Goal: Obtain resource: Obtain resource

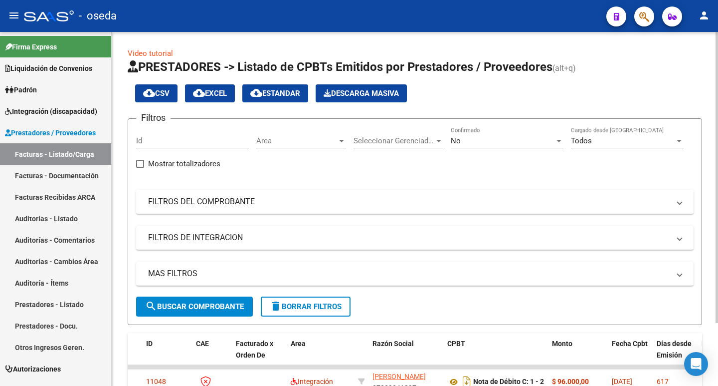
click at [237, 202] on mat-panel-title "FILTROS DEL COMPROBANTE" at bounding box center [409, 201] width 522 height 11
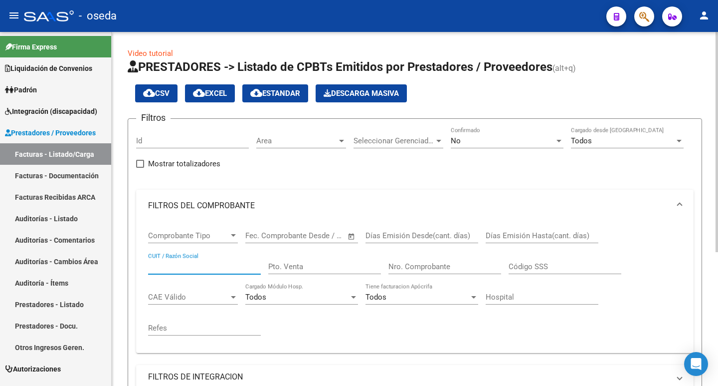
paste input "23-27008791-4"
click at [196, 263] on input "23-27008791-4" at bounding box center [204, 266] width 113 height 9
click at [159, 267] on input "23-270087914" at bounding box center [204, 266] width 113 height 9
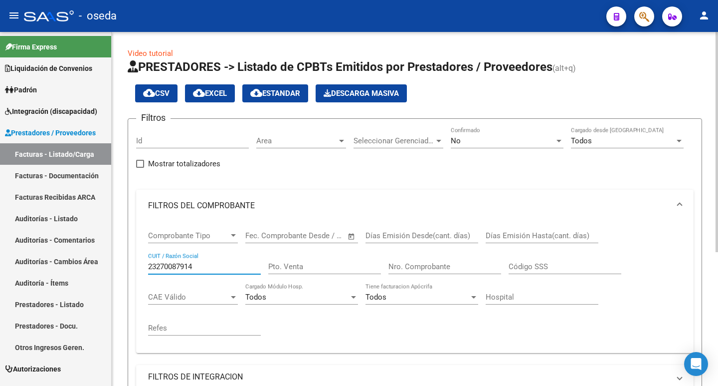
click at [465, 137] on div "No" at bounding box center [503, 140] width 104 height 9
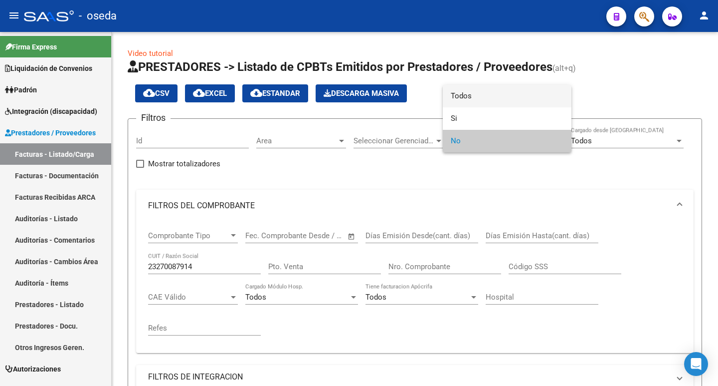
click at [462, 99] on span "Todos" at bounding box center [507, 96] width 113 height 22
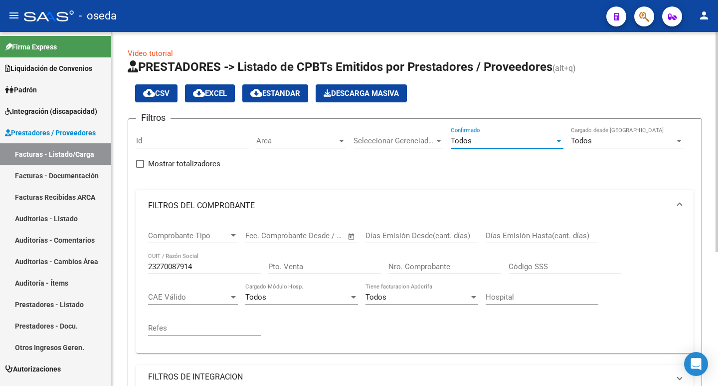
scroll to position [150, 0]
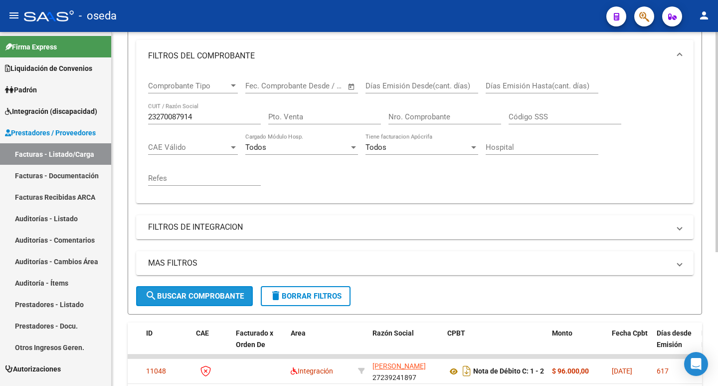
click at [166, 290] on button "search Buscar Comprobante" at bounding box center [194, 296] width 117 height 20
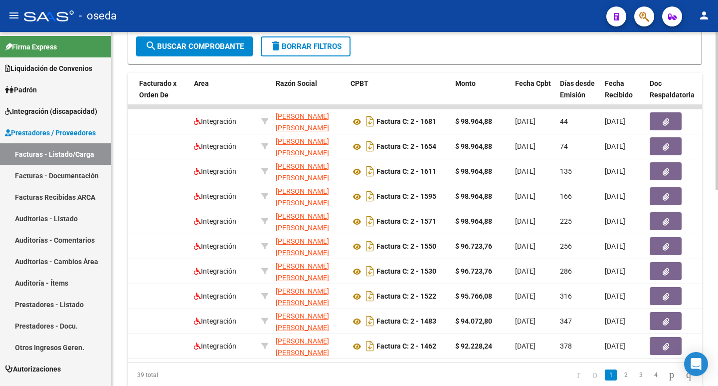
scroll to position [0, 124]
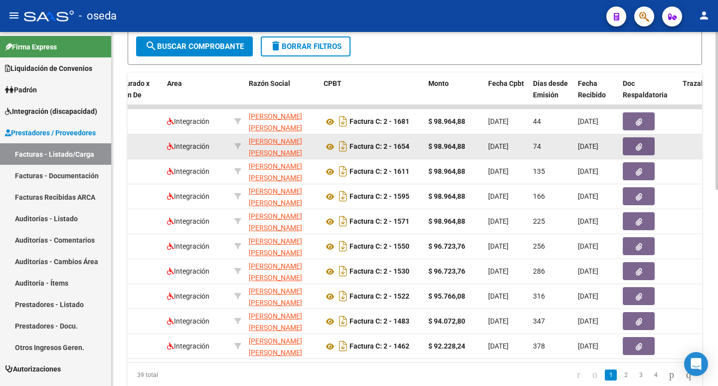
click at [633, 145] on button "button" at bounding box center [639, 146] width 32 height 18
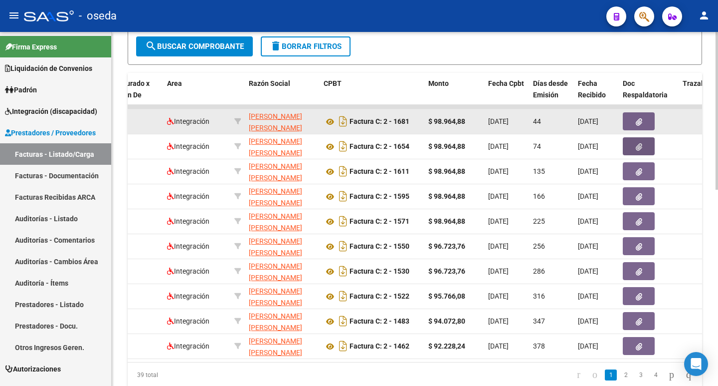
click at [638, 121] on icon "button" at bounding box center [639, 121] width 6 height 7
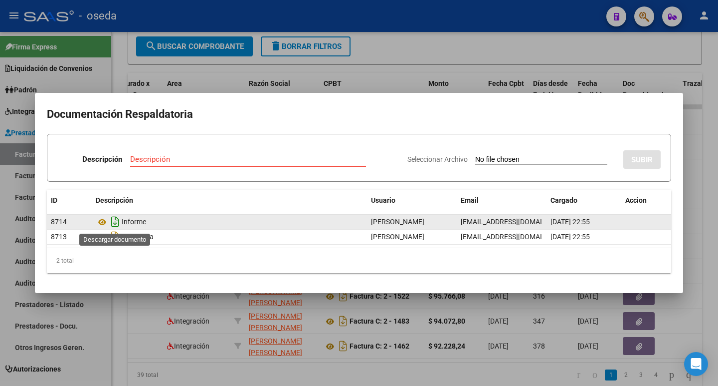
click at [116, 223] on icon "Descargar documento" at bounding box center [115, 222] width 13 height 16
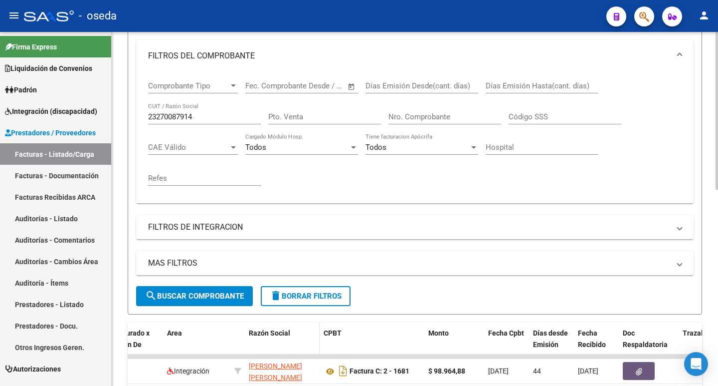
scroll to position [100, 0]
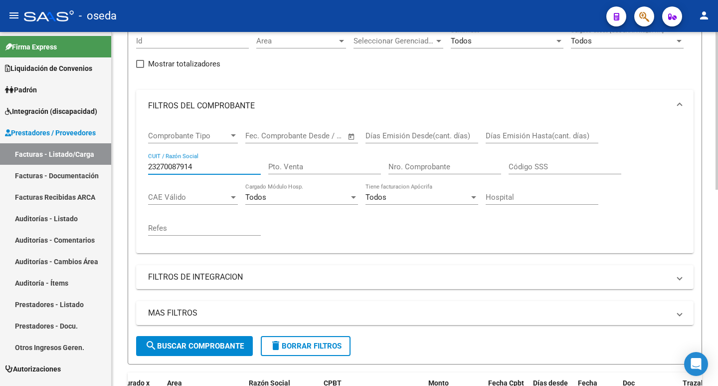
drag, startPoint x: 204, startPoint y: 170, endPoint x: 124, endPoint y: 161, distance: 80.3
click at [124, 161] on div "Video tutorial PRESTADORES -> Listado de CPBTs Emitidos por Prestadores / Prove…" at bounding box center [415, 325] width 607 height 786
paste input "30-71480741-9"
click at [195, 166] on input "30-71480741-9" at bounding box center [204, 166] width 113 height 9
click at [157, 168] on input "30-714807419" at bounding box center [204, 166] width 113 height 9
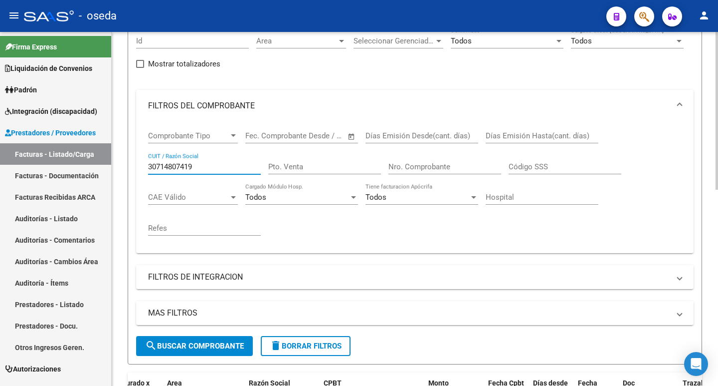
click at [213, 343] on span "search Buscar Comprobante" at bounding box center [194, 345] width 99 height 9
drag, startPoint x: 206, startPoint y: 163, endPoint x: 83, endPoint y: 166, distance: 122.3
click at [83, 166] on mat-sidenav-container "Firma Express Liquidación de Convenios SSS - Integración Padrón Afiliados Empad…" at bounding box center [359, 209] width 718 height 354
drag, startPoint x: 170, startPoint y: 161, endPoint x: 152, endPoint y: 157, distance: 18.5
click at [152, 157] on div "30714807419 CUIT / Razón Social" at bounding box center [204, 163] width 113 height 21
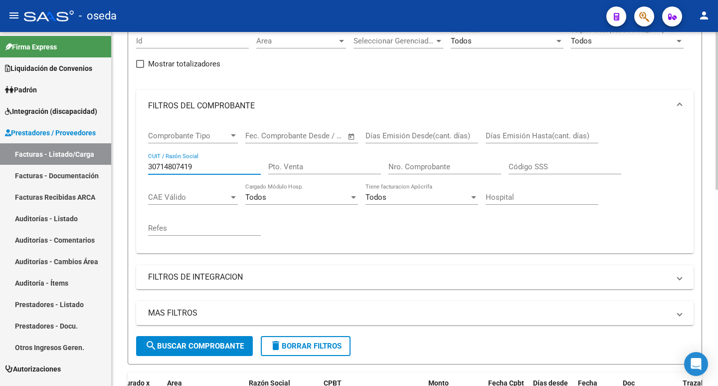
paste input "27-25568857-5"
click at [196, 167] on input "27-25568857-5" at bounding box center [204, 166] width 113 height 9
click at [159, 168] on input "27-255688575" at bounding box center [204, 166] width 113 height 9
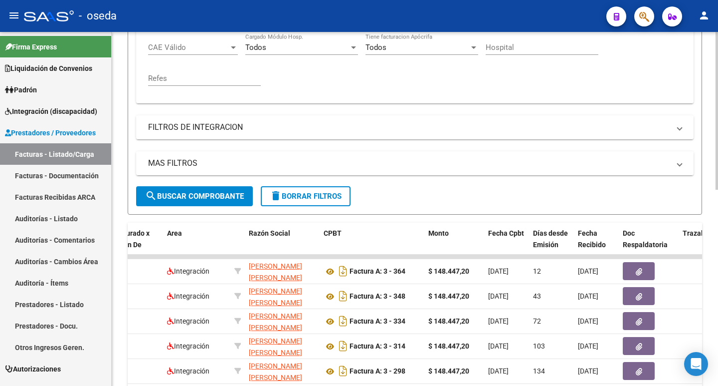
scroll to position [399, 0]
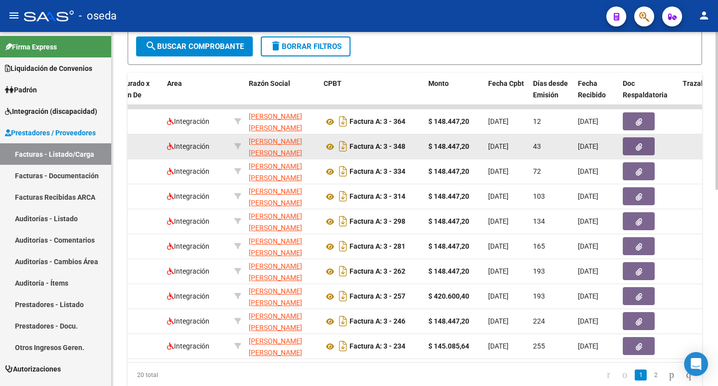
click at [641, 147] on icon "button" at bounding box center [639, 146] width 6 height 7
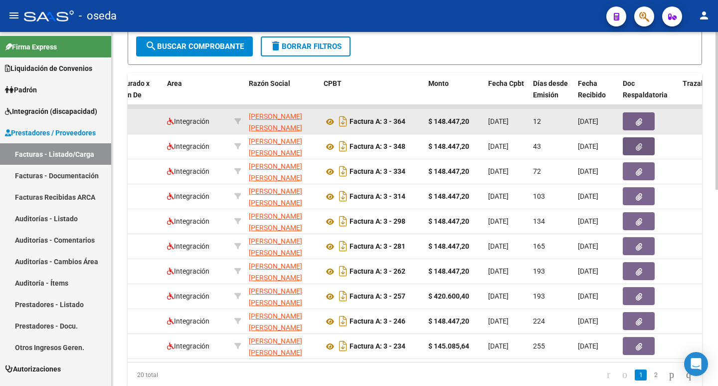
click at [637, 118] on icon "button" at bounding box center [639, 121] width 6 height 7
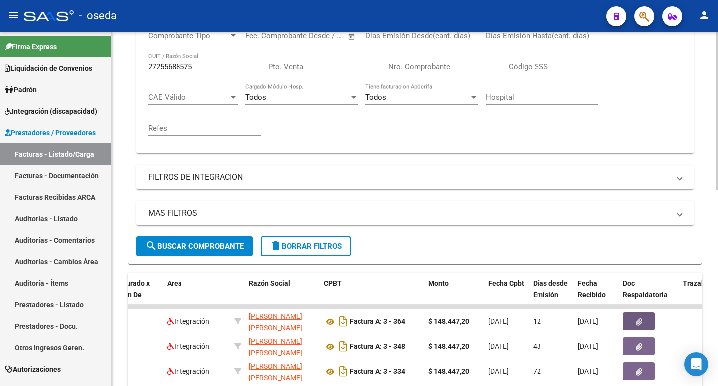
scroll to position [150, 0]
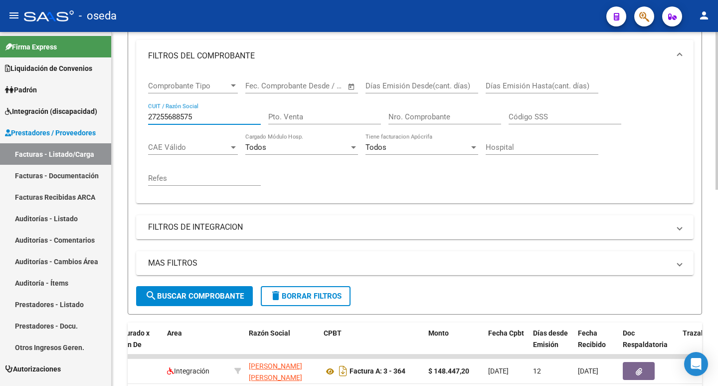
drag, startPoint x: 213, startPoint y: 115, endPoint x: 131, endPoint y: 109, distance: 82.0
click at [130, 109] on form "Filtros Id Area Area Seleccionar Gerenciador Seleccionar Gerenciador Todos Conf…" at bounding box center [415, 142] width 575 height 346
paste input "-25001551-3"
click at [194, 118] on input "27-25001551-3" at bounding box center [204, 116] width 113 height 9
click at [162, 116] on input "27-250015513" at bounding box center [204, 116] width 113 height 9
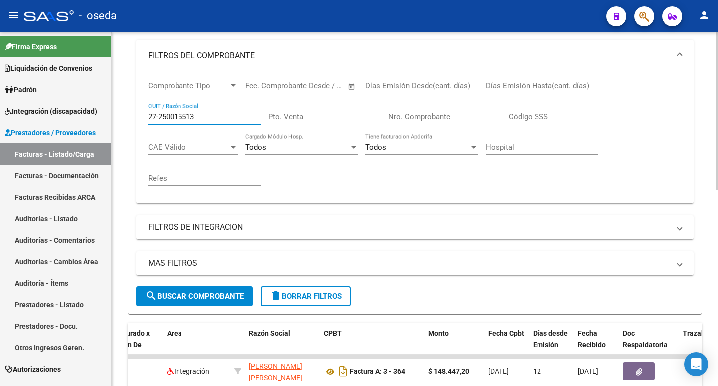
click at [161, 117] on input "27-250015513" at bounding box center [204, 116] width 113 height 9
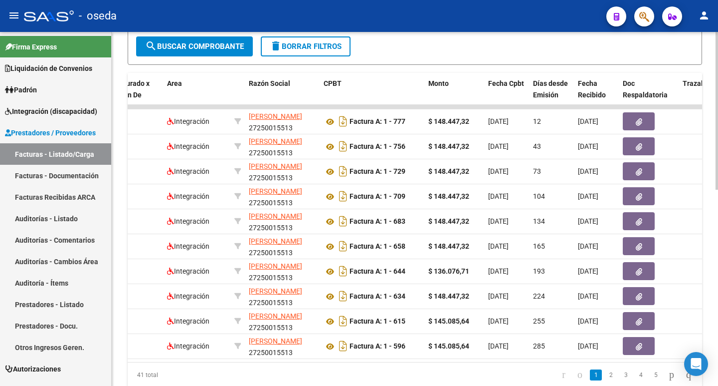
scroll to position [349, 0]
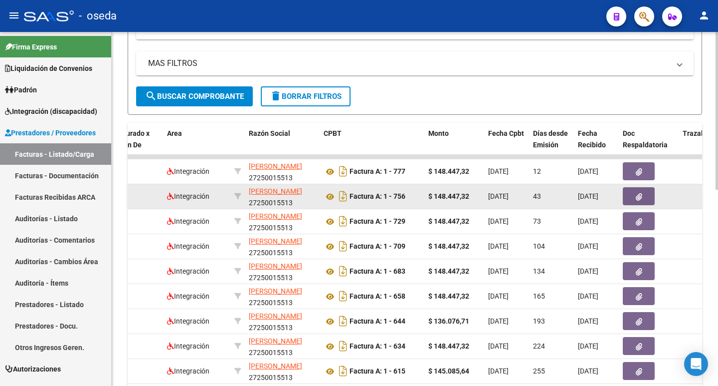
type input "27250015513"
click at [634, 193] on button "button" at bounding box center [639, 196] width 32 height 18
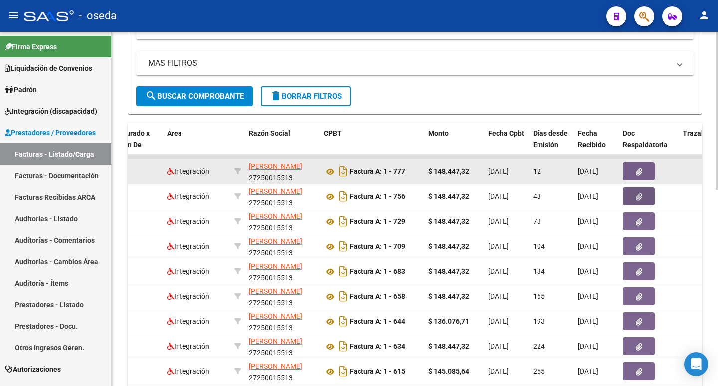
click at [644, 173] on button "button" at bounding box center [639, 171] width 32 height 18
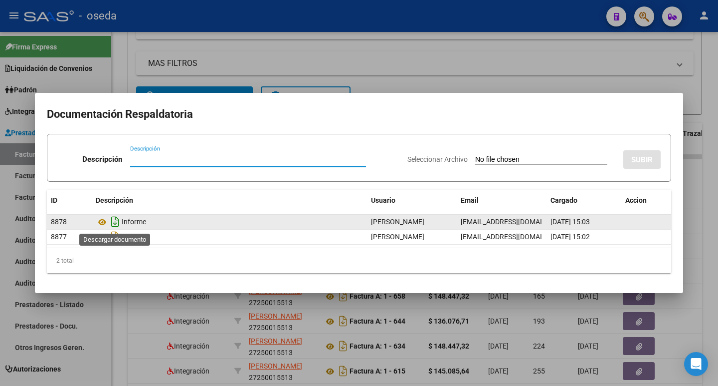
click at [116, 219] on icon "Descargar documento" at bounding box center [115, 222] width 13 height 16
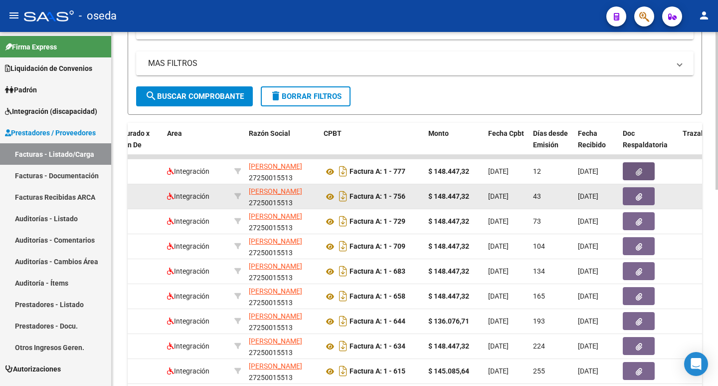
scroll to position [50, 0]
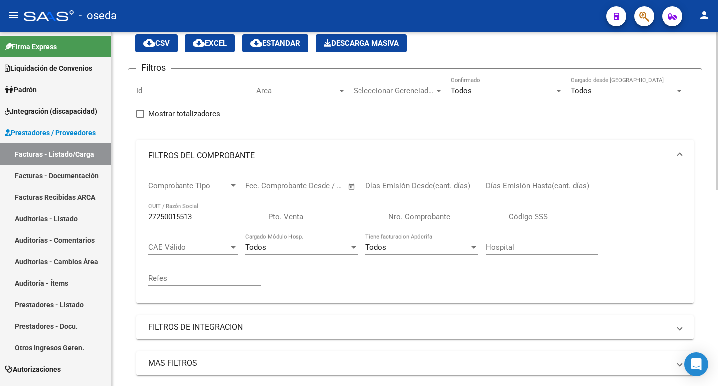
drag, startPoint x: 201, startPoint y: 216, endPoint x: 112, endPoint y: 219, distance: 88.9
click at [108, 216] on mat-sidenav-container "Firma Express Liquidación de Convenios SSS - Integración Padrón Afiliados Empad…" at bounding box center [359, 209] width 718 height 354
drag, startPoint x: 174, startPoint y: 221, endPoint x: 179, endPoint y: 218, distance: 5.6
click at [162, 215] on input "27250015513" at bounding box center [204, 216] width 113 height 9
drag, startPoint x: 204, startPoint y: 216, endPoint x: 136, endPoint y: 210, distance: 68.1
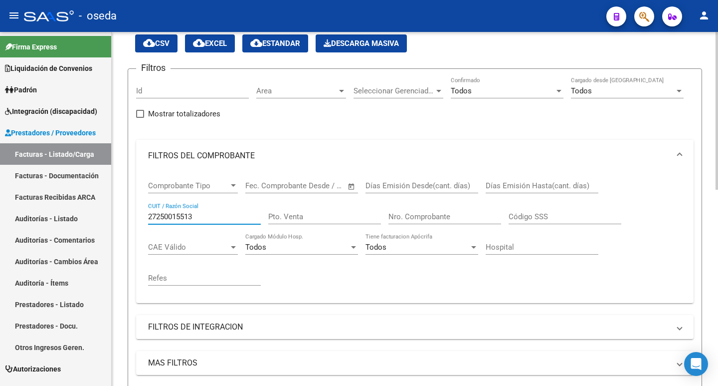
click at [136, 210] on form "Filtros Id Area Area Seleccionar Gerenciador Seleccionar Gerenciador Todos Conf…" at bounding box center [415, 241] width 575 height 346
paste input "27-24755082-3"
click at [195, 216] on input "27-24755082-3" at bounding box center [204, 216] width 113 height 9
click at [160, 213] on input "27-247550823" at bounding box center [204, 216] width 113 height 9
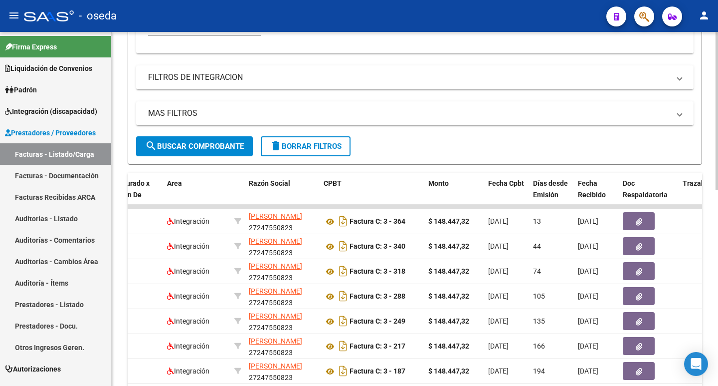
scroll to position [349, 0]
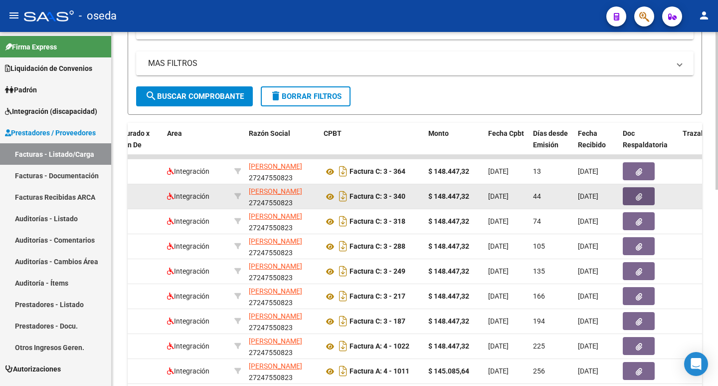
click at [637, 198] on icon "button" at bounding box center [639, 196] width 6 height 7
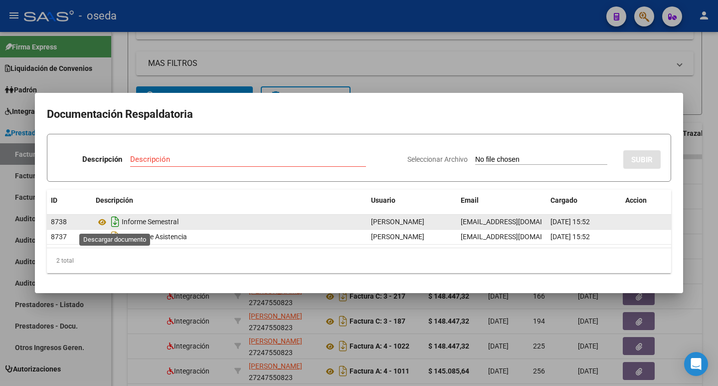
click at [116, 223] on icon "Descargar documento" at bounding box center [115, 222] width 13 height 16
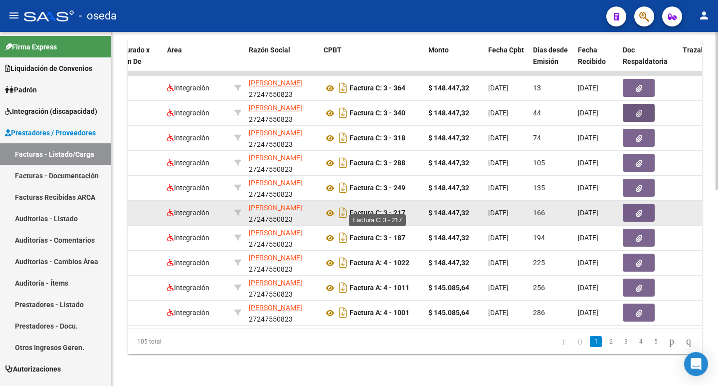
scroll to position [141, 0]
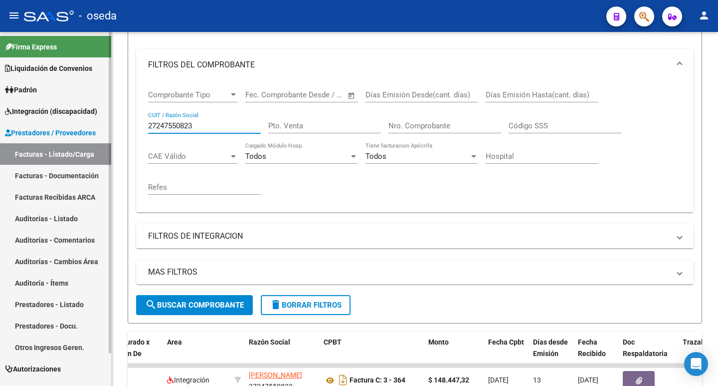
drag, startPoint x: 212, startPoint y: 124, endPoint x: 31, endPoint y: 128, distance: 180.6
click at [31, 128] on mat-sidenav-container "Firma Express Liquidación de Convenios SSS - Integración Padrón Afiliados Empad…" at bounding box center [359, 209] width 718 height 354
paste input "30-51938257-8"
click at [200, 205] on div "Comprobante Tipo Comprobante Tipo Start date – End date Fec. Comprobante Desde …" at bounding box center [415, 146] width 558 height 131
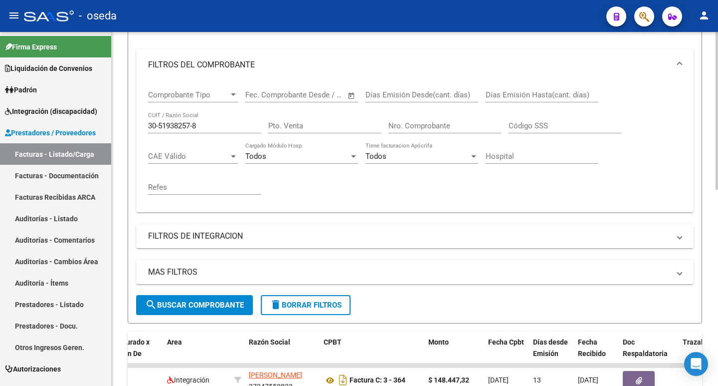
click at [192, 124] on input "30-51938257-8" at bounding box center [204, 125] width 113 height 9
click at [161, 128] on input "30-519382578" at bounding box center [204, 125] width 113 height 9
click at [159, 128] on input "30-519382578" at bounding box center [204, 125] width 113 height 9
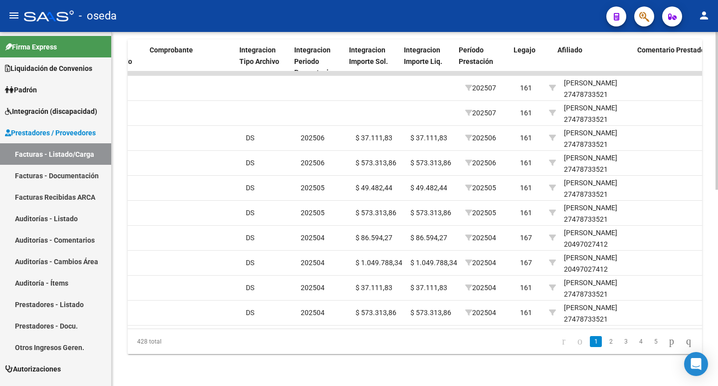
scroll to position [0, 1049]
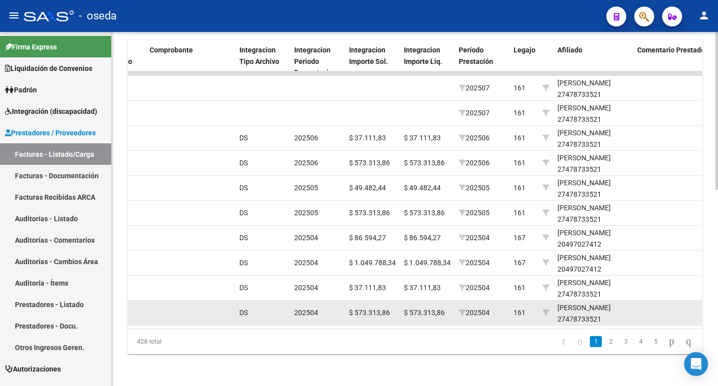
click at [458, 316] on datatable-body-cell "202504" at bounding box center [482, 312] width 55 height 24
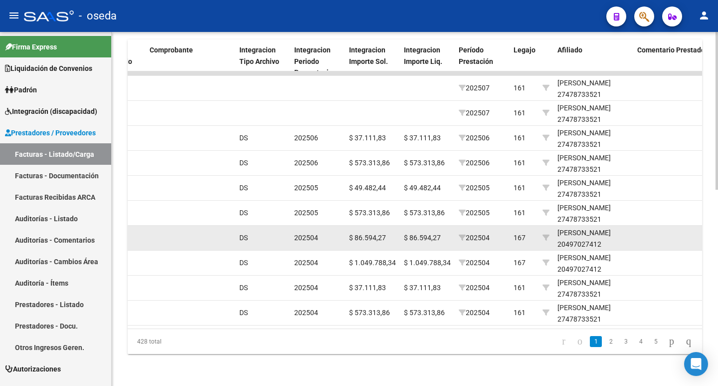
click at [574, 229] on div "[PERSON_NAME] 20497027412" at bounding box center [594, 238] width 72 height 23
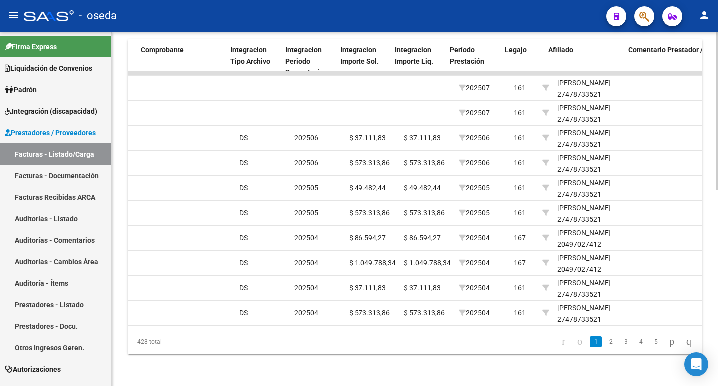
scroll to position [0, 1058]
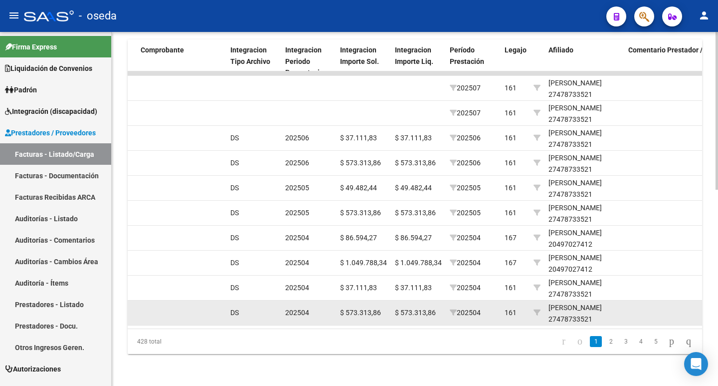
drag, startPoint x: 497, startPoint y: 318, endPoint x: 530, endPoint y: 311, distance: 34.1
click at [530, 311] on datatable-body "16447 Integración ASOCIACION EN DEFENSA [PERSON_NAME] NEUROLOGICO (A.E.D.I.N) 3…" at bounding box center [415, 199] width 575 height 257
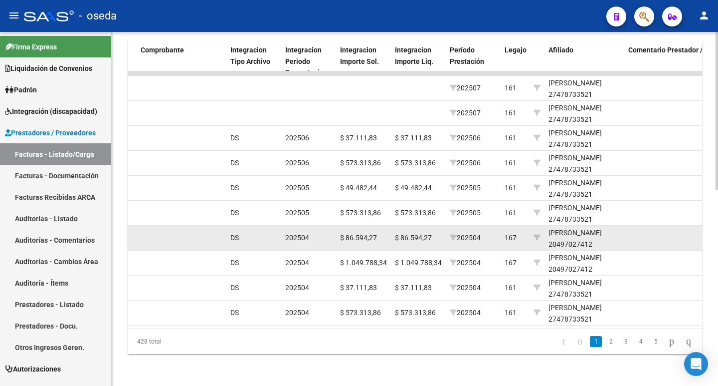
click at [489, 236] on datatable-body-cell "202504" at bounding box center [473, 237] width 55 height 24
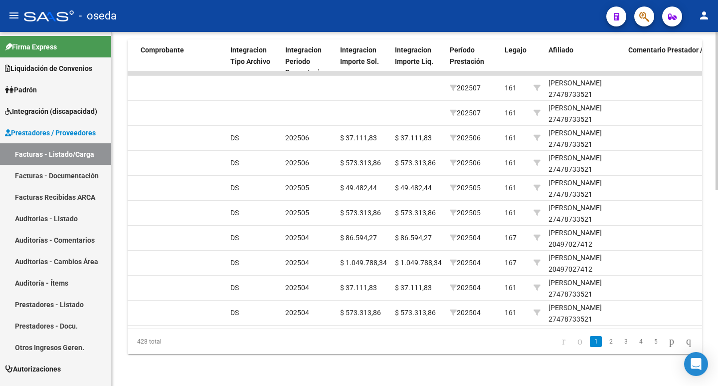
drag, startPoint x: 382, startPoint y: 320, endPoint x: 371, endPoint y: 322, distance: 11.7
click at [378, 320] on datatable-body "16447 Integración ASOCIACION EN DEFENSA [PERSON_NAME] NEUROLOGICO (A.E.D.I.N) 3…" at bounding box center [415, 199] width 575 height 257
click at [371, 322] on datatable-body "16447 Integración ASOCIACION EN DEFENSA [PERSON_NAME] NEUROLOGICO (A.E.D.I.N) 3…" at bounding box center [415, 199] width 575 height 257
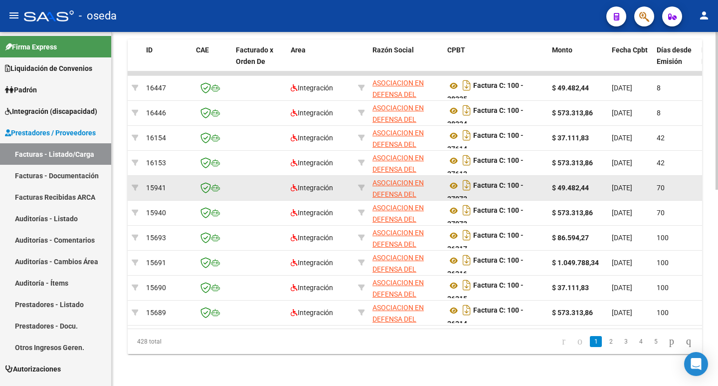
scroll to position [41, 0]
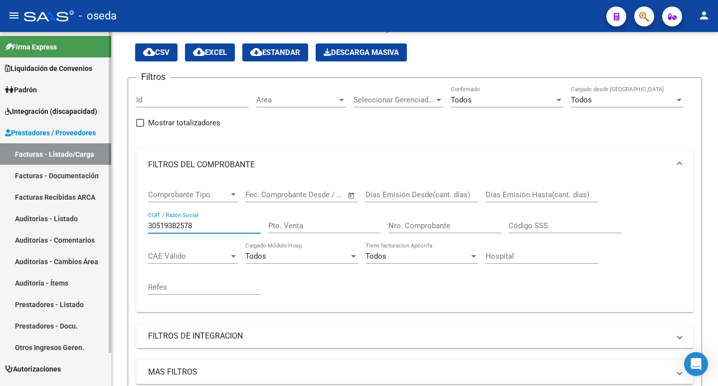
drag, startPoint x: 125, startPoint y: 222, endPoint x: 93, endPoint y: 228, distance: 32.4
click at [93, 227] on mat-sidenav-container "Firma Express Liquidación de Convenios SSS - Integración Padrón Afiliados Empad…" at bounding box center [359, 209] width 718 height 354
paste input "27-27280075-3"
click at [194, 221] on input "27-27280075-3" at bounding box center [204, 225] width 113 height 9
click at [159, 223] on input "27-272800753" at bounding box center [204, 225] width 113 height 9
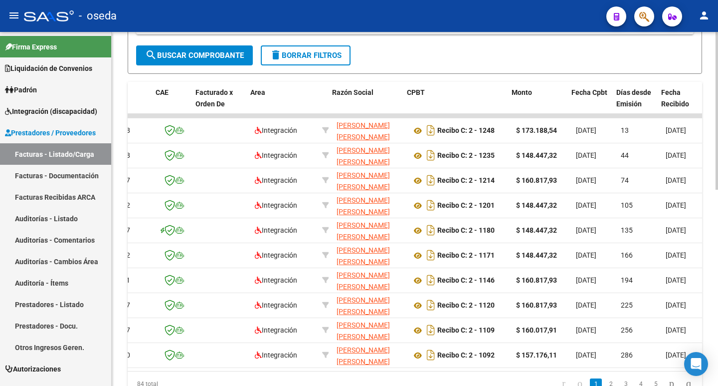
scroll to position [0, 220]
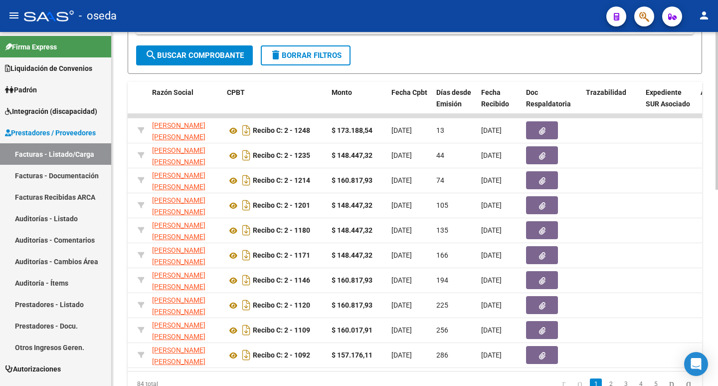
click at [297, 370] on datatable-body "16388 Integración [PERSON_NAME] [PERSON_NAME] 27272800753 Recibo C: 2 - 1248 $ …" at bounding box center [415, 242] width 575 height 257
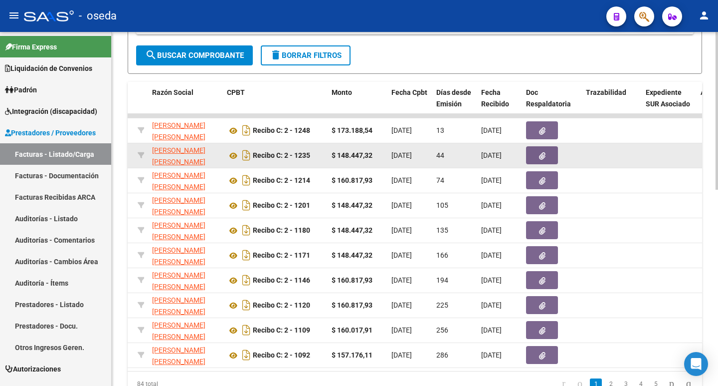
click at [544, 152] on icon "button" at bounding box center [542, 155] width 6 height 7
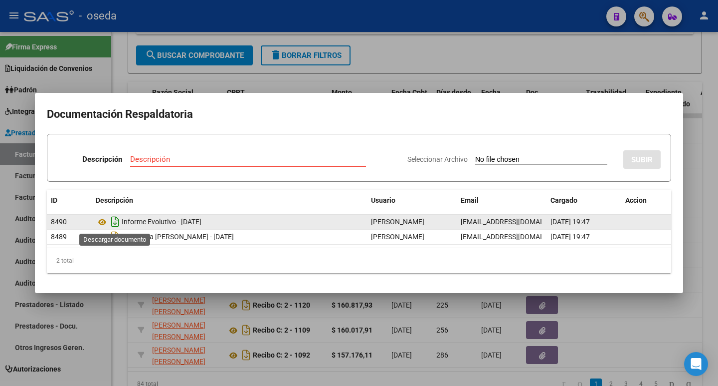
click at [116, 222] on icon "Descargar documento" at bounding box center [115, 222] width 13 height 16
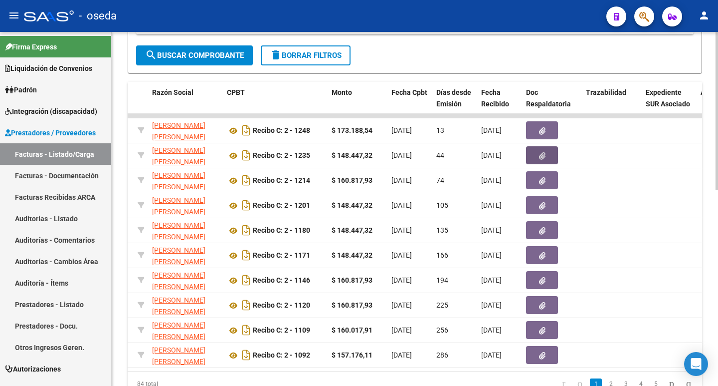
scroll to position [191, 0]
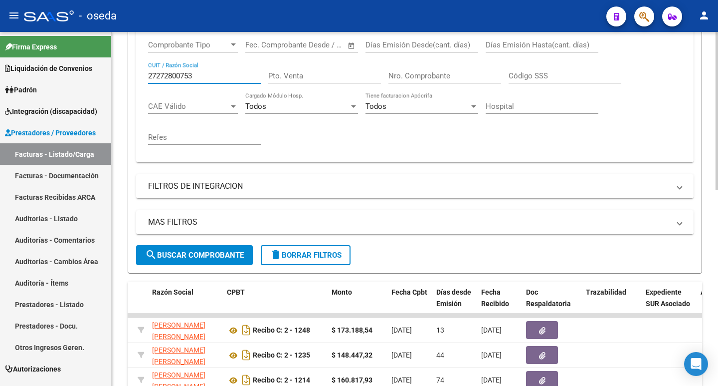
drag, startPoint x: 198, startPoint y: 76, endPoint x: 130, endPoint y: 80, distance: 68.5
click at [125, 78] on div "Video tutorial PRESTADORES -> Listado de CPBTs Emitidos por Prestadores / Prove…" at bounding box center [415, 234] width 607 height 786
paste input "-36530094-7"
click at [196, 75] on input "27-36530094-7" at bounding box center [204, 75] width 113 height 9
click at [159, 75] on input "27-365300947" at bounding box center [204, 75] width 113 height 9
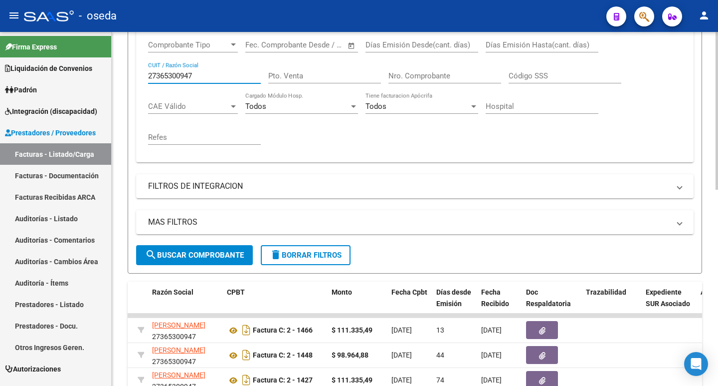
scroll to position [290, 0]
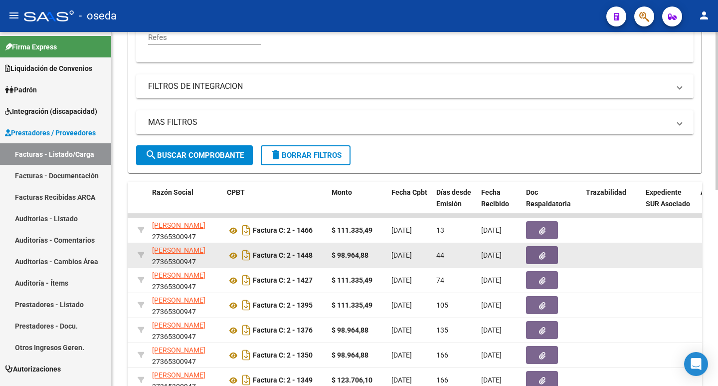
click at [542, 256] on icon "button" at bounding box center [542, 255] width 6 height 7
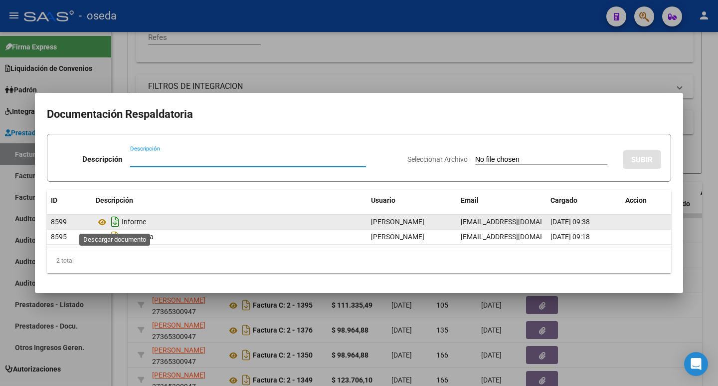
click at [115, 220] on icon "Descargar documento" at bounding box center [115, 222] width 13 height 16
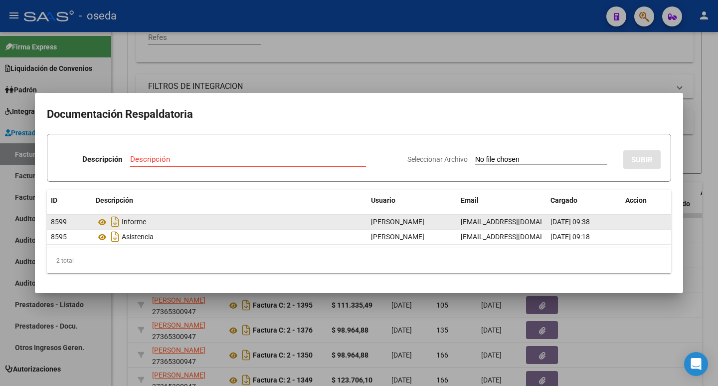
click at [462, 222] on span "[EMAIL_ADDRESS][DOMAIN_NAME]" at bounding box center [516, 221] width 111 height 8
drag, startPoint x: 462, startPoint y: 222, endPoint x: 527, endPoint y: 219, distance: 64.9
click at [527, 219] on span "[EMAIL_ADDRESS][DOMAIN_NAME]" at bounding box center [516, 221] width 111 height 8
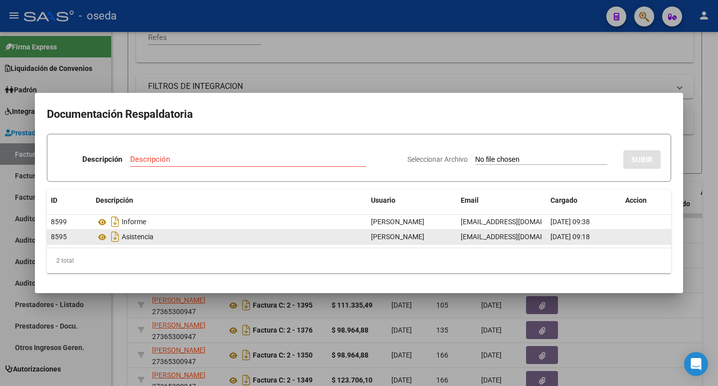
click at [538, 233] on div "[EMAIL_ADDRESS][DOMAIN_NAME]" at bounding box center [502, 236] width 82 height 11
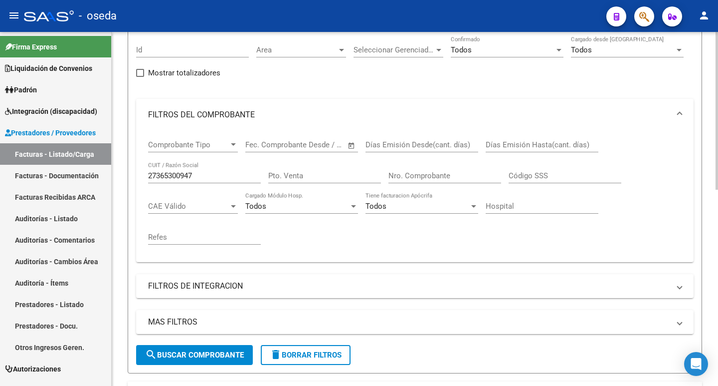
scroll to position [41, 0]
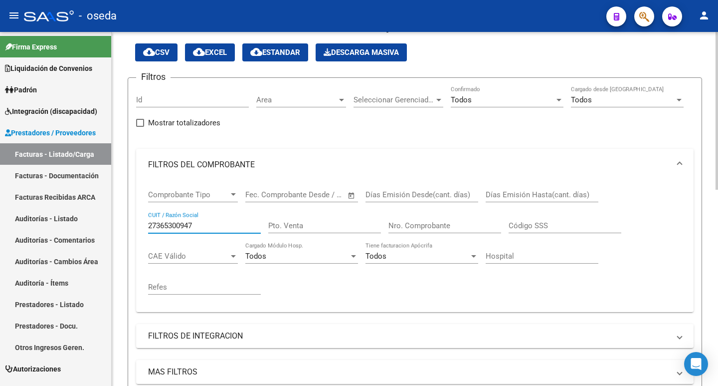
drag, startPoint x: 208, startPoint y: 223, endPoint x: 121, endPoint y: 227, distance: 87.4
click at [121, 227] on div "Video tutorial PRESTADORES -> Listado de CPBTs Emitidos por Prestadores / Prove…" at bounding box center [415, 384] width 607 height 786
paste input "-33849856-5"
click at [194, 222] on input "27-33849856-5" at bounding box center [204, 225] width 113 height 9
click at [160, 224] on input "27-338498565" at bounding box center [204, 225] width 113 height 9
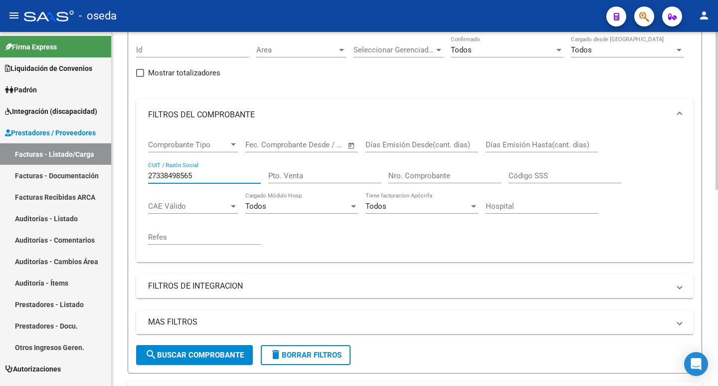
scroll to position [0, 0]
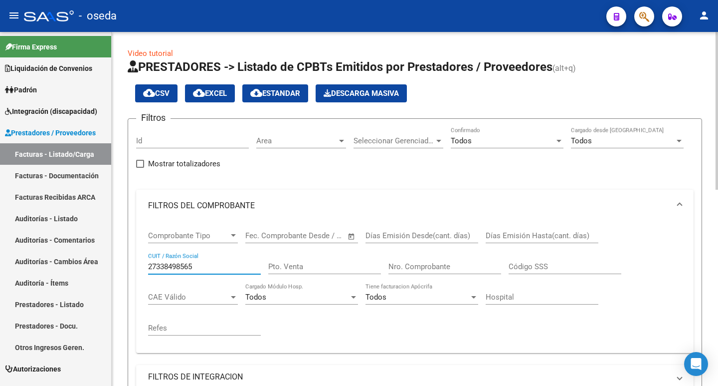
drag, startPoint x: 202, startPoint y: 268, endPoint x: 120, endPoint y: 265, distance: 81.4
paste input "3-92410086-9"
click at [193, 263] on input "23-92410086-9" at bounding box center [204, 266] width 113 height 9
click at [157, 270] on input "23-924100869" at bounding box center [204, 266] width 113 height 9
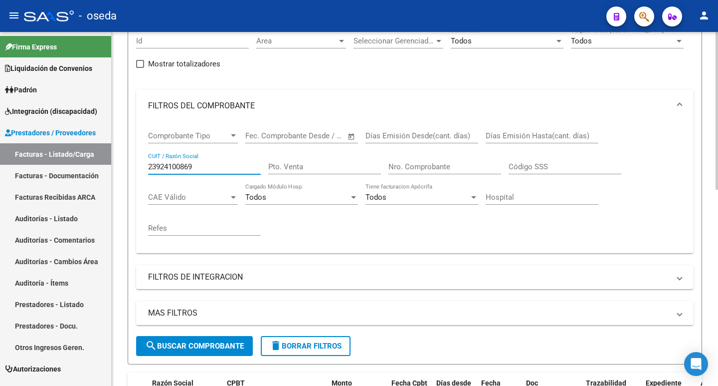
scroll to position [150, 0]
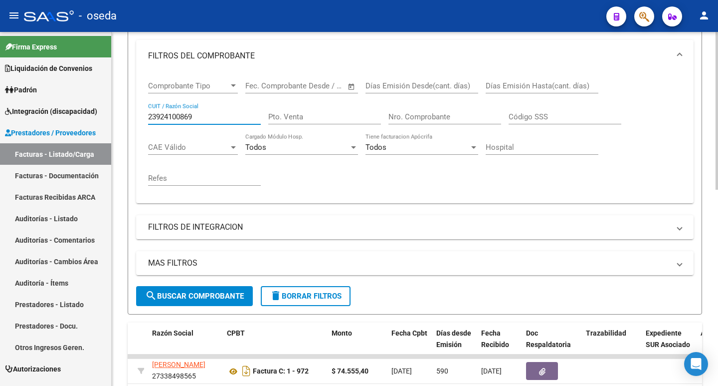
click at [175, 294] on span "search Buscar Comprobante" at bounding box center [194, 295] width 99 height 9
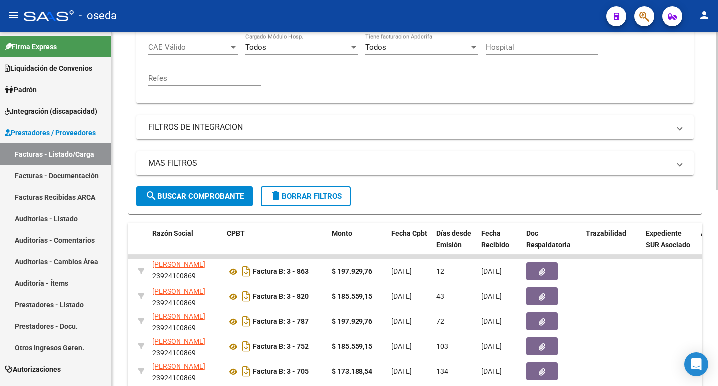
scroll to position [349, 0]
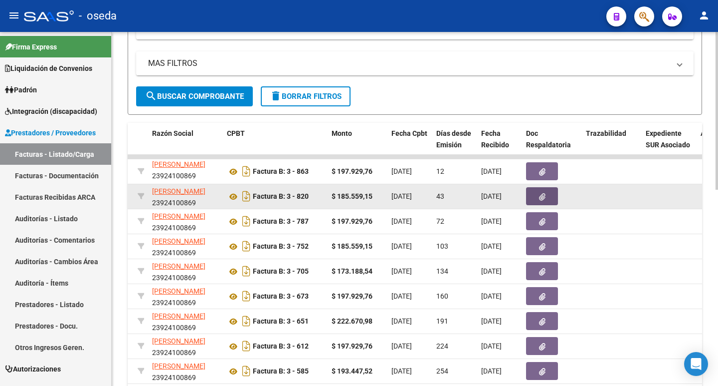
click at [538, 200] on button "button" at bounding box center [542, 196] width 32 height 18
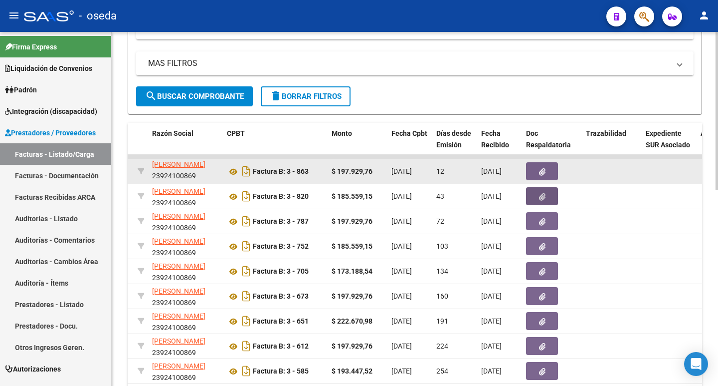
click at [535, 169] on button "button" at bounding box center [542, 171] width 32 height 18
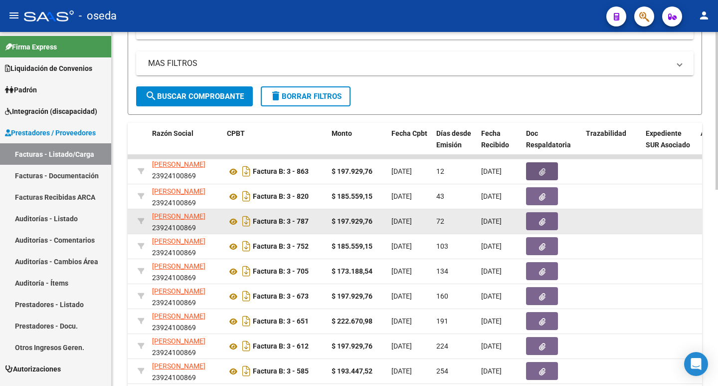
click at [534, 222] on button "button" at bounding box center [542, 221] width 32 height 18
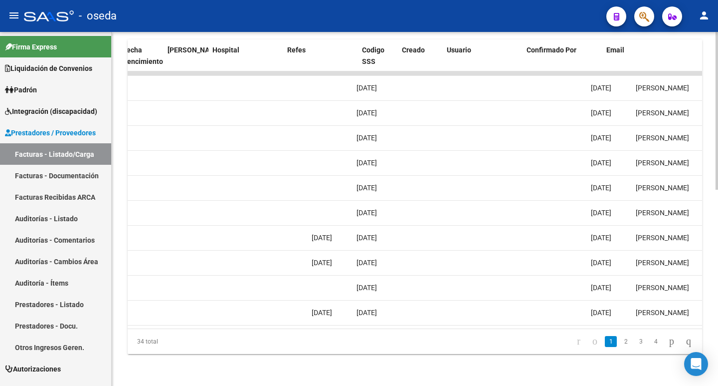
scroll to position [0, 1938]
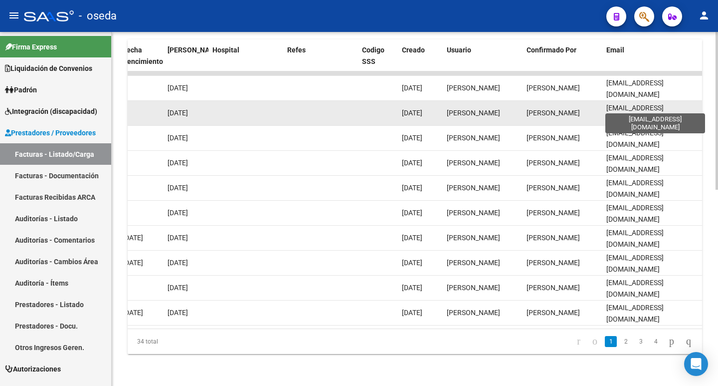
drag, startPoint x: 605, startPoint y: 103, endPoint x: 688, endPoint y: 103, distance: 83.3
click at [688, 103] on datatable-body-cell "[EMAIL_ADDRESS][DOMAIN_NAME]" at bounding box center [653, 113] width 100 height 24
copy span "[EMAIL_ADDRESS][DOMAIN_NAME]"
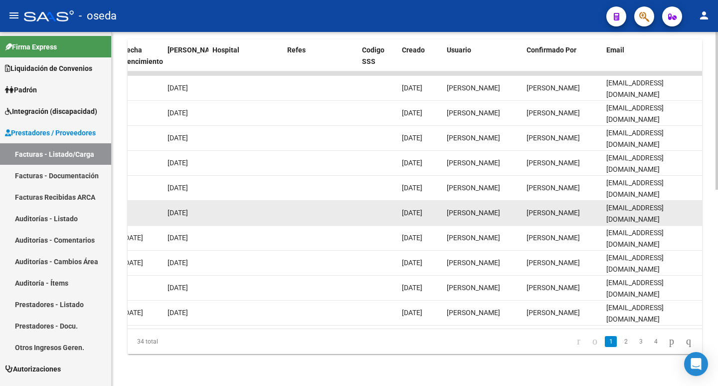
scroll to position [141, 0]
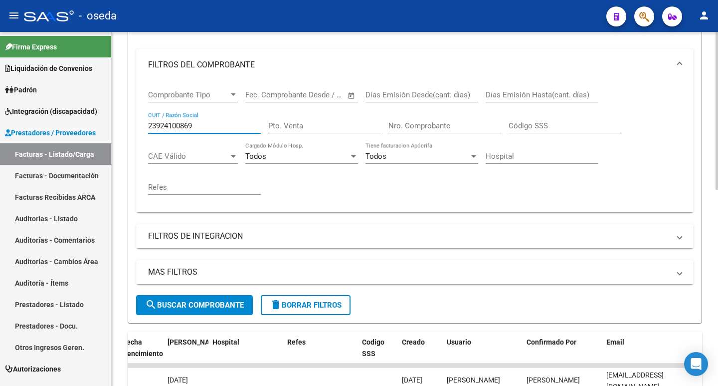
drag, startPoint x: 206, startPoint y: 123, endPoint x: 130, endPoint y: 126, distance: 75.4
click at [130, 126] on form "Filtros Id Area Area Seleccionar Gerenciador Seleccionar Gerenciador Todos Conf…" at bounding box center [415, 151] width 575 height 346
paste input "0-16877824-5"
click at [197, 124] on input "20-16877824-5" at bounding box center [204, 125] width 113 height 9
click at [195, 125] on input "20-16877824-5" at bounding box center [204, 125] width 113 height 9
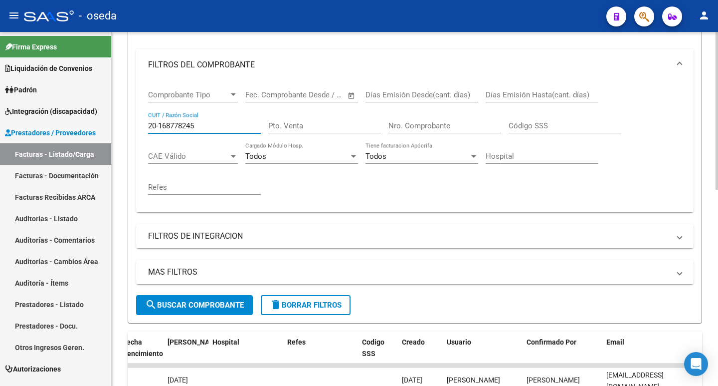
click at [160, 127] on input "20-168778245" at bounding box center [204, 125] width 113 height 9
click at [179, 306] on span "search Buscar Comprobante" at bounding box center [194, 304] width 99 height 9
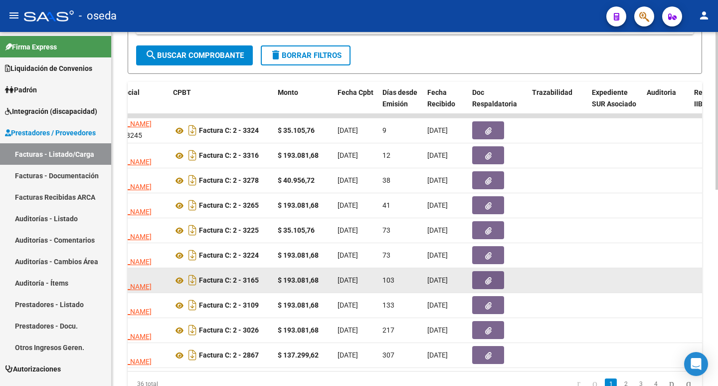
scroll to position [41, 0]
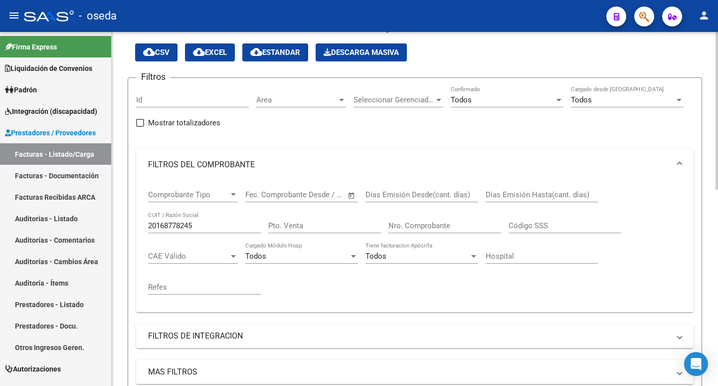
click at [198, 223] on input "20168778245" at bounding box center [204, 225] width 113 height 9
drag, startPoint x: 191, startPoint y: 223, endPoint x: 143, endPoint y: 229, distance: 47.7
click at [110, 224] on mat-sidenav-container "Firma Express Liquidación de Convenios SSS - Integración Padrón Afiliados Empad…" at bounding box center [359, 209] width 718 height 354
paste input "7-23952071-0"
click at [195, 224] on input "27-23952071-0" at bounding box center [204, 225] width 113 height 9
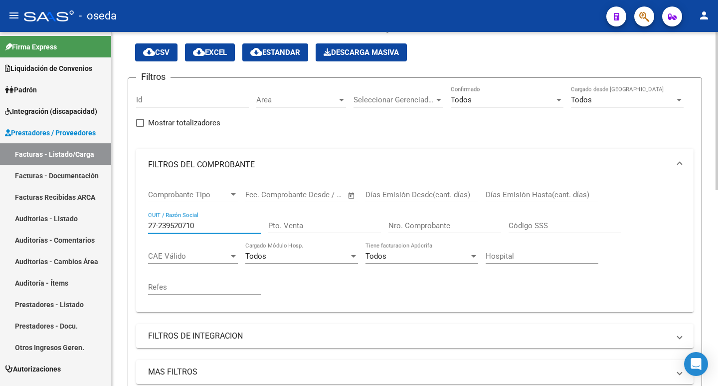
click at [157, 226] on input "27-239520710" at bounding box center [204, 225] width 113 height 9
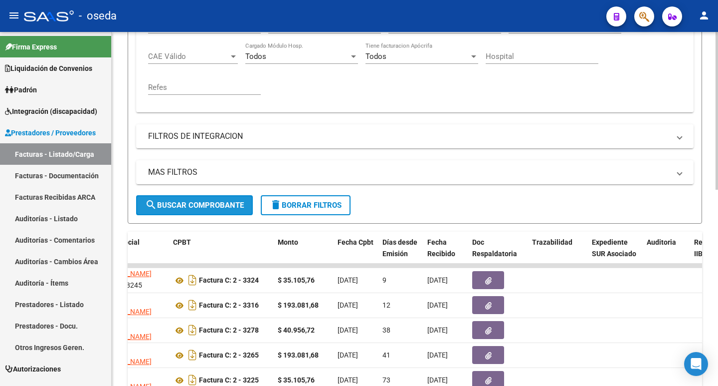
click at [165, 204] on span "search Buscar Comprobante" at bounding box center [194, 205] width 99 height 9
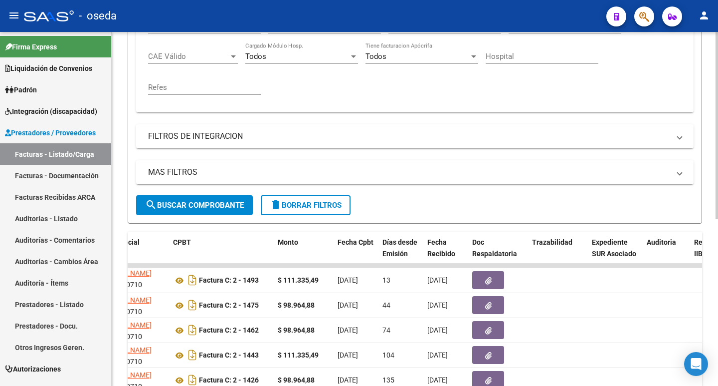
scroll to position [290, 0]
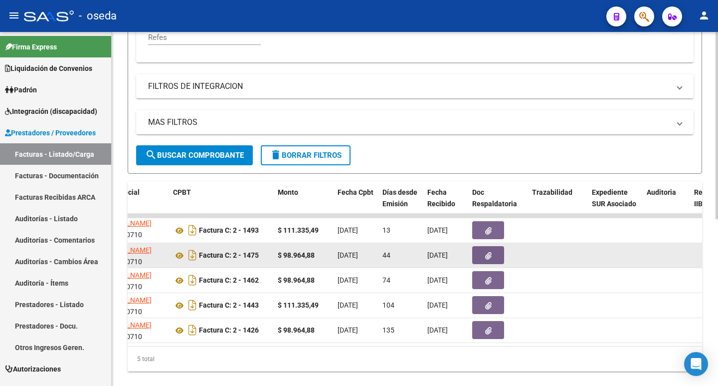
click at [485, 252] on icon "button" at bounding box center [488, 255] width 6 height 7
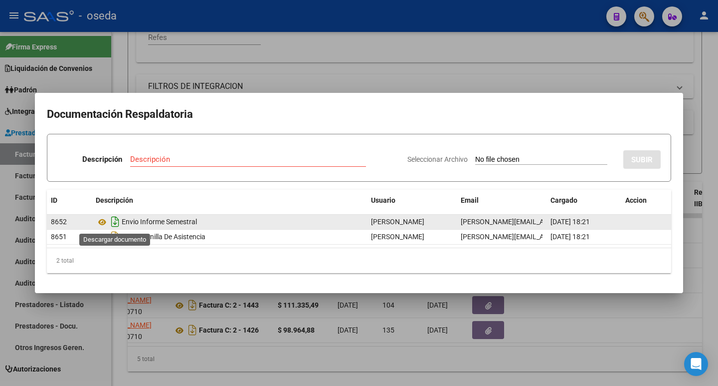
click at [115, 223] on icon "Descargar documento" at bounding box center [115, 222] width 13 height 16
click at [101, 223] on icon at bounding box center [102, 222] width 13 height 12
click at [102, 221] on icon at bounding box center [102, 222] width 13 height 12
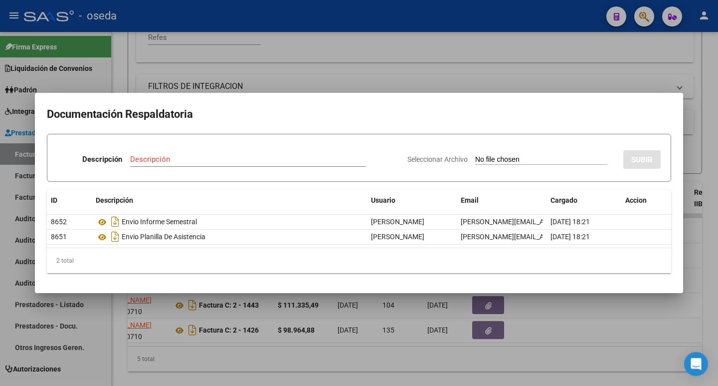
click at [55, 114] on h2 "Documentación Respaldatoria" at bounding box center [359, 114] width 625 height 19
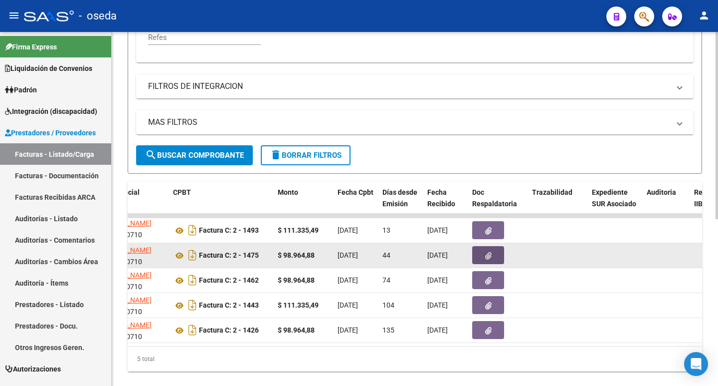
scroll to position [191, 0]
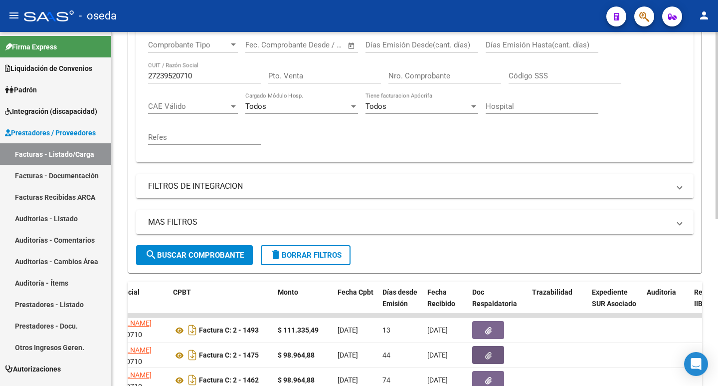
click at [199, 71] on input "27239520710" at bounding box center [204, 75] width 113 height 9
drag, startPoint x: 199, startPoint y: 71, endPoint x: 132, endPoint y: 73, distance: 66.9
click at [132, 73] on form "Filtros Id Area Area Seleccionar Gerenciador Seleccionar Gerenciador Todos Conf…" at bounding box center [415, 101] width 575 height 346
paste input "-37848842-2"
click at [195, 76] on input "27-37848842-2" at bounding box center [204, 75] width 113 height 9
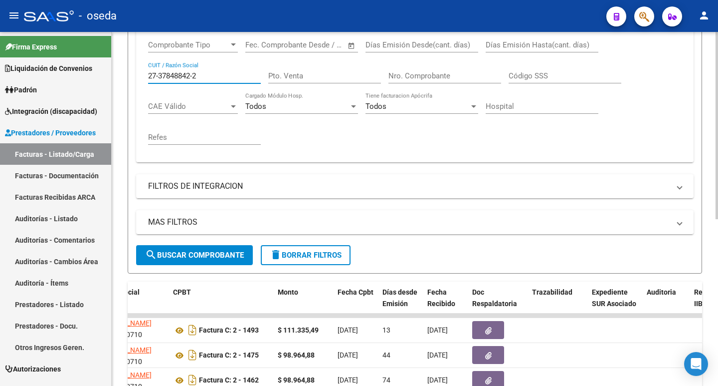
click at [195, 76] on input "27-37848842-2" at bounding box center [204, 75] width 113 height 9
click at [158, 76] on input "27-378488422" at bounding box center [204, 75] width 113 height 9
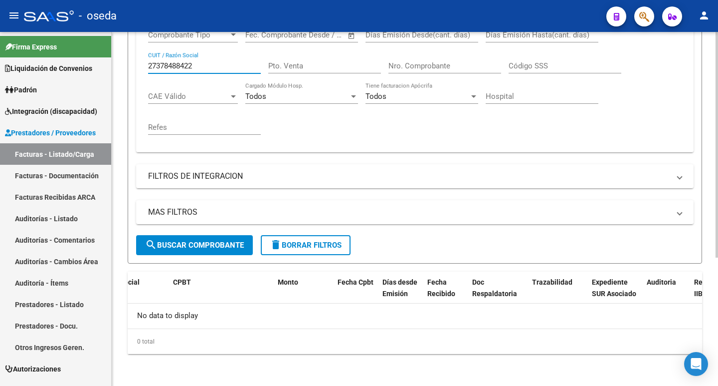
scroll to position [0, 0]
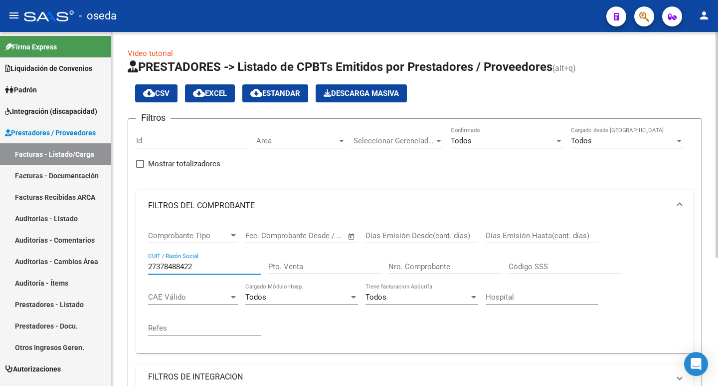
click at [182, 267] on input "27378488422" at bounding box center [204, 266] width 113 height 9
click at [167, 267] on input "27378488422" at bounding box center [204, 266] width 113 height 9
drag, startPoint x: 142, startPoint y: 268, endPoint x: 132, endPoint y: 269, distance: 10.1
click at [119, 269] on div "Video tutorial PRESTADORES -> Listado de CPBTs Emitidos por Prestadores / Prove…" at bounding box center [415, 309] width 607 height 554
click at [201, 266] on input "27378488422" at bounding box center [204, 266] width 113 height 9
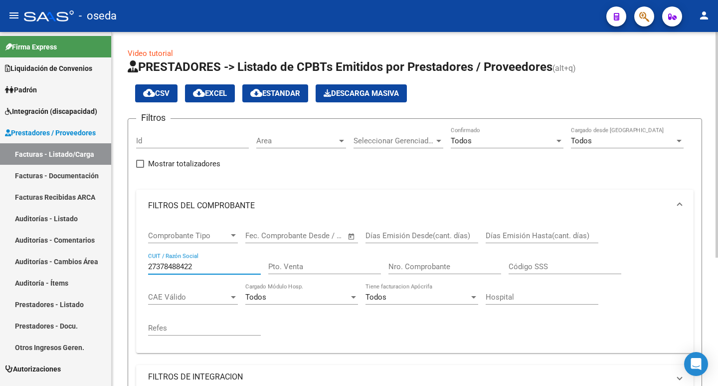
drag, startPoint x: 201, startPoint y: 266, endPoint x: 164, endPoint y: 271, distance: 37.7
click at [164, 271] on div "27378488422 CUIT / Razón Social" at bounding box center [204, 262] width 113 height 21
paste input "30-71431569-9"
click at [194, 264] on input "30-71431569-9" at bounding box center [204, 266] width 113 height 9
click at [159, 266] on input "30-714315699" at bounding box center [204, 266] width 113 height 9
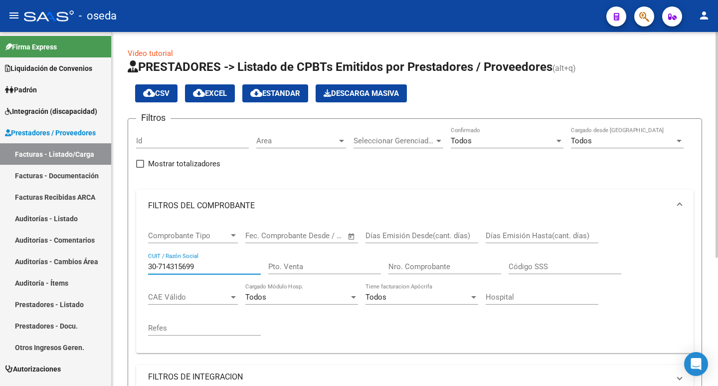
click at [159, 266] on input "30-714315699" at bounding box center [204, 266] width 113 height 9
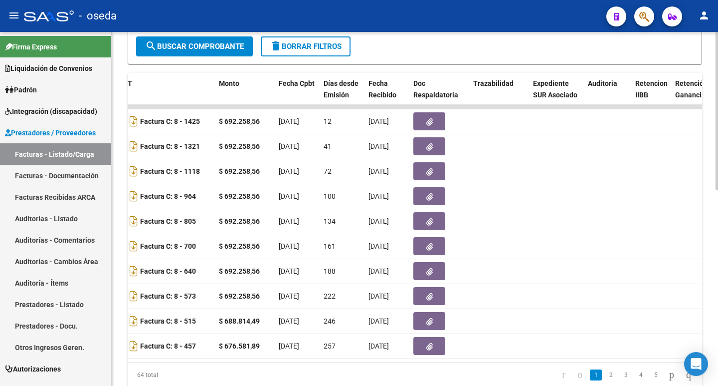
scroll to position [0, 344]
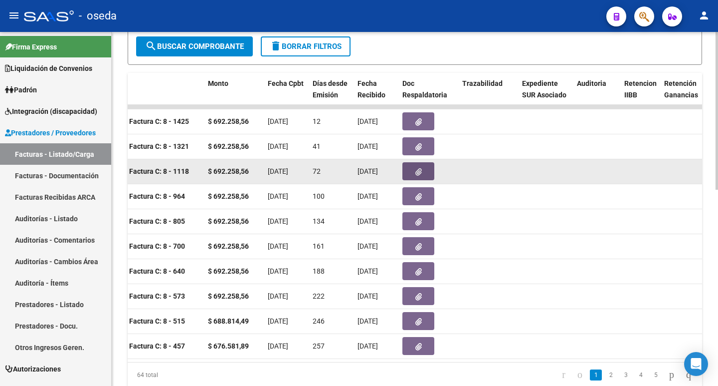
click at [408, 173] on button "button" at bounding box center [419, 171] width 32 height 18
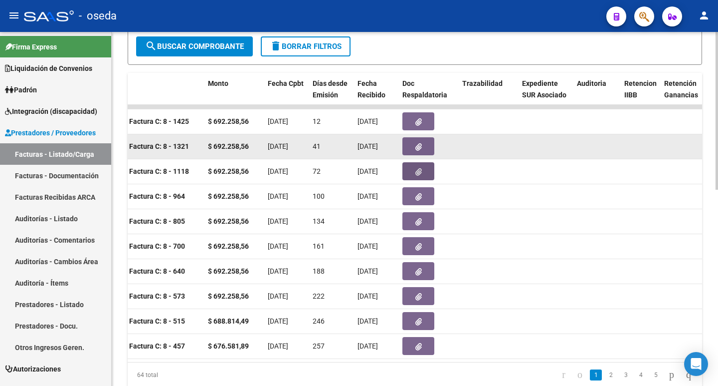
click at [417, 144] on icon "button" at bounding box center [419, 146] width 6 height 7
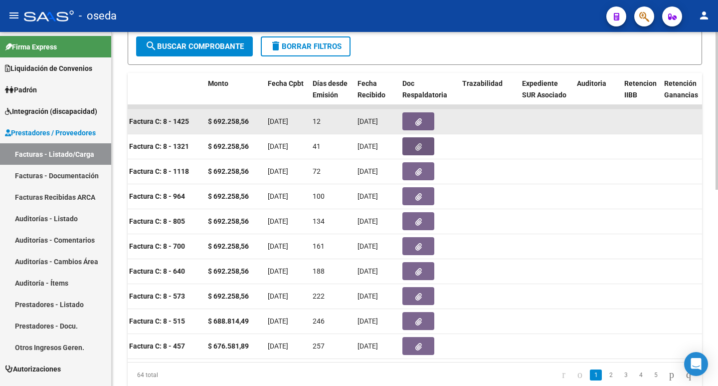
click at [421, 119] on icon "button" at bounding box center [419, 121] width 6 height 7
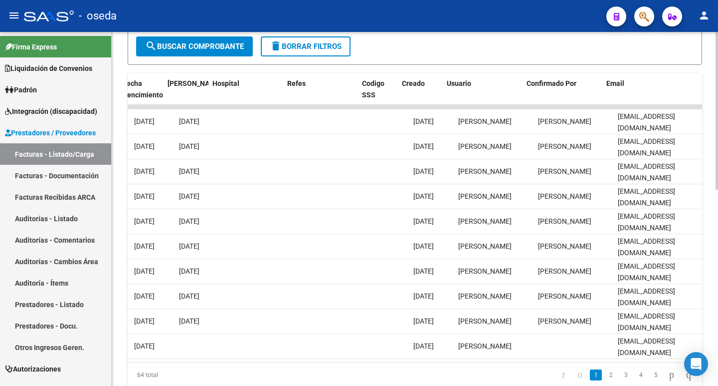
scroll to position [0, 1938]
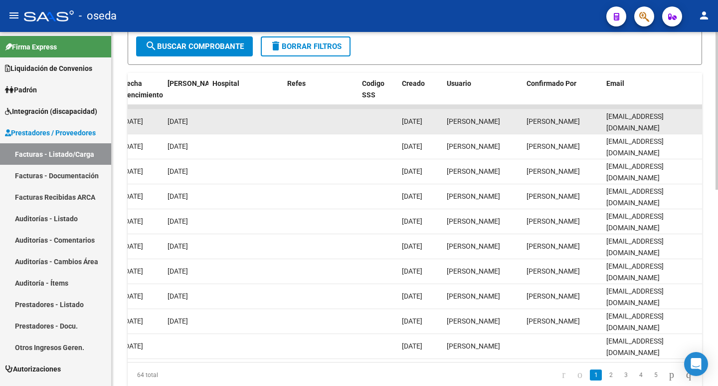
click at [606, 119] on datatable-body-cell "[EMAIL_ADDRESS][DOMAIN_NAME]" at bounding box center [653, 121] width 100 height 24
click at [641, 116] on div "[EMAIL_ADDRESS][DOMAIN_NAME]" at bounding box center [653, 121] width 92 height 21
click at [664, 122] on span "[EMAIL_ADDRESS][DOMAIN_NAME]" at bounding box center [635, 121] width 57 height 19
click at [664, 120] on span "[EMAIL_ADDRESS][DOMAIN_NAME]" at bounding box center [635, 121] width 57 height 19
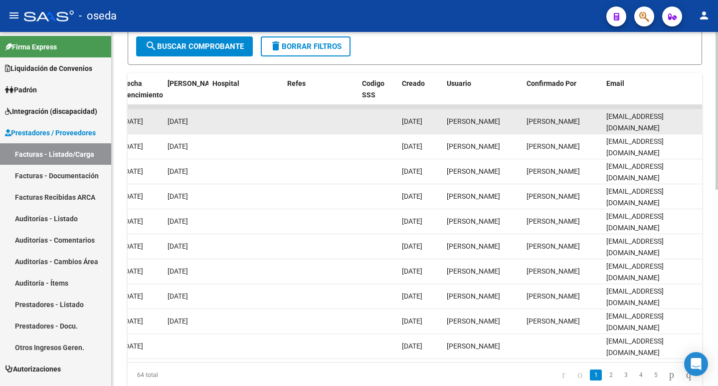
click at [664, 120] on span "[EMAIL_ADDRESS][DOMAIN_NAME]" at bounding box center [635, 121] width 57 height 19
click at [674, 123] on div "[EMAIL_ADDRESS][DOMAIN_NAME]" at bounding box center [653, 121] width 92 height 21
click at [664, 120] on span "[EMAIL_ADDRESS][DOMAIN_NAME]" at bounding box center [635, 121] width 57 height 19
drag, startPoint x: 671, startPoint y: 120, endPoint x: 609, endPoint y: 118, distance: 61.9
click at [609, 118] on span "[EMAIL_ADDRESS][DOMAIN_NAME]" at bounding box center [635, 121] width 57 height 19
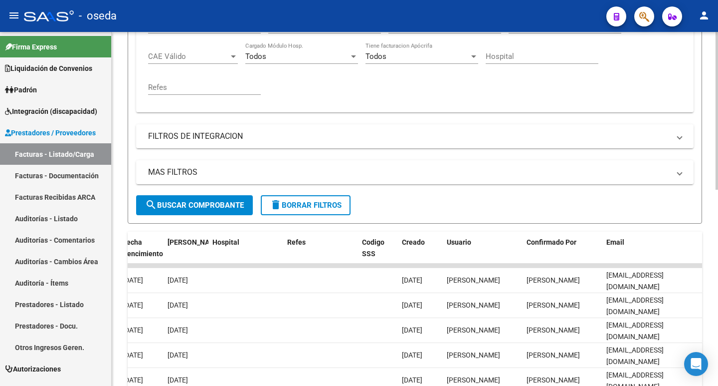
scroll to position [91, 0]
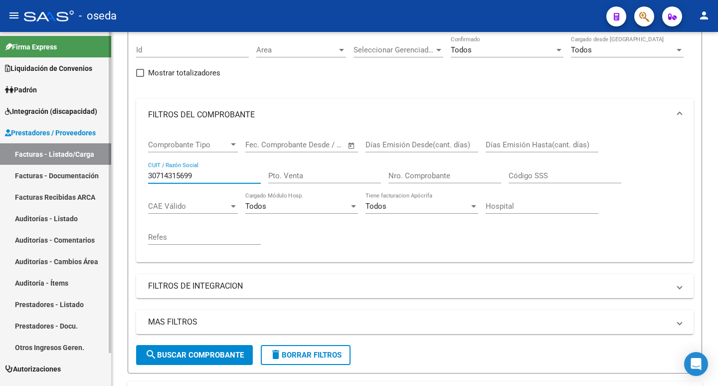
drag, startPoint x: 207, startPoint y: 174, endPoint x: 90, endPoint y: 173, distance: 117.2
click at [90, 173] on mat-sidenav-container "Firma Express Liquidación de Convenios SSS - Integración Padrón Afiliados Empad…" at bounding box center [359, 209] width 718 height 354
paste input "27-27386826-2"
click at [195, 176] on input "27-27386826-2" at bounding box center [204, 175] width 113 height 9
click at [160, 175] on input "27-273868262" at bounding box center [204, 175] width 113 height 9
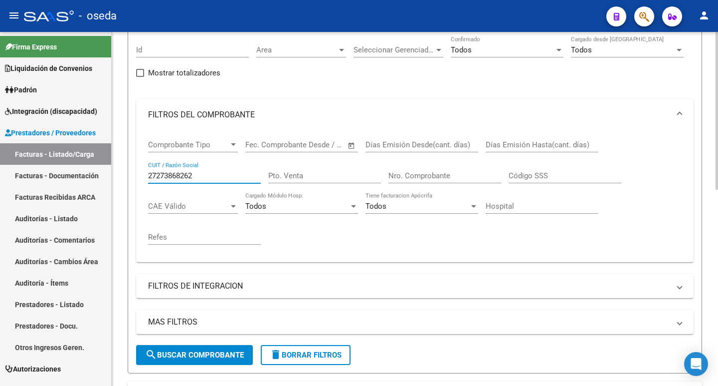
type input "27273868262"
click at [189, 351] on span "search Buscar Comprobante" at bounding box center [194, 354] width 99 height 9
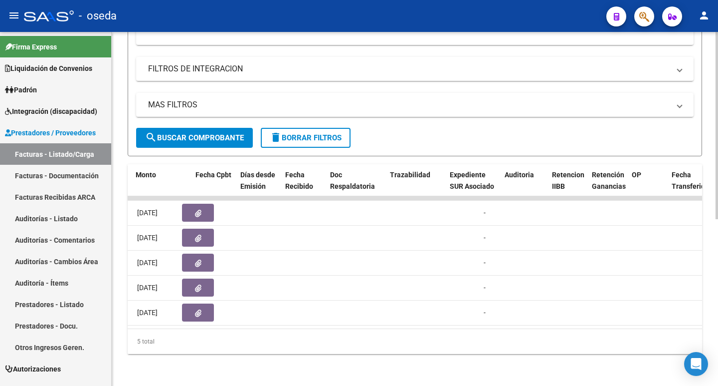
scroll to position [0, 417]
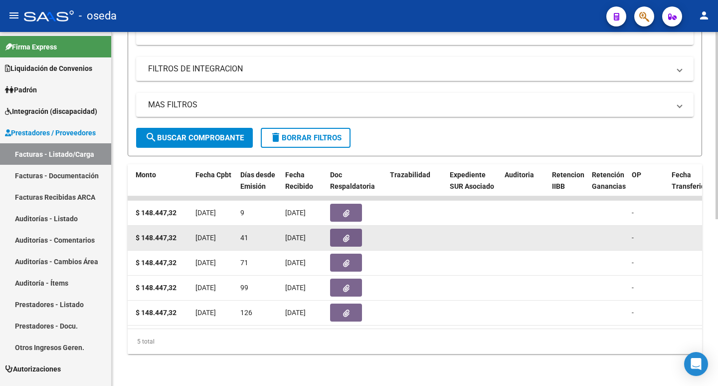
click at [350, 231] on button "button" at bounding box center [346, 237] width 32 height 18
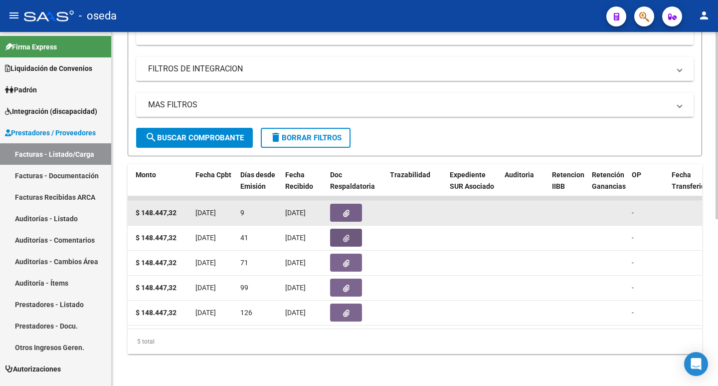
click at [352, 209] on button "button" at bounding box center [346, 213] width 32 height 18
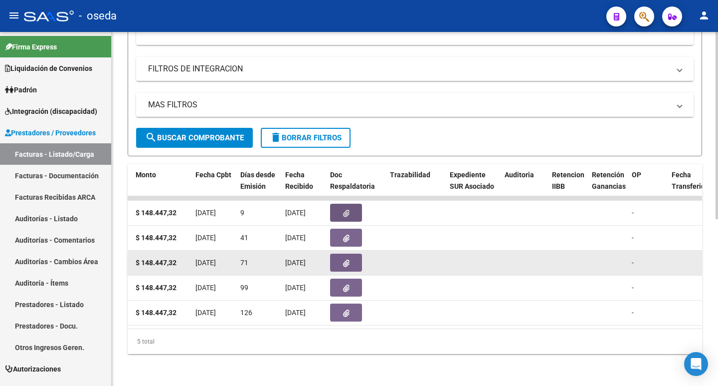
click at [353, 261] on button "button" at bounding box center [346, 262] width 32 height 18
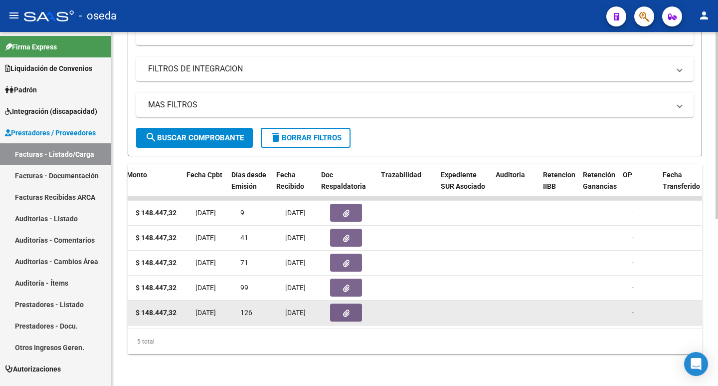
scroll to position [0, 426]
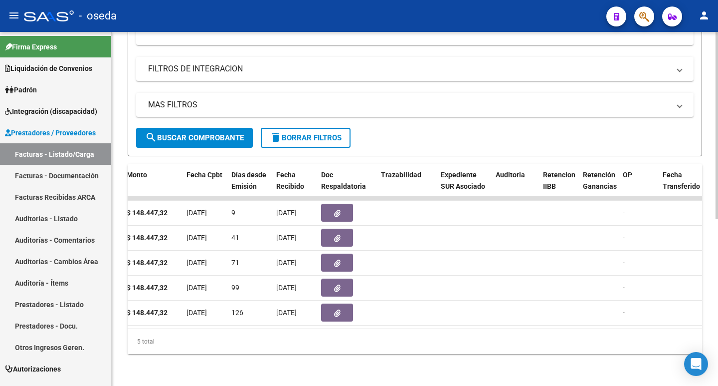
drag, startPoint x: 298, startPoint y: 317, endPoint x: 517, endPoint y: 326, distance: 219.7
click at [574, 307] on datatable-body "16485 Integración [PERSON_NAME] 27273868262 Factura C: 1 - 295 $ 148.447,32 [DA…" at bounding box center [415, 262] width 575 height 132
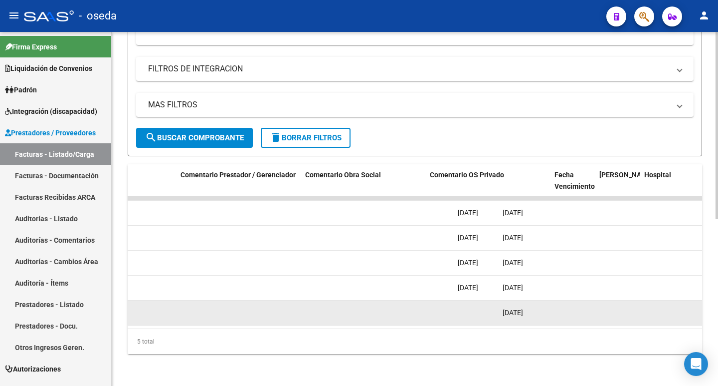
click at [619, 312] on datatable-body-cell at bounding box center [656, 312] width 75 height 24
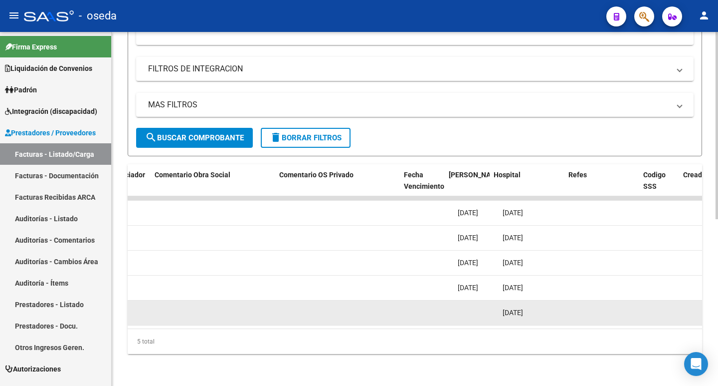
drag, startPoint x: 613, startPoint y: 312, endPoint x: 638, endPoint y: 312, distance: 24.4
click at [619, 312] on datatable-body-cell at bounding box center [656, 312] width 75 height 24
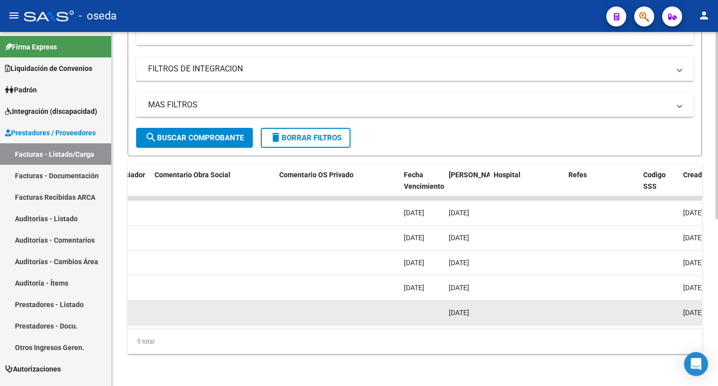
click at [631, 312] on datatable-body-cell at bounding box center [602, 312] width 75 height 24
drag, startPoint x: 638, startPoint y: 312, endPoint x: 663, endPoint y: 312, distance: 25.9
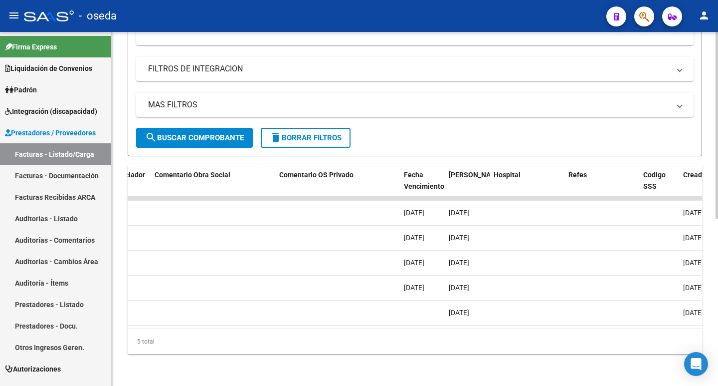
scroll to position [0, 1661]
drag, startPoint x: 658, startPoint y: 320, endPoint x: 684, endPoint y: 319, distance: 26.4
click at [684, 319] on datatable-body "16485 Integración [PERSON_NAME] 27273868262 Factura C: 1 - 295 $ 148.447,32 [DA…" at bounding box center [415, 262] width 575 height 132
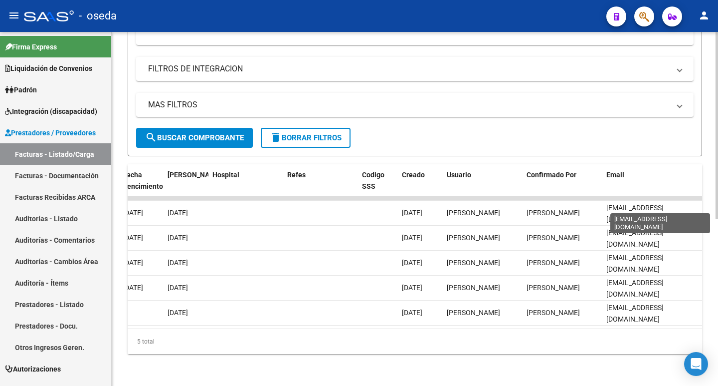
scroll to position [0, 16]
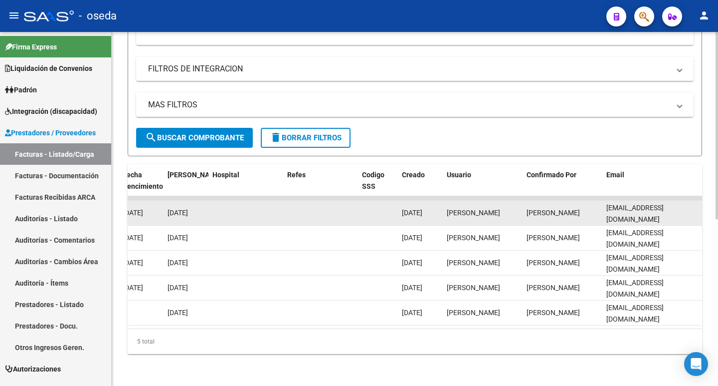
drag, startPoint x: 607, startPoint y: 206, endPoint x: 700, endPoint y: 205, distance: 93.8
click at [703, 206] on div "Video tutorial PRESTADORES -> Listado de CPBTs Emitidos por Prestadores / Prove…" at bounding box center [415, 54] width 607 height 661
click at [697, 204] on div "Video tutorial PRESTADORES -> Listado de CPBTs Emitidos por Prestadores / Prove…" at bounding box center [415, 54] width 607 height 661
click at [699, 205] on datatable-body-cell "[EMAIL_ADDRESS][DOMAIN_NAME]" at bounding box center [653, 213] width 100 height 24
click at [664, 205] on span "[EMAIL_ADDRESS][DOMAIN_NAME]" at bounding box center [635, 213] width 57 height 19
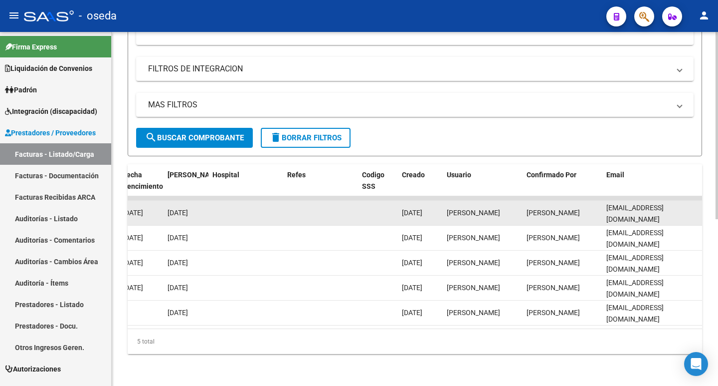
scroll to position [0, 0]
drag, startPoint x: 697, startPoint y: 205, endPoint x: 592, endPoint y: 213, distance: 105.6
copy div "[EMAIL_ADDRESS][DOMAIN_NAME]"
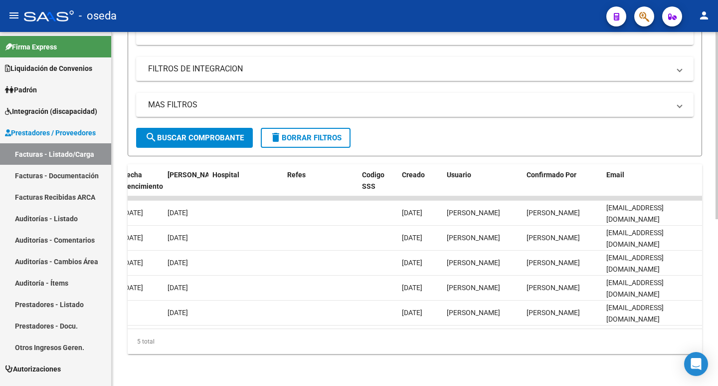
scroll to position [116, 0]
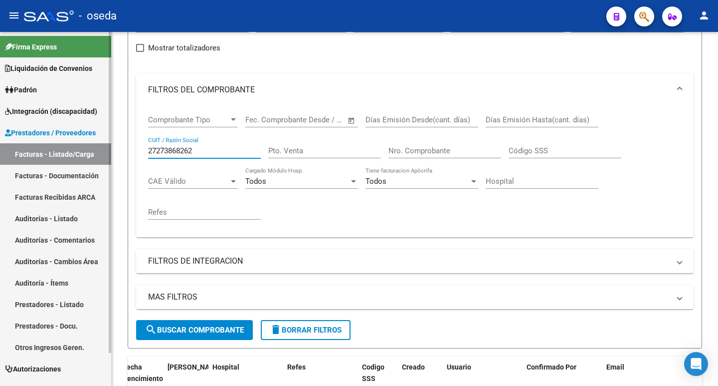
drag, startPoint x: 206, startPoint y: 148, endPoint x: 98, endPoint y: 153, distance: 107.3
click at [98, 152] on mat-sidenav-container "Firma Express Liquidación de Convenios SSS - Integración Padrón Afiliados Empad…" at bounding box center [359, 209] width 718 height 354
paste input "-40455934-1"
click at [194, 150] on input "27-40455934-1" at bounding box center [204, 150] width 113 height 9
click at [159, 150] on input "27-404559341" at bounding box center [204, 150] width 113 height 9
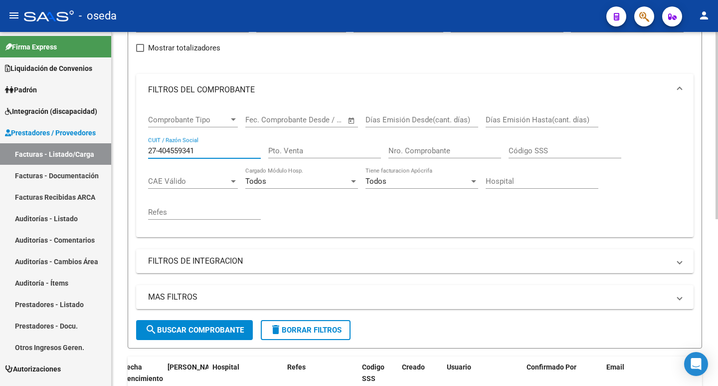
click at [159, 150] on input "27-404559341" at bounding box center [204, 150] width 113 height 9
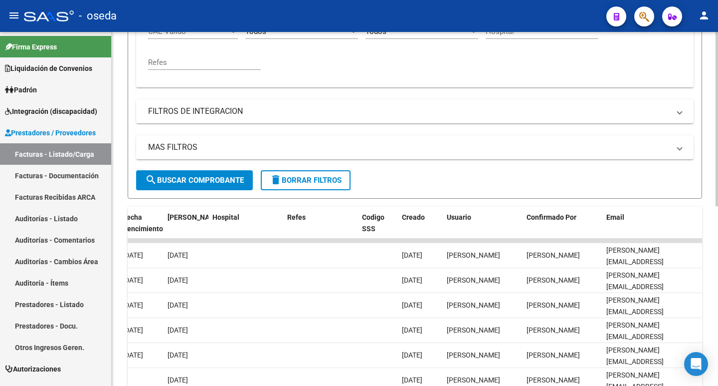
scroll to position [365, 0]
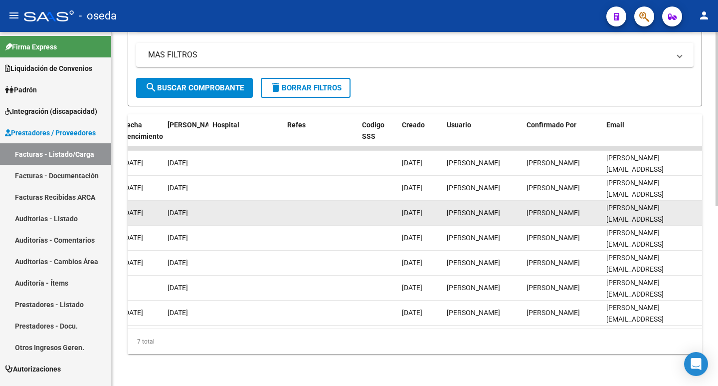
click at [256, 207] on div at bounding box center [246, 212] width 67 height 11
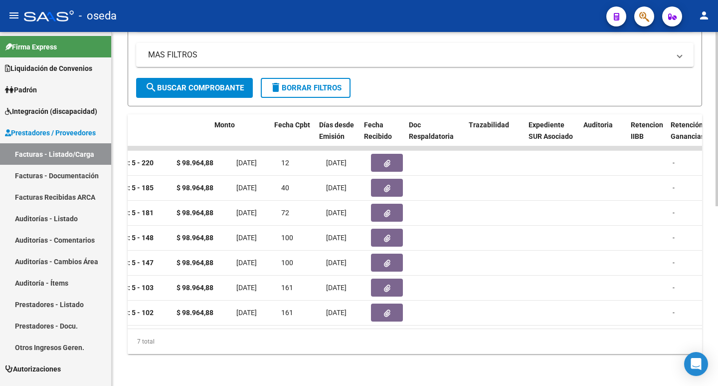
scroll to position [0, 338]
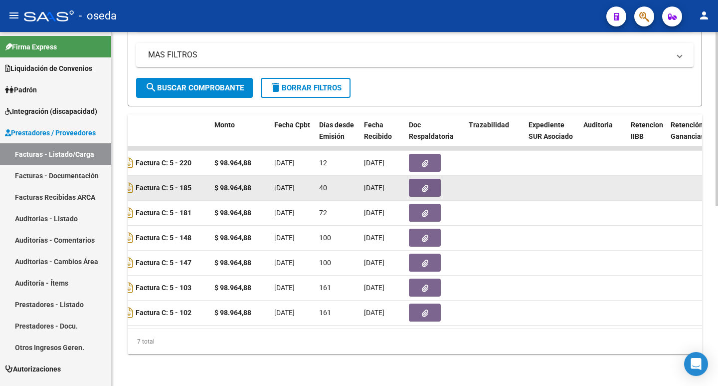
click at [422, 185] on icon "button" at bounding box center [425, 188] width 6 height 7
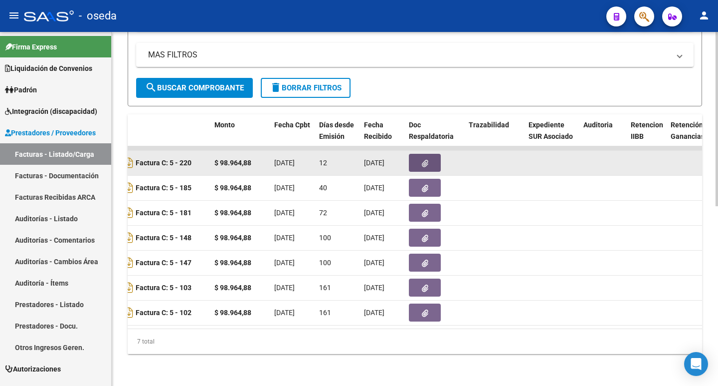
click at [420, 156] on button "button" at bounding box center [425, 163] width 32 height 18
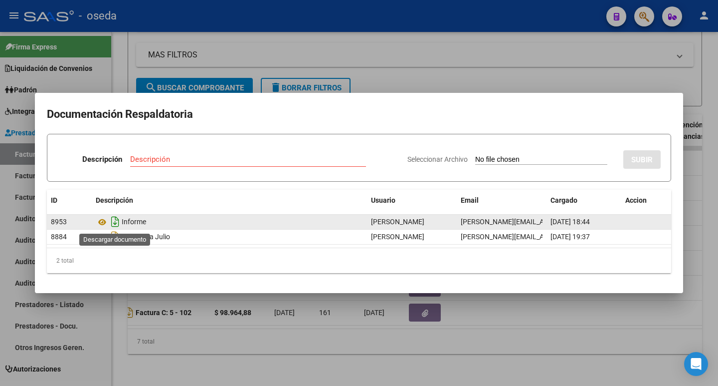
click at [115, 222] on icon "Descargar documento" at bounding box center [115, 222] width 13 height 16
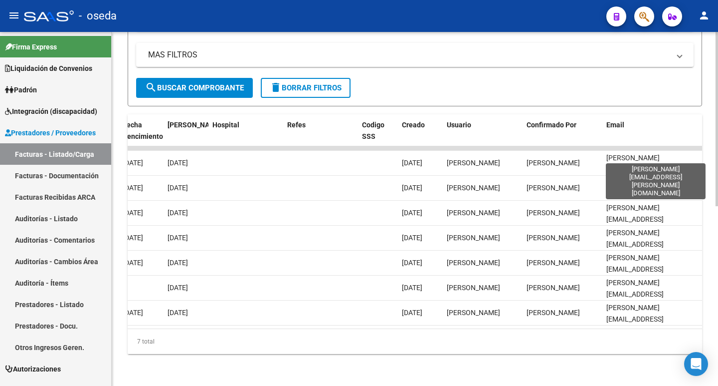
scroll to position [0, 4]
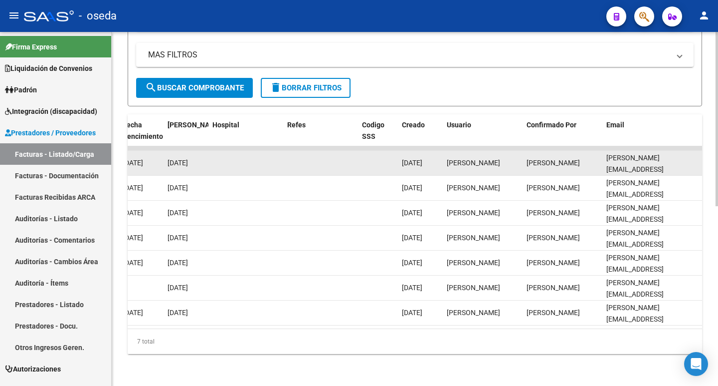
drag, startPoint x: 607, startPoint y: 155, endPoint x: 698, endPoint y: 153, distance: 91.8
click at [698, 153] on datatable-body-cell "[PERSON_NAME][EMAIL_ADDRESS][PERSON_NAME][DOMAIN_NAME]" at bounding box center [653, 163] width 100 height 24
copy span "[PERSON_NAME][EMAIL_ADDRESS][PERSON_NAME][DOMAIN_NAME]"
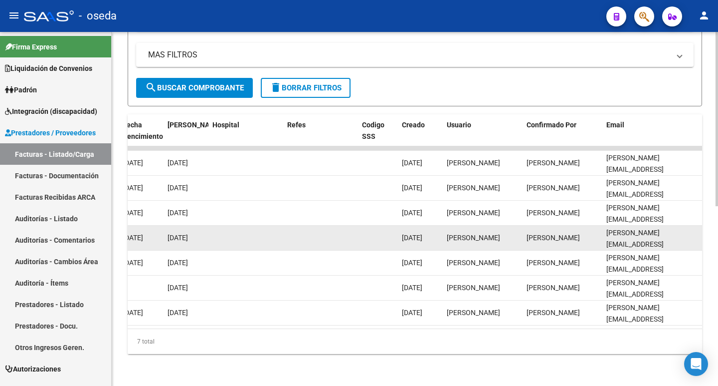
scroll to position [116, 0]
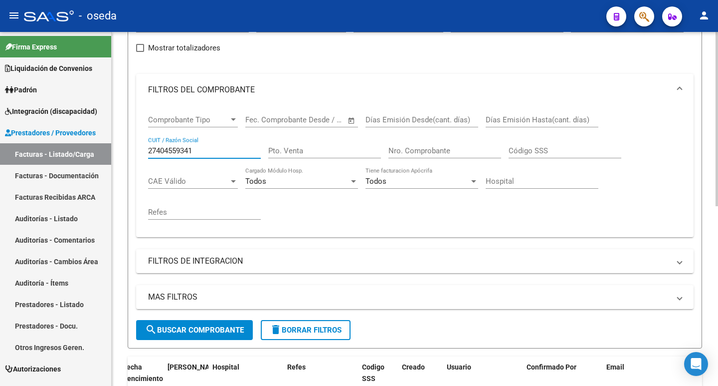
drag, startPoint x: 209, startPoint y: 150, endPoint x: 125, endPoint y: 154, distance: 83.9
click at [123, 154] on div "Video tutorial PRESTADORES -> Listado de CPBTs Emitidos por Prestadores / Prove…" at bounding box center [415, 271] width 607 height 711
paste input "-35317541-"
click at [195, 151] on input "27-35317541-1" at bounding box center [204, 150] width 113 height 9
click at [158, 151] on input "27-353175411" at bounding box center [204, 150] width 113 height 9
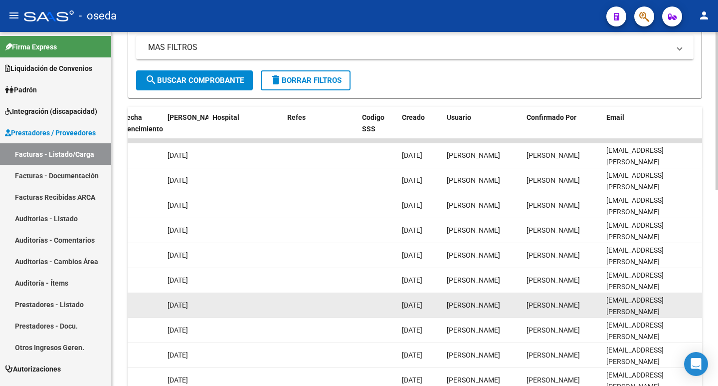
scroll to position [440, 0]
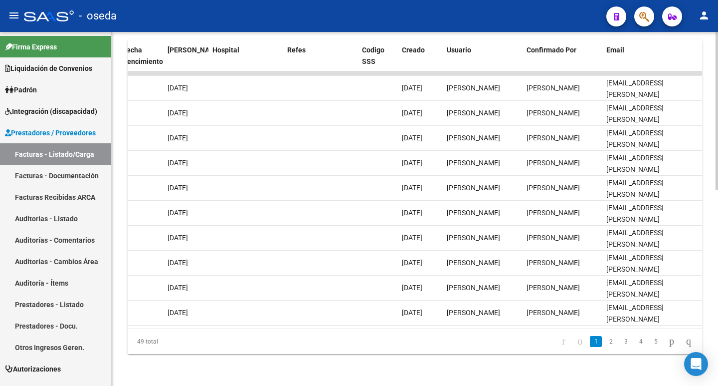
click at [544, 319] on datatable-body "16461 Integración [PERSON_NAME] 27353175411 Factura C: 2 - 790 $ 148.447,32 [DA…" at bounding box center [415, 199] width 575 height 257
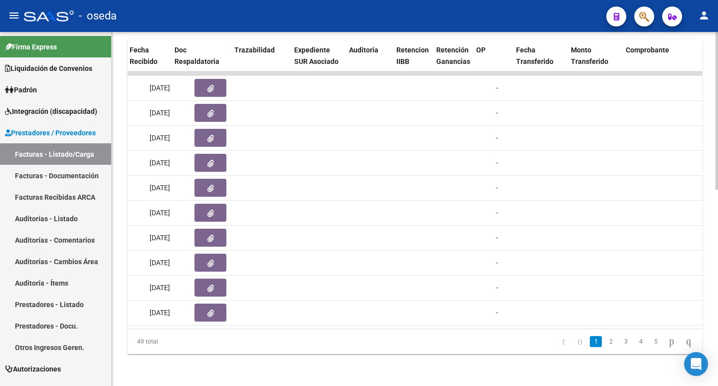
scroll to position [0, 452]
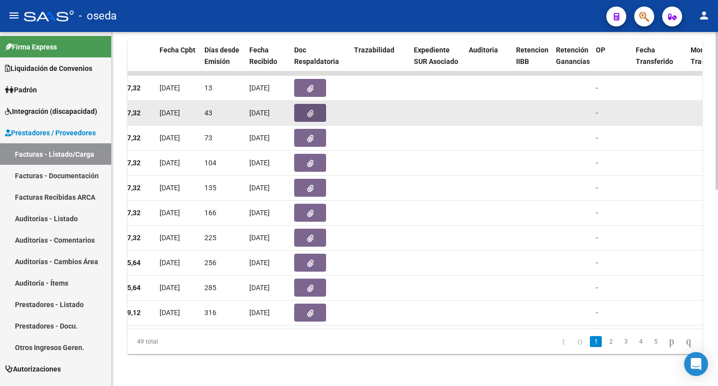
click at [307, 110] on icon "button" at bounding box center [310, 113] width 6 height 7
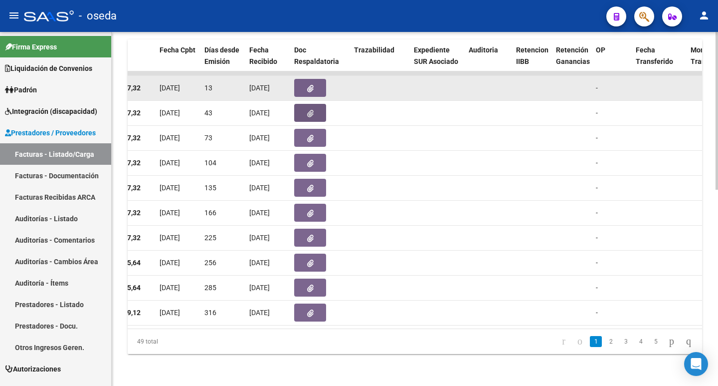
click at [308, 85] on icon "button" at bounding box center [310, 88] width 6 height 7
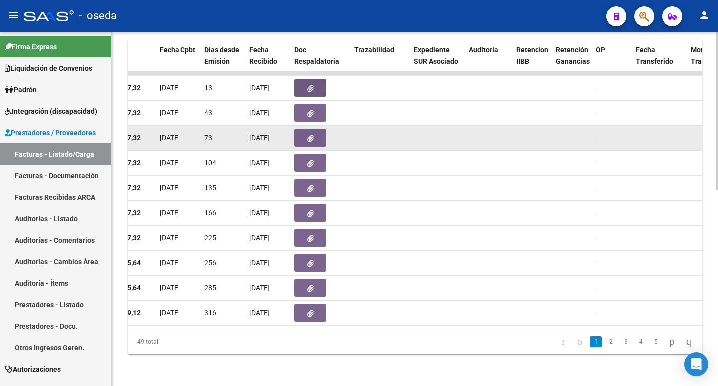
click at [309, 135] on span "button" at bounding box center [310, 137] width 6 height 9
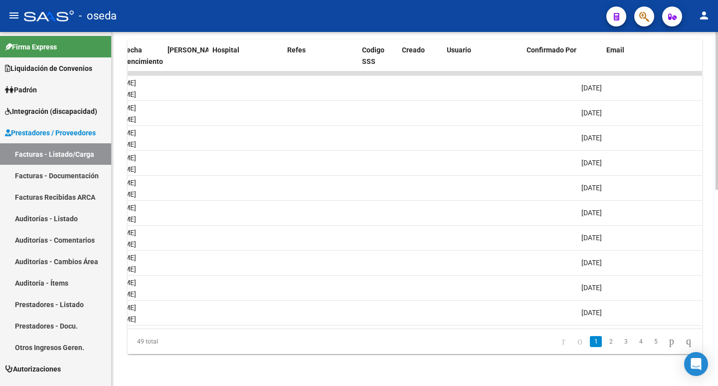
scroll to position [0, 1938]
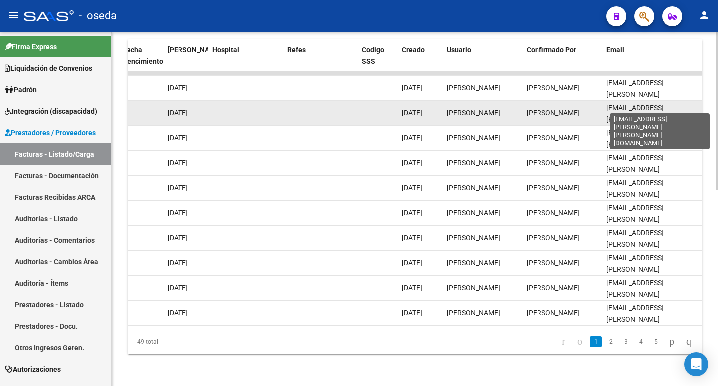
click at [607, 105] on span "[EMAIL_ADDRESS][PERSON_NAME][PERSON_NAME][DOMAIN_NAME]" at bounding box center [635, 125] width 57 height 42
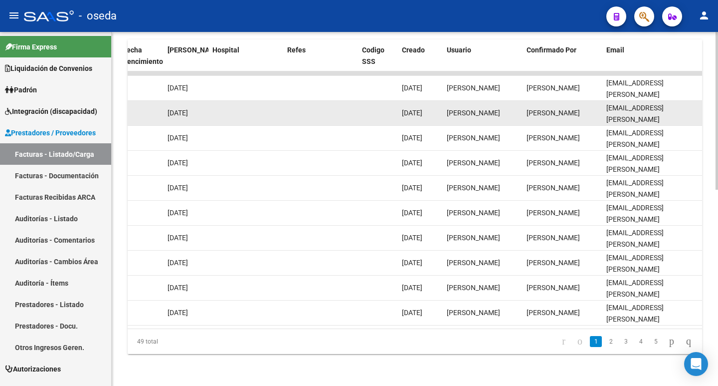
scroll to position [0, 15]
drag, startPoint x: 607, startPoint y: 105, endPoint x: 699, endPoint y: 109, distance: 91.9
click at [699, 109] on datatable-body-cell "[EMAIL_ADDRESS][PERSON_NAME][PERSON_NAME][DOMAIN_NAME]" at bounding box center [653, 113] width 100 height 24
copy span "[EMAIL_ADDRESS][PERSON_NAME][PERSON_NAME][DOMAIN_NAME]"
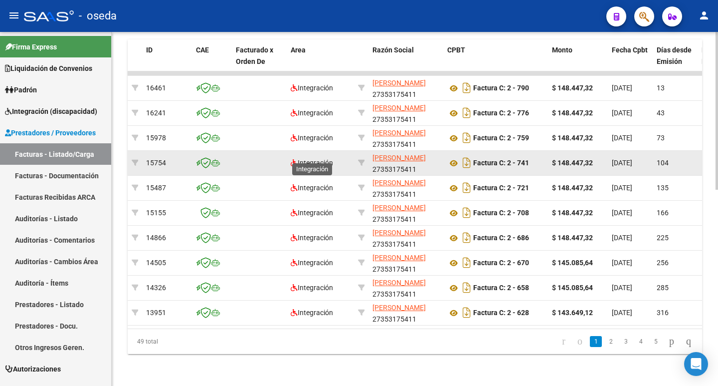
scroll to position [141, 0]
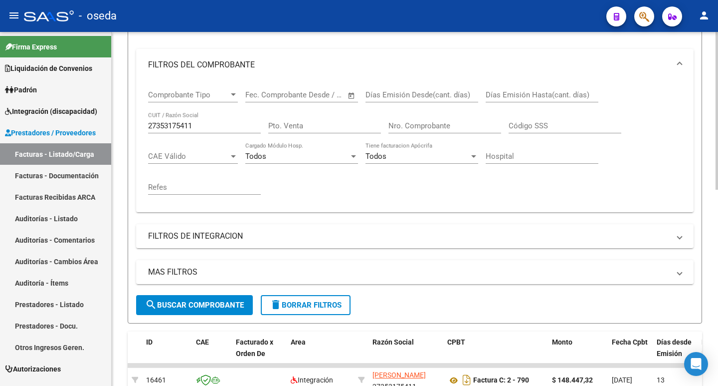
click at [205, 124] on input "27353175411" at bounding box center [204, 125] width 113 height 9
drag, startPoint x: 205, startPoint y: 124, endPoint x: 120, endPoint y: 122, distance: 84.8
click at [205, 124] on input "27353175411" at bounding box center [204, 125] width 113 height 9
drag, startPoint x: 120, startPoint y: 122, endPoint x: 114, endPoint y: 122, distance: 6.0
click at [112, 121] on div "Video tutorial PRESTADORES -> Listado de CPBTs Emitidos por Prestadores / Prove…" at bounding box center [415, 284] width 607 height 786
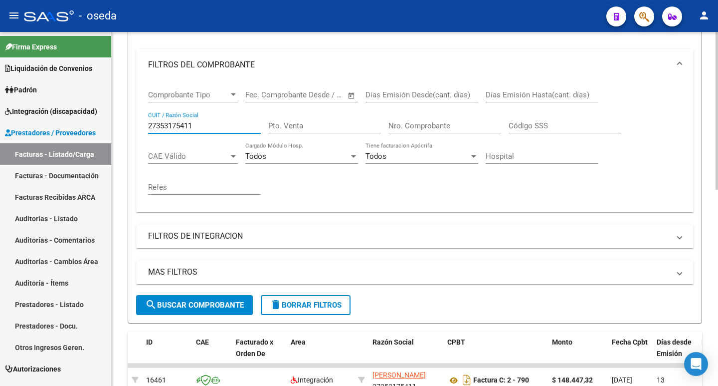
paste input "-38210834-0"
click at [196, 125] on input "27-38210834-0" at bounding box center [204, 125] width 113 height 9
click at [160, 126] on input "27-382108340" at bounding box center [204, 125] width 113 height 9
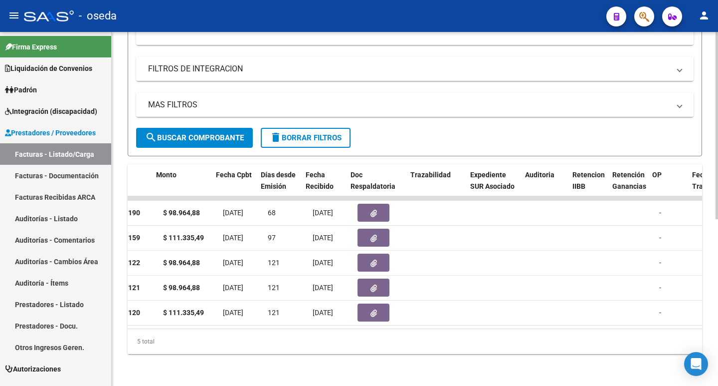
scroll to position [0, 396]
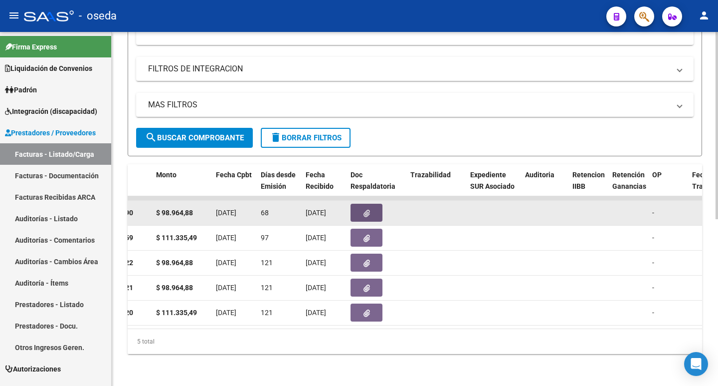
click at [370, 210] on icon "button" at bounding box center [367, 213] width 6 height 7
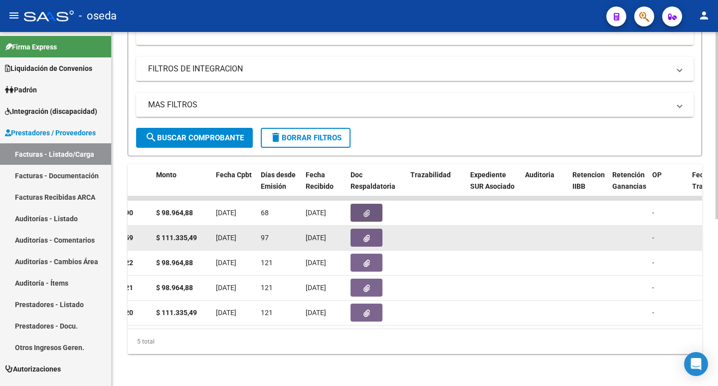
click at [367, 234] on icon "button" at bounding box center [367, 237] width 6 height 7
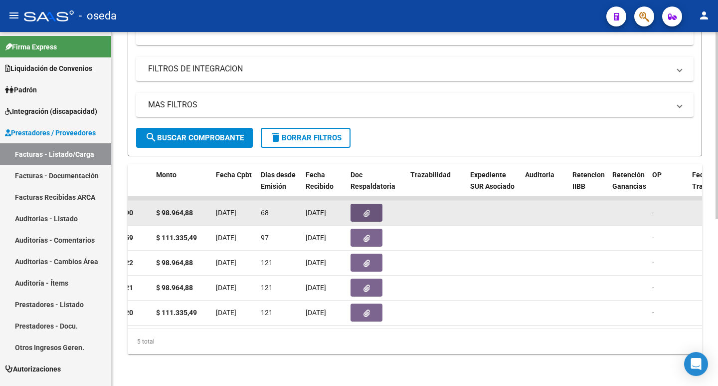
click at [357, 204] on button "button" at bounding box center [367, 213] width 32 height 18
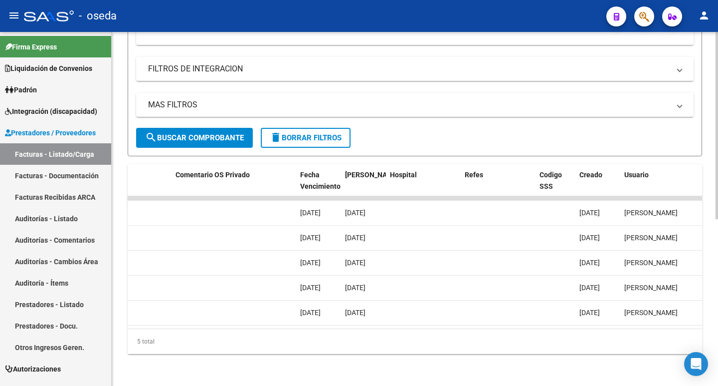
scroll to position [0, 1938]
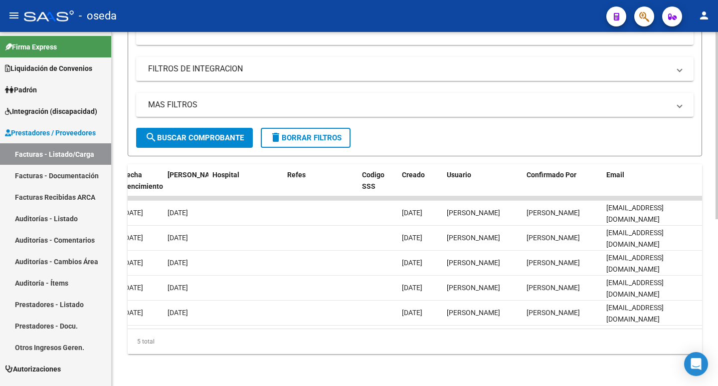
drag, startPoint x: 607, startPoint y: 229, endPoint x: 704, endPoint y: 229, distance: 97.8
click at [704, 229] on div "Video tutorial PRESTADORES -> Listado de CPBTs Emitidos por Prestadores / Prove…" at bounding box center [415, 54] width 607 height 661
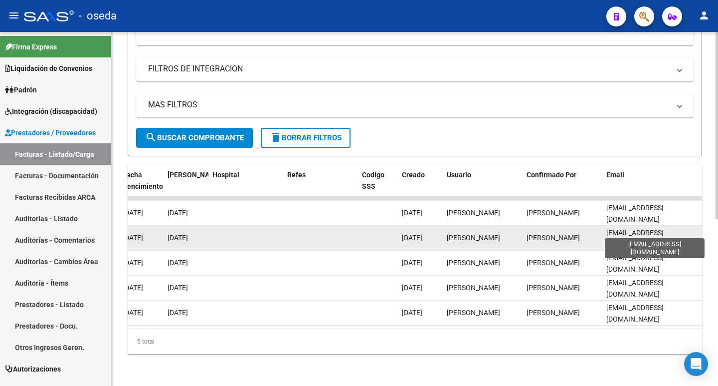
click at [664, 229] on span "[EMAIL_ADDRESS][DOMAIN_NAME]" at bounding box center [635, 237] width 57 height 19
click at [606, 229] on datatable-body-cell "[EMAIL_ADDRESS][DOMAIN_NAME]" at bounding box center [653, 237] width 100 height 24
drag, startPoint x: 606, startPoint y: 229, endPoint x: 611, endPoint y: 228, distance: 5.6
click at [611, 228] on datatable-body-cell "[EMAIL_ADDRESS][DOMAIN_NAME]" at bounding box center [653, 237] width 100 height 24
click at [611, 228] on span "[EMAIL_ADDRESS][DOMAIN_NAME]" at bounding box center [635, 237] width 57 height 19
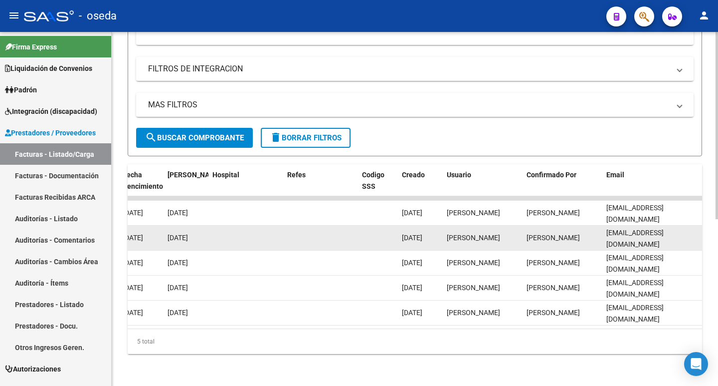
drag, startPoint x: 607, startPoint y: 228, endPoint x: 678, endPoint y: 229, distance: 70.9
click at [678, 229] on div "[EMAIL_ADDRESS][DOMAIN_NAME]" at bounding box center [653, 237] width 92 height 21
copy span "[EMAIL_ADDRESS][DOMAIN_NAME]"
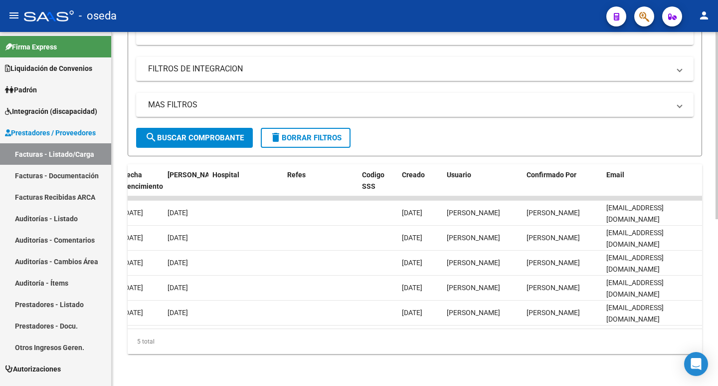
scroll to position [116, 0]
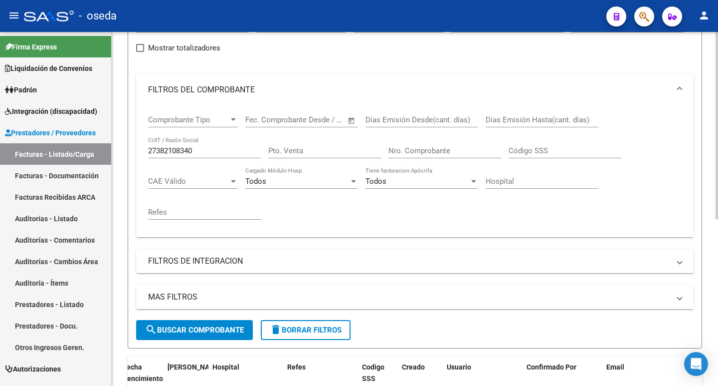
drag, startPoint x: 214, startPoint y: 149, endPoint x: 195, endPoint y: 149, distance: 18.5
click at [202, 149] on input "27382108340" at bounding box center [204, 150] width 113 height 9
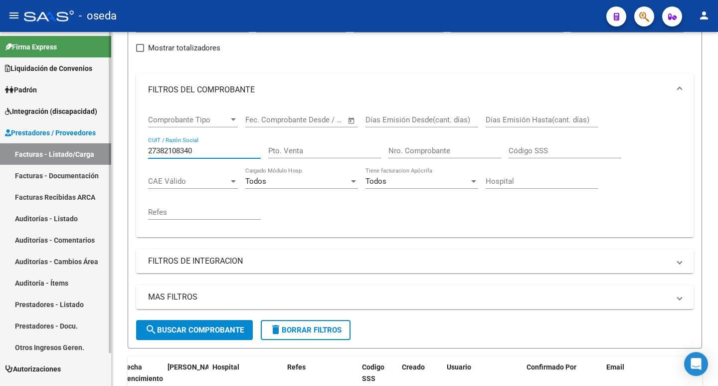
drag, startPoint x: 195, startPoint y: 149, endPoint x: 86, endPoint y: 146, distance: 108.8
click at [86, 146] on mat-sidenav-container "Firma Express Liquidación de Convenios SSS - Integración Padrón Afiliados Empad…" at bounding box center [359, 209] width 718 height 354
paste input "30-71185605-2"
click at [195, 151] on input "30-71185605-2" at bounding box center [204, 150] width 113 height 9
click at [159, 152] on input "30-711856052" at bounding box center [204, 150] width 113 height 9
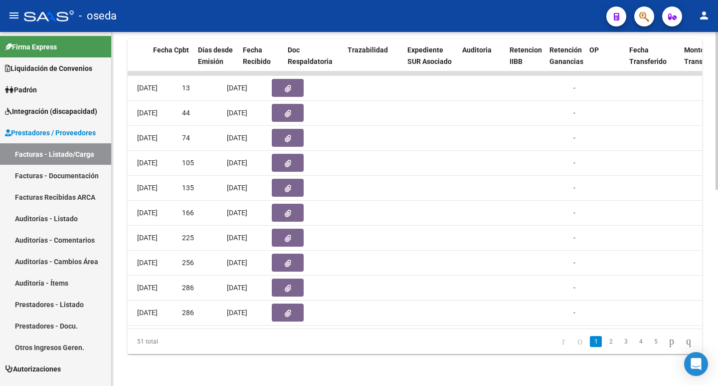
scroll to position [0, 448]
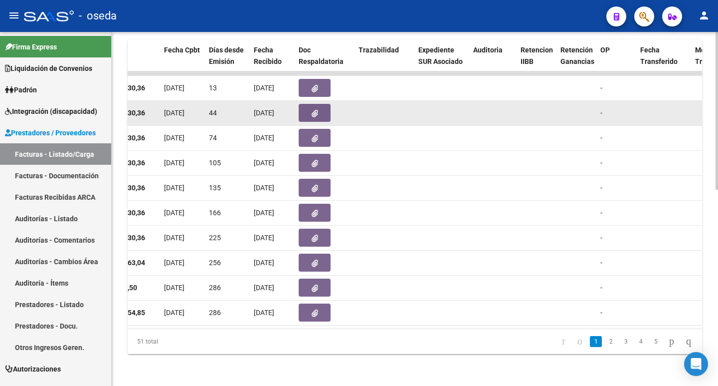
click at [312, 110] on icon "button" at bounding box center [315, 113] width 6 height 7
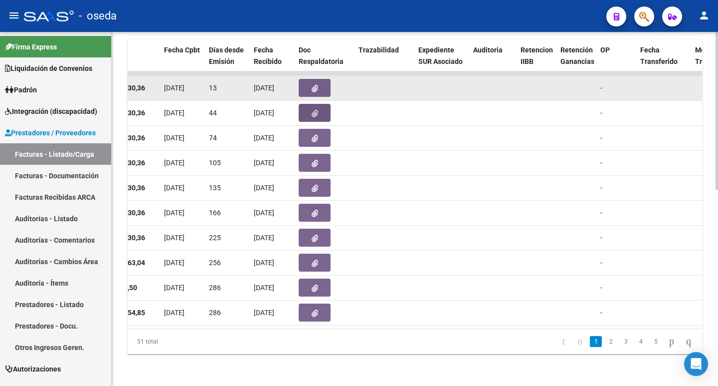
click at [317, 85] on icon "button" at bounding box center [315, 88] width 6 height 7
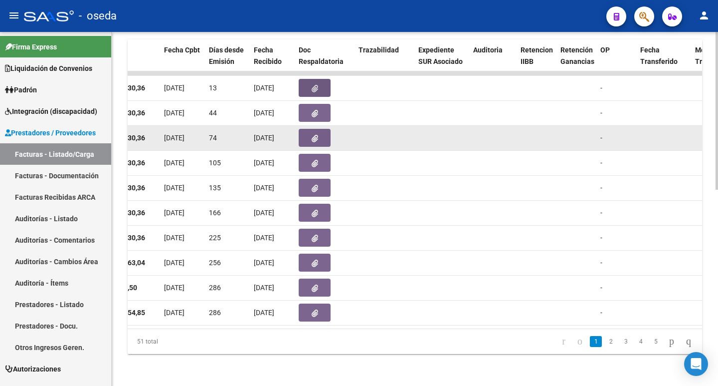
click at [316, 136] on button "button" at bounding box center [315, 138] width 32 height 18
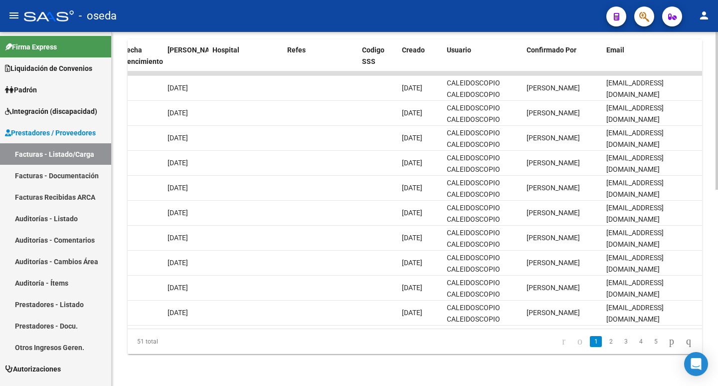
scroll to position [0, 39]
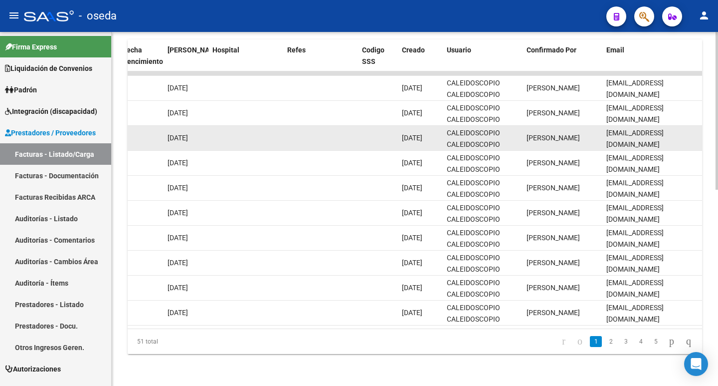
drag, startPoint x: 607, startPoint y: 130, endPoint x: 700, endPoint y: 126, distance: 93.4
click at [700, 126] on datatable-body-cell "[EMAIL_ADDRESS][DOMAIN_NAME]" at bounding box center [653, 138] width 100 height 24
copy span "[EMAIL_ADDRESS][DOMAIN_NAME]"
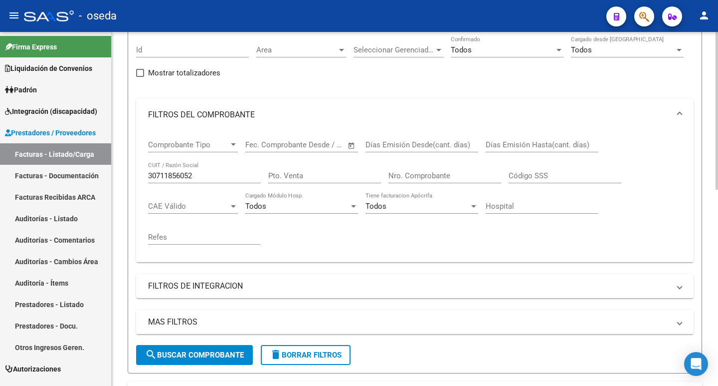
scroll to position [0, 0]
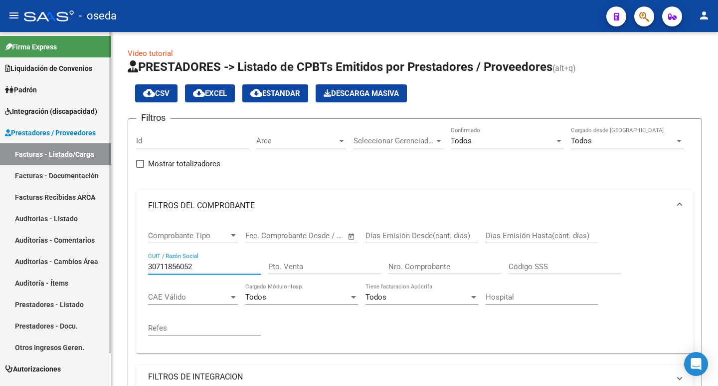
drag, startPoint x: 201, startPoint y: 267, endPoint x: 107, endPoint y: 262, distance: 94.4
click at [107, 262] on mat-sidenav-container "Firma Express Liquidación de Convenios SSS - Integración Padrón Afiliados Empad…" at bounding box center [359, 209] width 718 height 354
paste input "27-14998135-"
click at [195, 264] on input "27-14998135-2" at bounding box center [204, 266] width 113 height 9
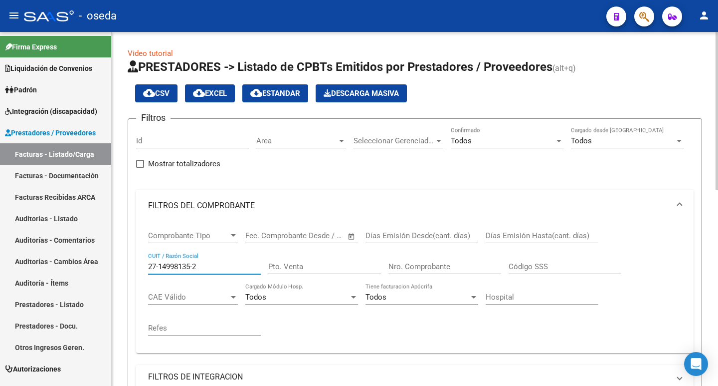
click at [195, 264] on input "27-14998135-2" at bounding box center [204, 266] width 113 height 9
click at [159, 269] on input "27-149981352" at bounding box center [204, 266] width 113 height 9
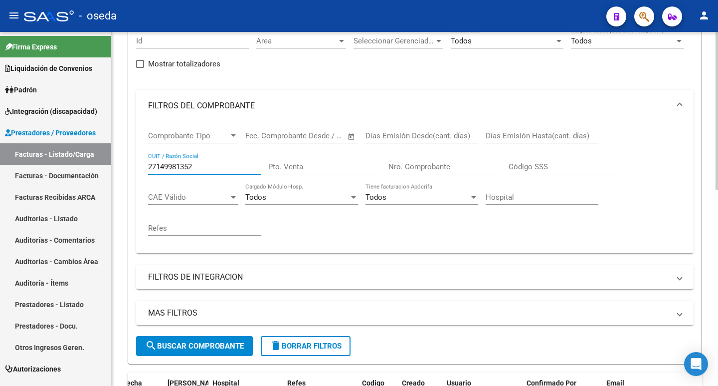
scroll to position [200, 0]
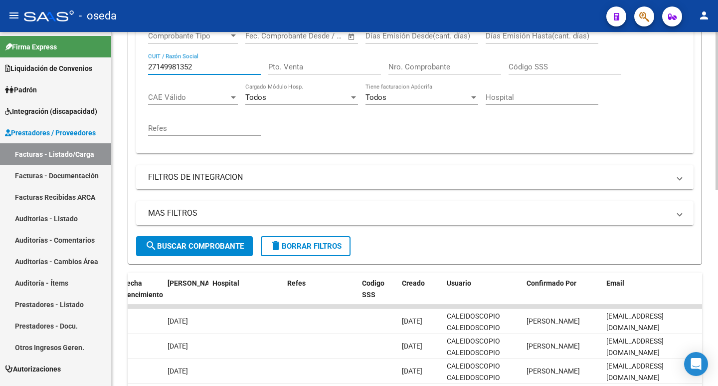
click at [163, 252] on button "search Buscar Comprobante" at bounding box center [194, 246] width 117 height 20
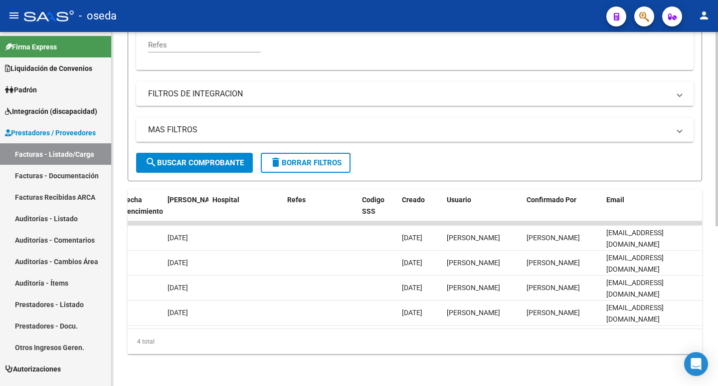
scroll to position [0, 1935]
drag, startPoint x: 549, startPoint y: 318, endPoint x: 375, endPoint y: 328, distance: 173.9
click at [379, 327] on datatable-body "16504 Integración [PERSON_NAME] 27149981352 Factura C: 3 - 17 $ 98.964,88 [DATE…" at bounding box center [415, 274] width 575 height 107
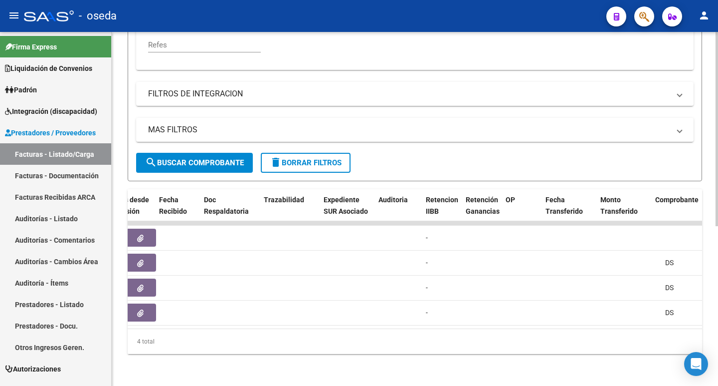
scroll to position [0, 489]
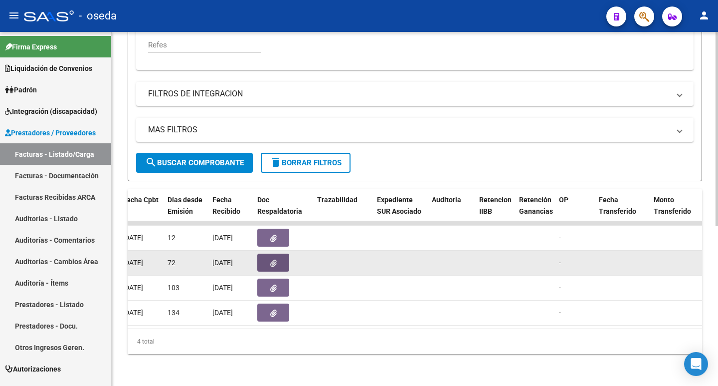
click at [272, 259] on icon "button" at bounding box center [273, 262] width 6 height 7
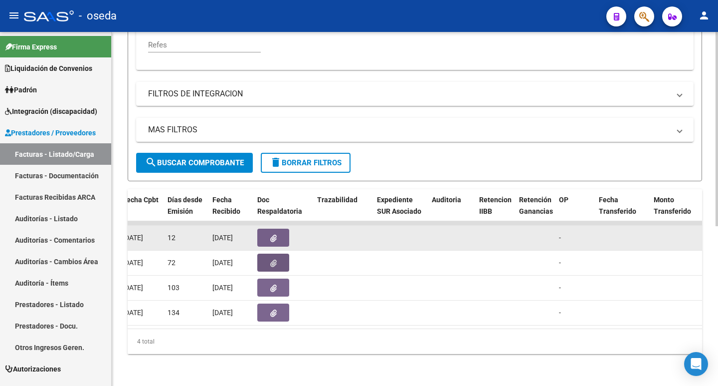
click at [277, 232] on button "button" at bounding box center [273, 237] width 32 height 18
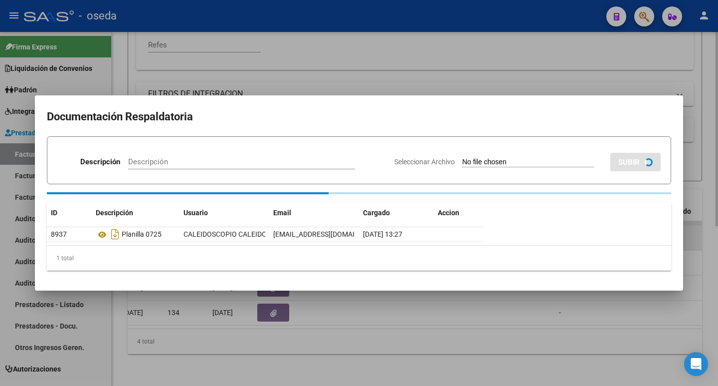
click at [277, 245] on div "1 total" at bounding box center [359, 257] width 625 height 25
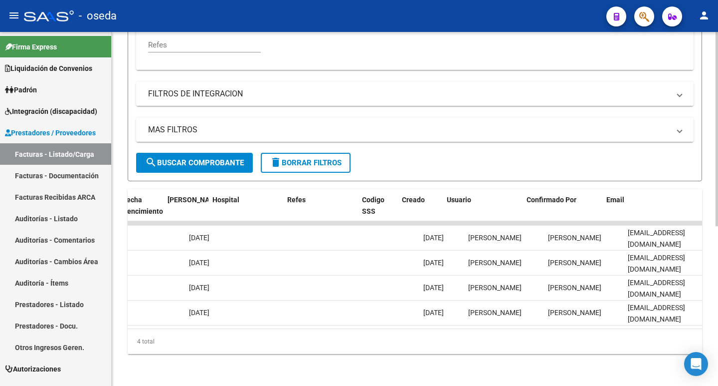
scroll to position [0, 1938]
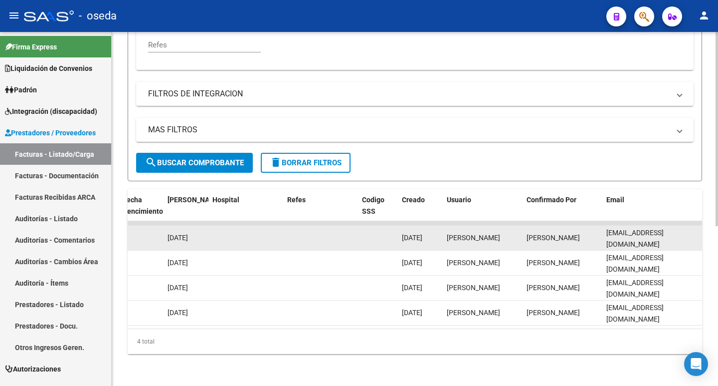
drag, startPoint x: 607, startPoint y: 231, endPoint x: 680, endPoint y: 227, distance: 73.9
click at [680, 227] on div "[EMAIL_ADDRESS][DOMAIN_NAME]" at bounding box center [653, 237] width 92 height 21
copy span "[EMAIL_ADDRESS][DOMAIN_NAME]"
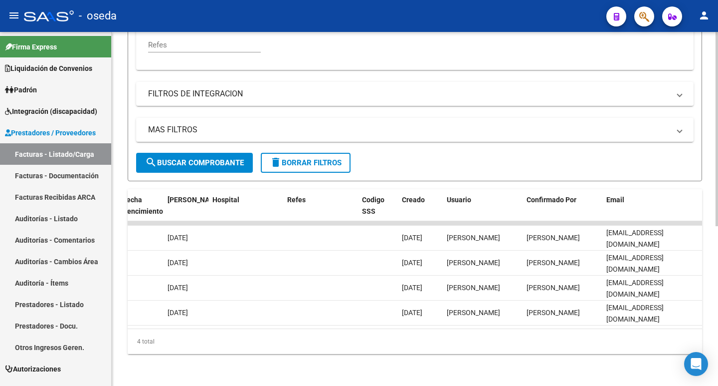
scroll to position [41, 0]
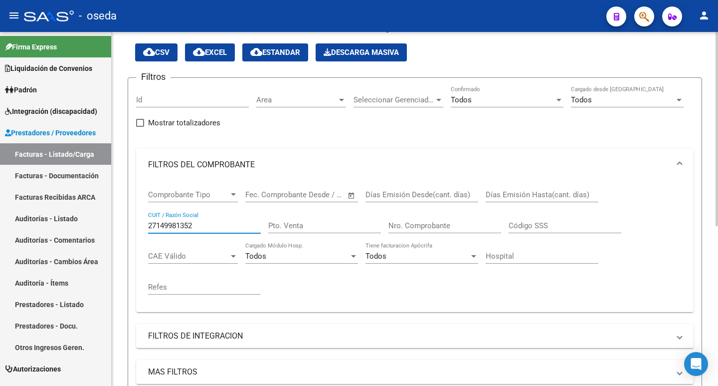
drag, startPoint x: 198, startPoint y: 225, endPoint x: 135, endPoint y: 222, distance: 62.9
click at [124, 221] on div "Video tutorial PRESTADORES -> Listado de CPBTs Emitidos por Prestadores / Prove…" at bounding box center [415, 309] width 607 height 637
paste input "-24404942-"
click at [192, 222] on input "27-24404942-2" at bounding box center [204, 225] width 113 height 9
click at [157, 228] on input "27-244049422" at bounding box center [204, 225] width 113 height 9
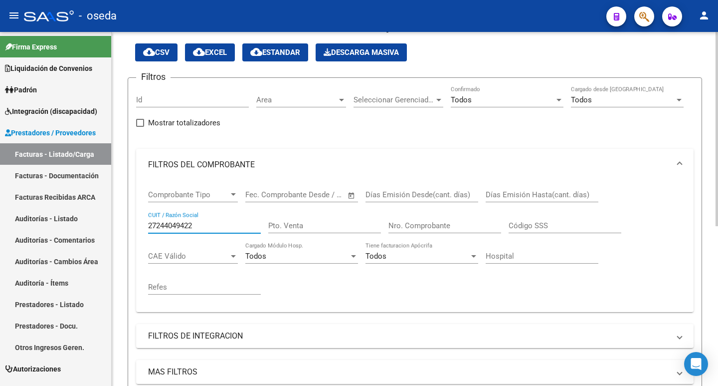
scroll to position [191, 0]
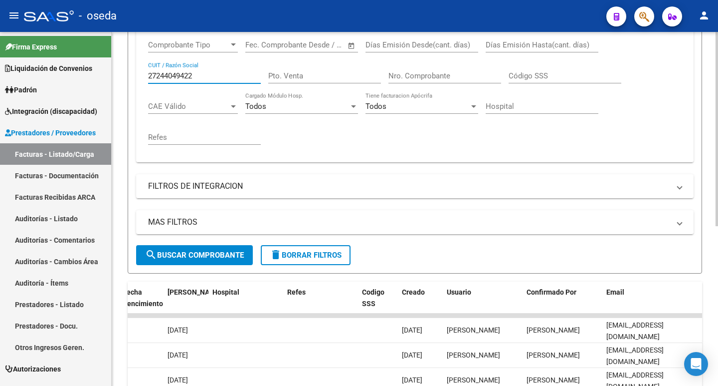
type input "27244049422"
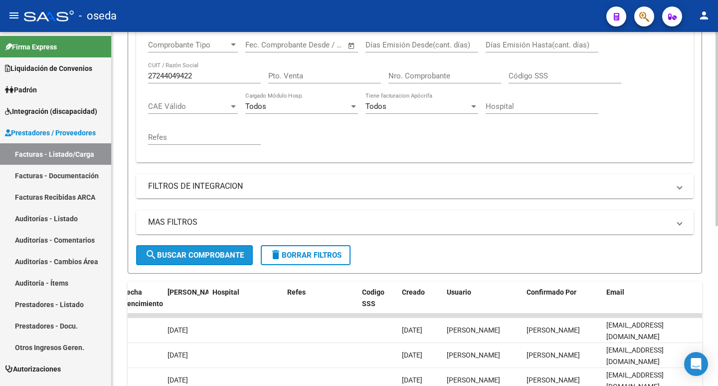
click at [172, 249] on button "search Buscar Comprobante" at bounding box center [194, 255] width 117 height 20
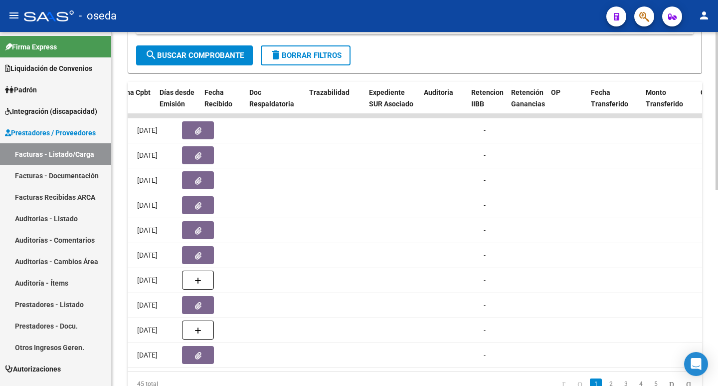
scroll to position [0, 497]
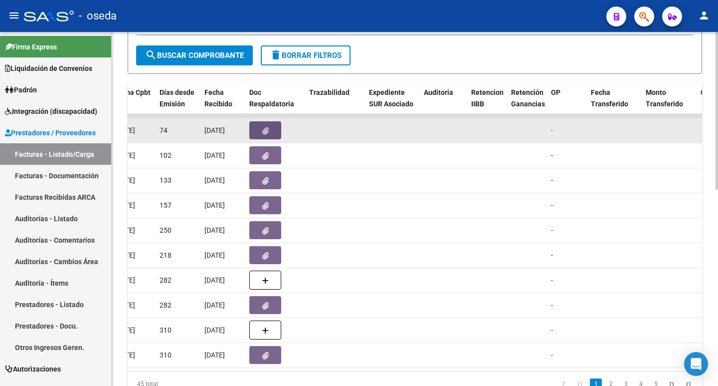
click at [260, 132] on button "button" at bounding box center [265, 130] width 32 height 18
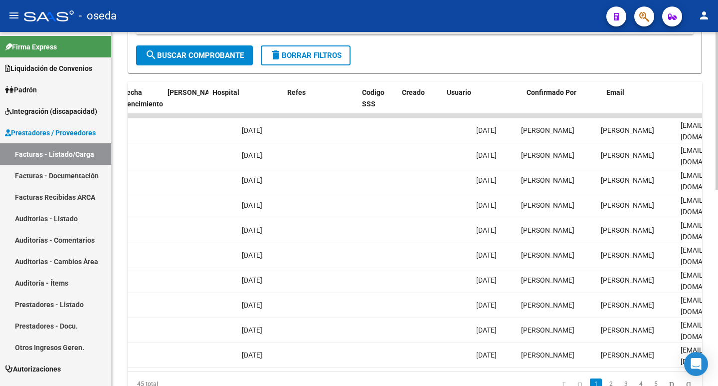
scroll to position [0, 1938]
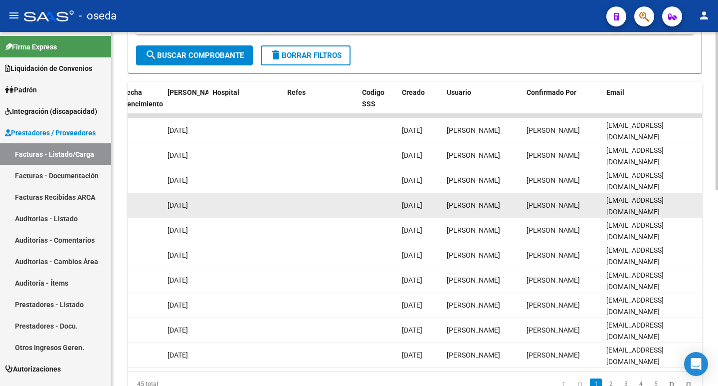
drag, startPoint x: 607, startPoint y: 208, endPoint x: 686, endPoint y: 201, distance: 80.1
click at [686, 201] on div "[EMAIL_ADDRESS][DOMAIN_NAME]" at bounding box center [653, 205] width 92 height 21
copy span "[EMAIL_ADDRESS][DOMAIN_NAME]"
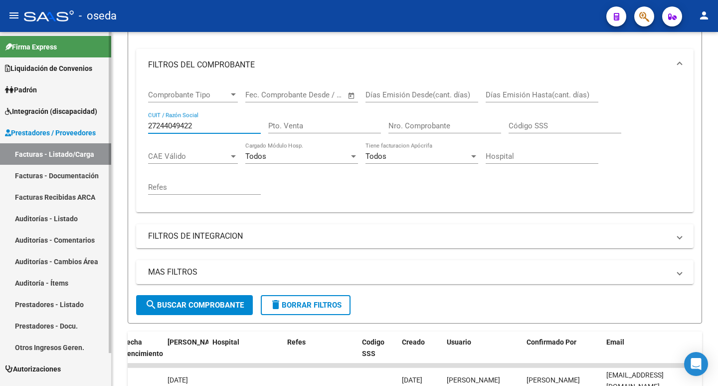
drag, startPoint x: 210, startPoint y: 121, endPoint x: 64, endPoint y: 122, distance: 146.2
click at [64, 122] on mat-sidenav-container "Firma Express Liquidación de Convenios SSS - Integración Padrón Afiliados Empad…" at bounding box center [359, 209] width 718 height 354
paste input "-18327906-3"
click at [193, 127] on input "27-18327906-3" at bounding box center [204, 125] width 113 height 9
click at [158, 124] on input "27-183279063" at bounding box center [204, 125] width 113 height 9
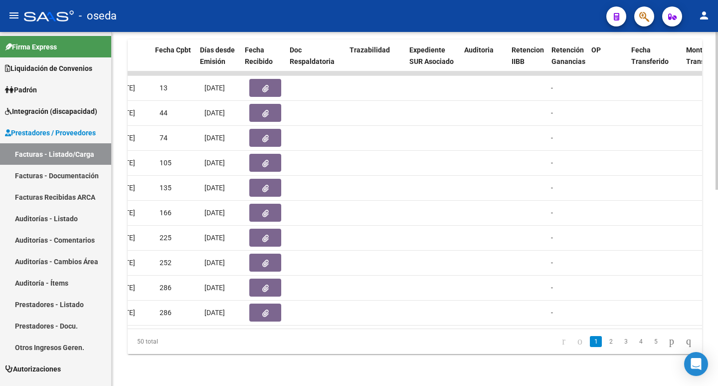
scroll to position [0, 450]
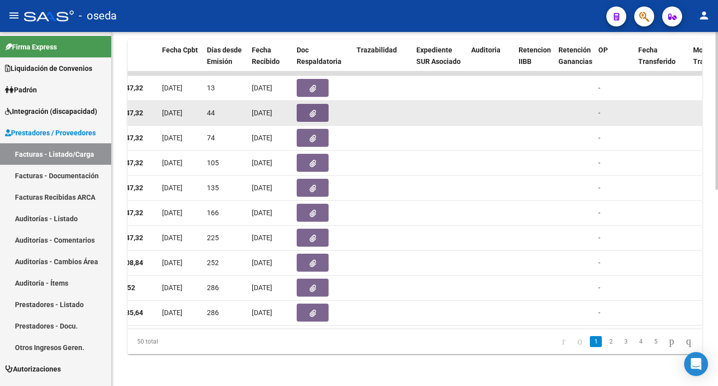
click at [303, 104] on button "button" at bounding box center [313, 113] width 32 height 18
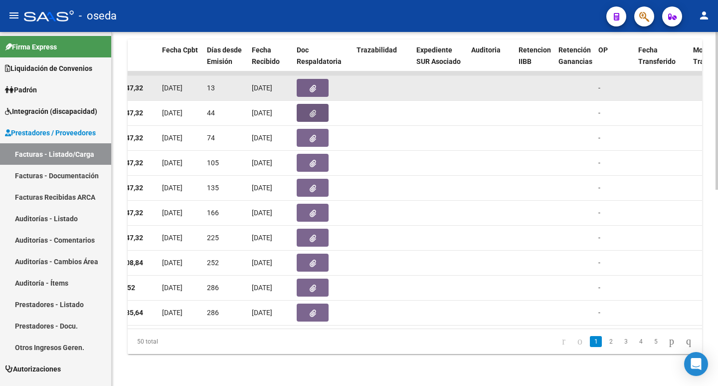
click at [315, 85] on icon "button" at bounding box center [313, 88] width 6 height 7
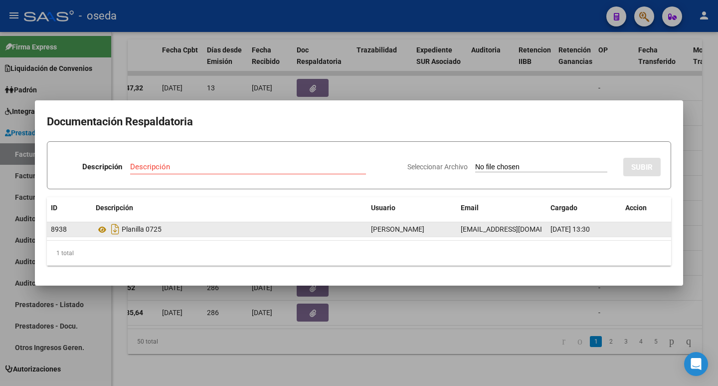
drag, startPoint x: 461, startPoint y: 229, endPoint x: 539, endPoint y: 228, distance: 77.8
click at [539, 228] on span "[EMAIL_ADDRESS][DOMAIN_NAME]" at bounding box center [516, 229] width 111 height 8
copy span "[EMAIL_ADDRESS][DOMAIN_NAME]"
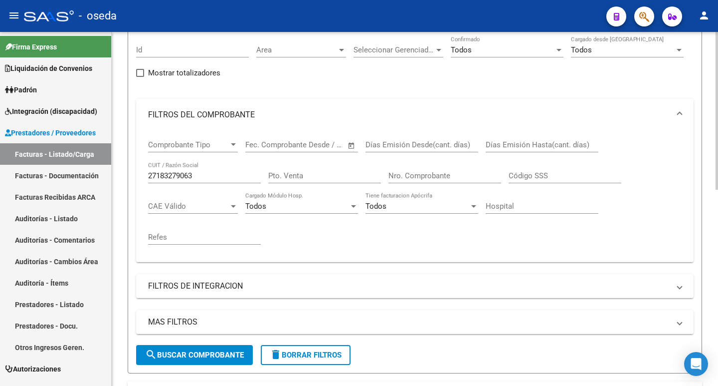
scroll to position [0, 0]
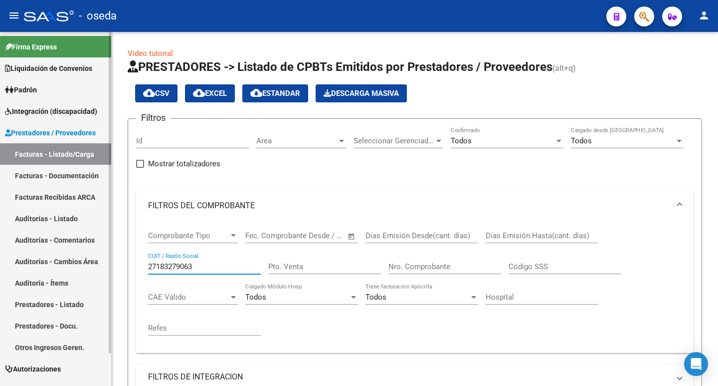
drag, startPoint x: 210, startPoint y: 265, endPoint x: 76, endPoint y: 263, distance: 133.2
click at [76, 263] on mat-sidenav-container "Firma Express Liquidación de Convenios SSS - Integración Padrón Afiliados Empad…" at bounding box center [359, 209] width 718 height 354
paste input "-33850342-9"
click at [195, 269] on input "27-33850342-9" at bounding box center [204, 266] width 113 height 9
click at [158, 266] on input "27-338503429" at bounding box center [204, 266] width 113 height 9
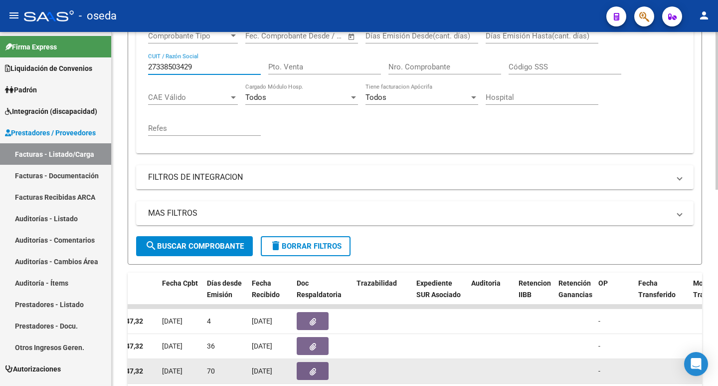
scroll to position [299, 0]
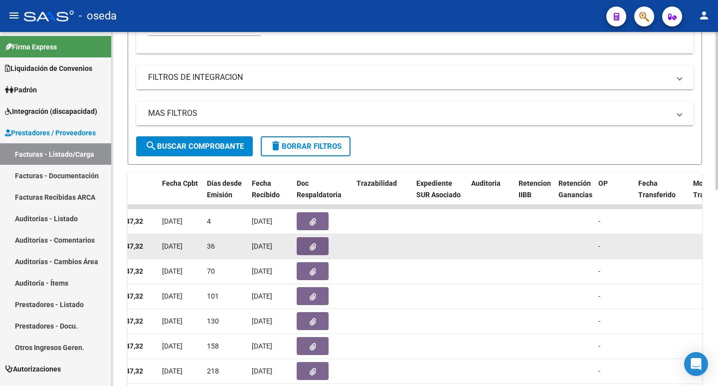
type input "27338503429"
click at [305, 246] on button "button" at bounding box center [313, 246] width 32 height 18
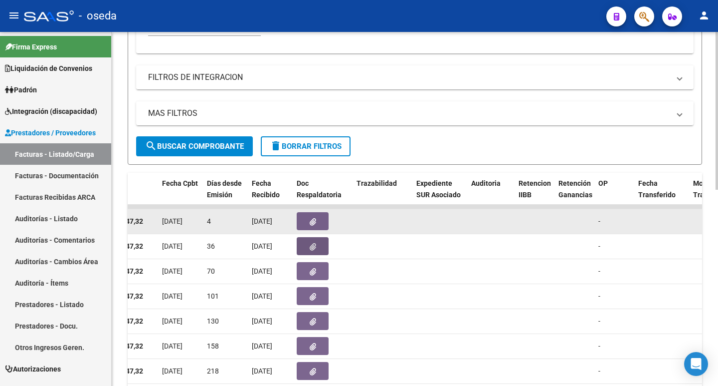
click at [312, 221] on icon "button" at bounding box center [313, 221] width 6 height 7
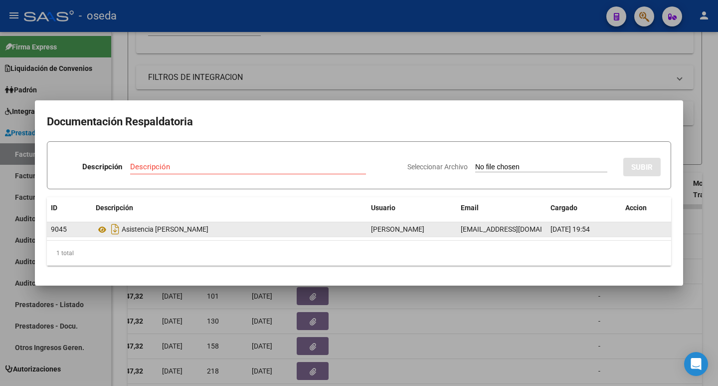
scroll to position [0, 1]
drag, startPoint x: 462, startPoint y: 229, endPoint x: 529, endPoint y: 230, distance: 67.3
click at [543, 227] on datatable-body-cell "[EMAIL_ADDRESS][DOMAIN_NAME]" at bounding box center [502, 229] width 90 height 14
copy span "[EMAIL_ADDRESS][DOMAIN_NAME]"
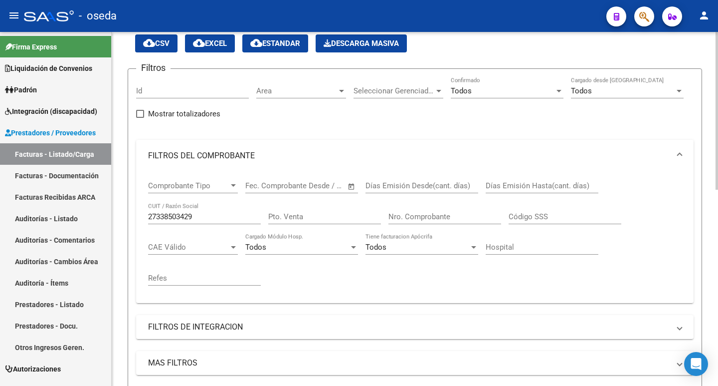
scroll to position [0, 0]
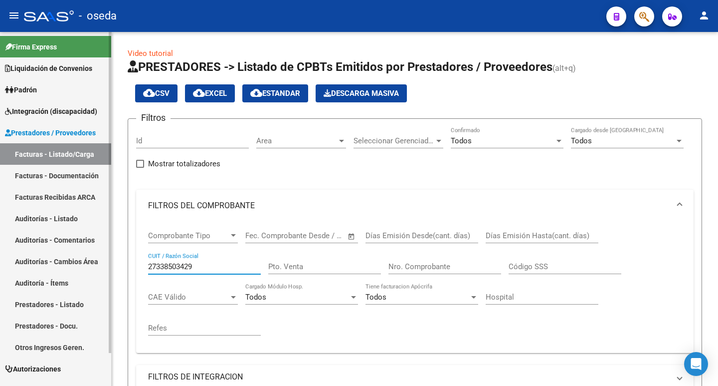
drag, startPoint x: 200, startPoint y: 266, endPoint x: 85, endPoint y: 264, distance: 114.3
click at [85, 264] on mat-sidenav-container "Firma Express Liquidación de Convenios SSS - Integración Padrón Afiliados Empad…" at bounding box center [359, 209] width 718 height 354
paste input "0-36873151-0"
click at [196, 265] on input "20-36873151-0" at bounding box center [204, 266] width 113 height 9
click at [159, 266] on input "20-368731510" at bounding box center [204, 266] width 113 height 9
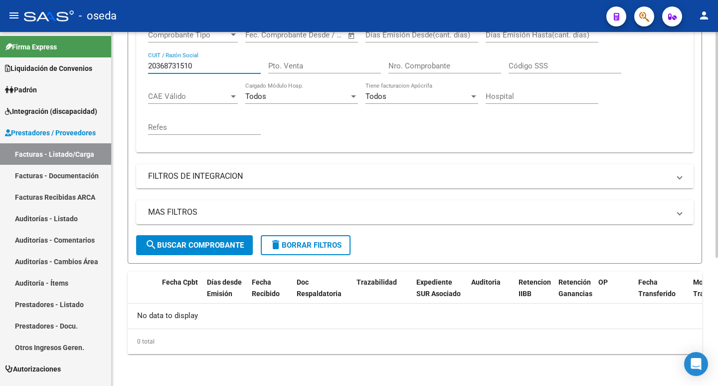
scroll to position [101, 0]
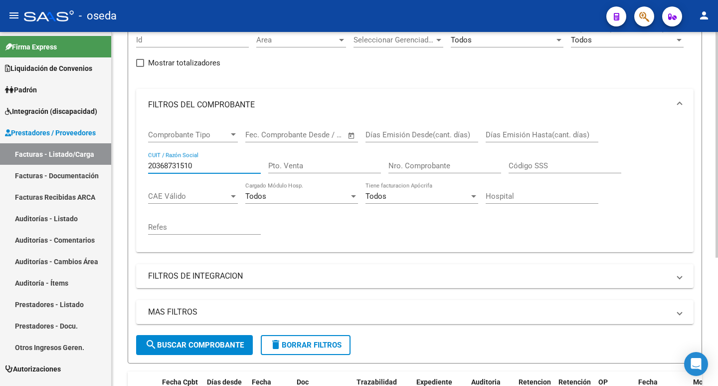
drag, startPoint x: 207, startPoint y: 165, endPoint x: 134, endPoint y: 159, distance: 73.0
click at [115, 157] on div "Video tutorial PRESTADORES -> Listado de CPBTs Emitidos por Prestadores / Prove…" at bounding box center [415, 208] width 607 height 554
paste input "7-22389920-5"
click at [198, 166] on input "27-22389920-5" at bounding box center [204, 165] width 113 height 9
click at [195, 166] on input "27-22389920-5" at bounding box center [204, 165] width 113 height 9
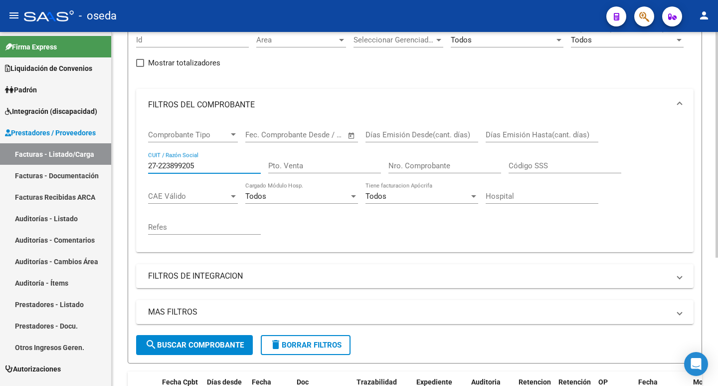
click at [159, 162] on input "27-223899205" at bounding box center [204, 165] width 113 height 9
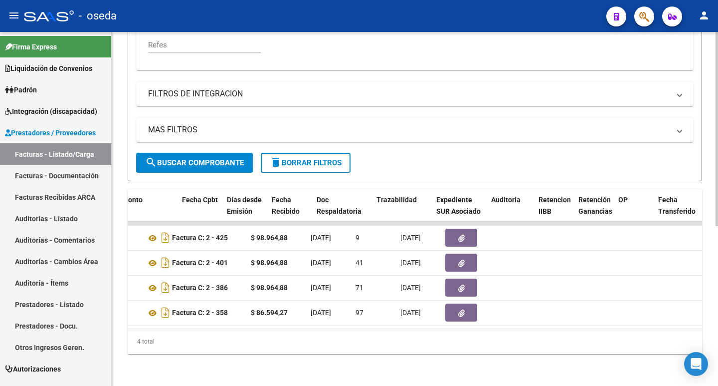
scroll to position [0, 445]
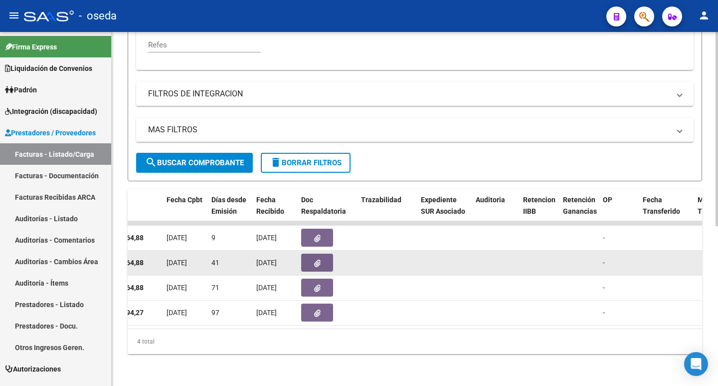
type input "27223899205"
click at [325, 255] on button "button" at bounding box center [317, 262] width 32 height 18
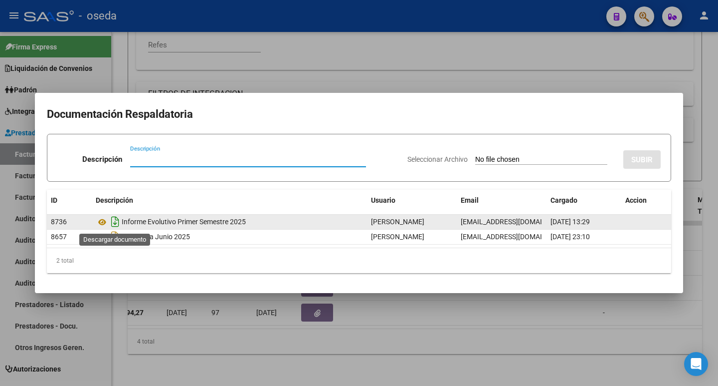
click at [115, 224] on icon "Descargar documento" at bounding box center [115, 222] width 13 height 16
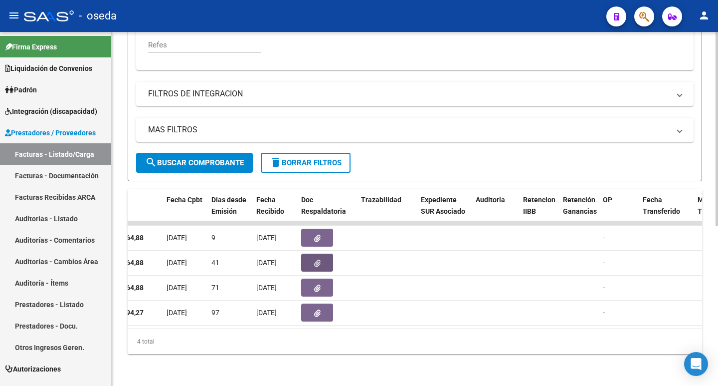
scroll to position [141, 0]
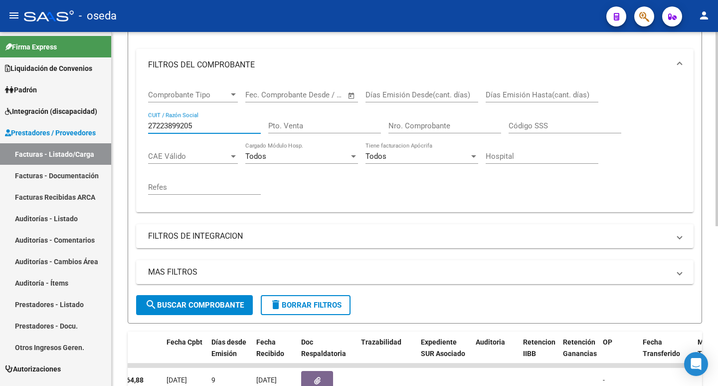
drag, startPoint x: 208, startPoint y: 122, endPoint x: 115, endPoint y: 116, distance: 92.5
click at [115, 116] on div "Video tutorial PRESTADORES -> Listado de CPBTs Emitidos por Prestadores / Prove…" at bounding box center [415, 209] width 607 height 637
paste input "-32649442-4"
click at [195, 124] on input "27-32649442-4" at bounding box center [204, 125] width 113 height 9
click at [158, 125] on input "27-326494424" at bounding box center [204, 125] width 113 height 9
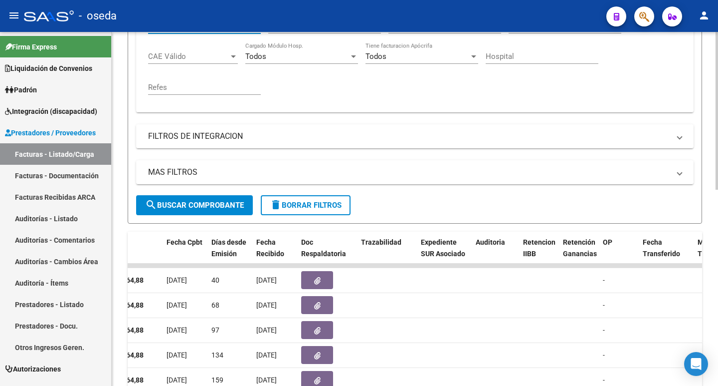
scroll to position [390, 0]
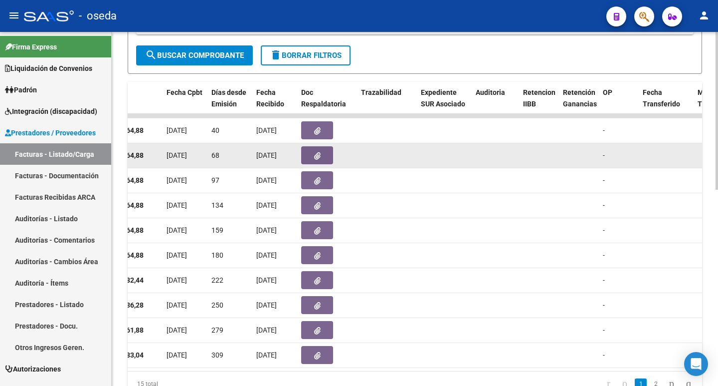
click at [311, 151] on button "button" at bounding box center [317, 155] width 32 height 18
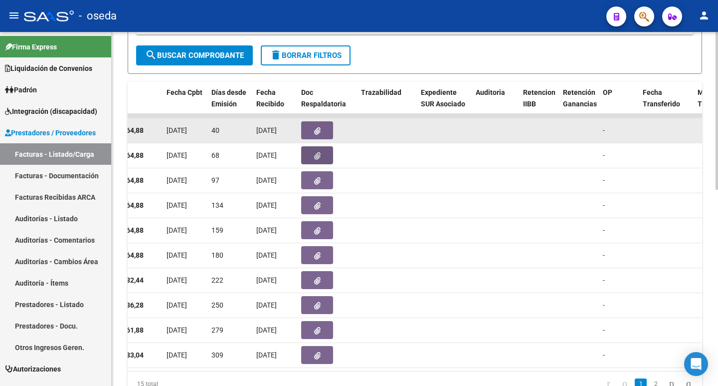
click at [318, 137] on button "button" at bounding box center [317, 130] width 32 height 18
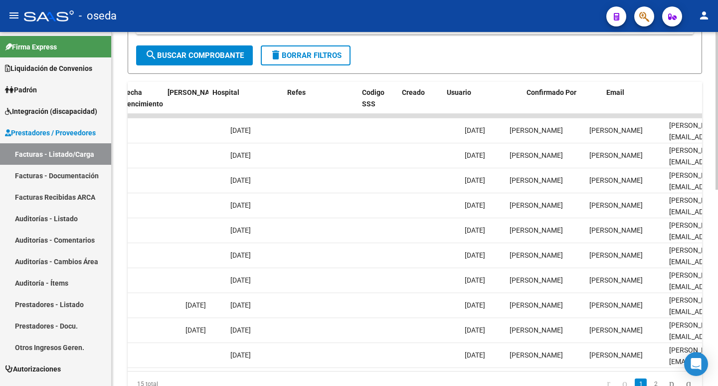
scroll to position [0, 1938]
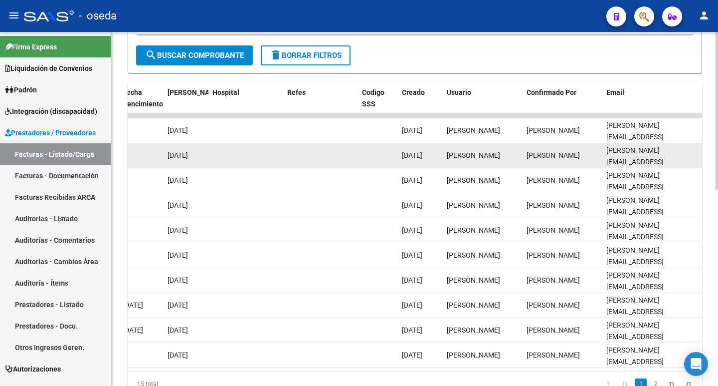
drag, startPoint x: 608, startPoint y: 156, endPoint x: 698, endPoint y: 154, distance: 90.3
click at [698, 154] on div "[PERSON_NAME][EMAIL_ADDRESS][DOMAIN_NAME]" at bounding box center [653, 155] width 92 height 21
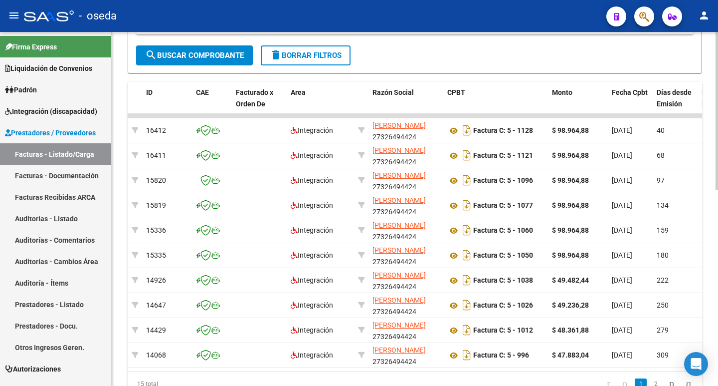
scroll to position [141, 0]
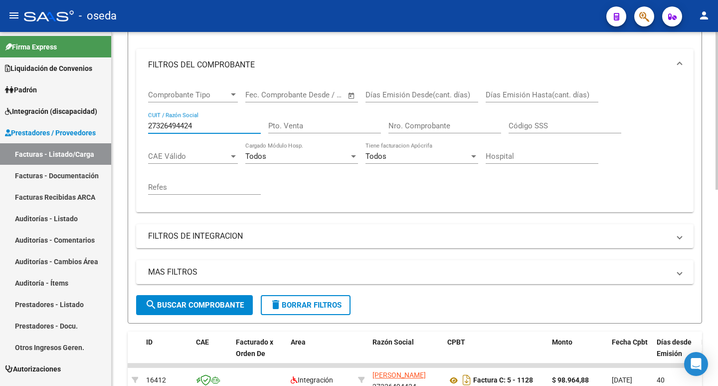
drag, startPoint x: 206, startPoint y: 123, endPoint x: 120, endPoint y: 131, distance: 86.2
click at [120, 131] on div "Video tutorial PRESTADORES -> Listado de CPBTs Emitidos por Prestadores / Prove…" at bounding box center [415, 284] width 607 height 786
paste input "30-65670460-"
click at [194, 124] on input "30-65670460-4" at bounding box center [204, 125] width 113 height 9
click at [160, 127] on input "30-656704604" at bounding box center [204, 125] width 113 height 9
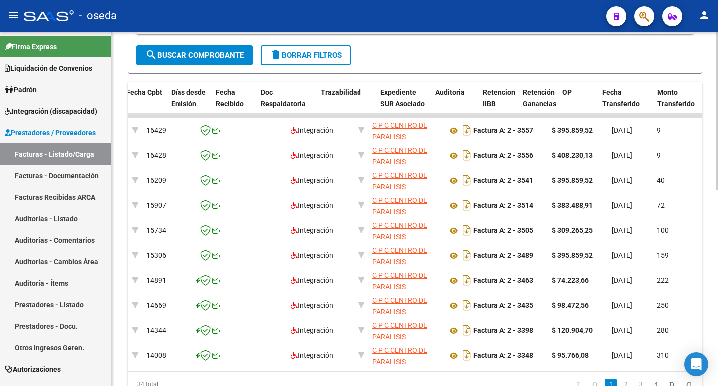
scroll to position [0, 486]
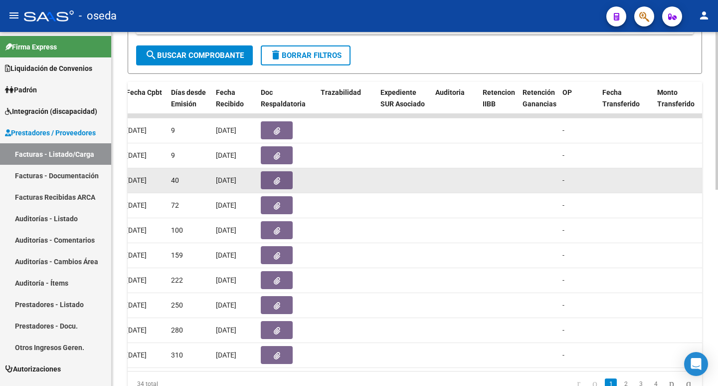
type input "30656704604"
click at [269, 179] on button "button" at bounding box center [277, 180] width 32 height 18
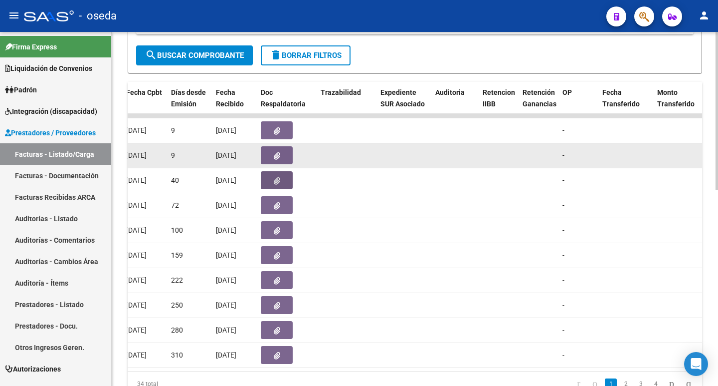
click at [262, 153] on button "button" at bounding box center [277, 155] width 32 height 18
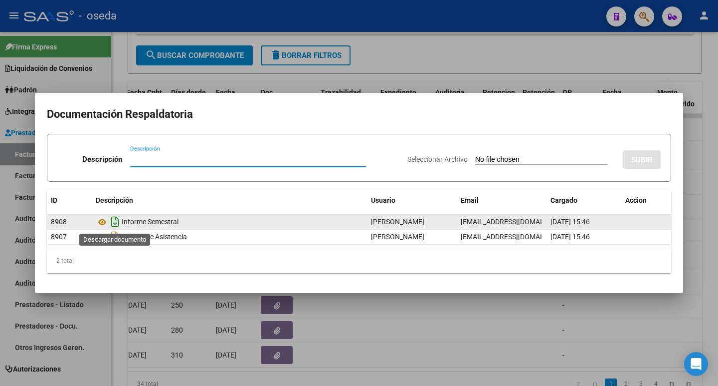
click at [116, 224] on icon "Descargar documento" at bounding box center [115, 222] width 13 height 16
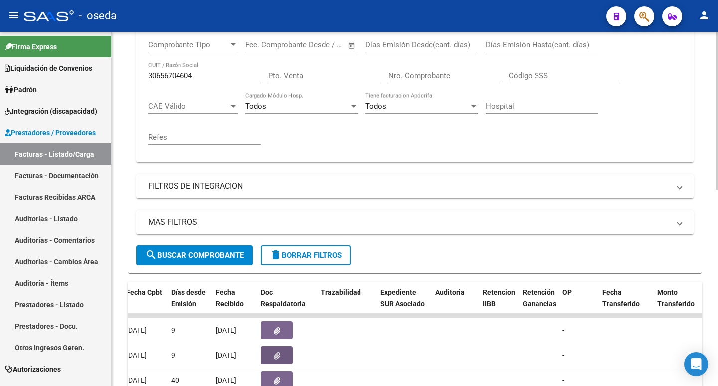
scroll to position [141, 0]
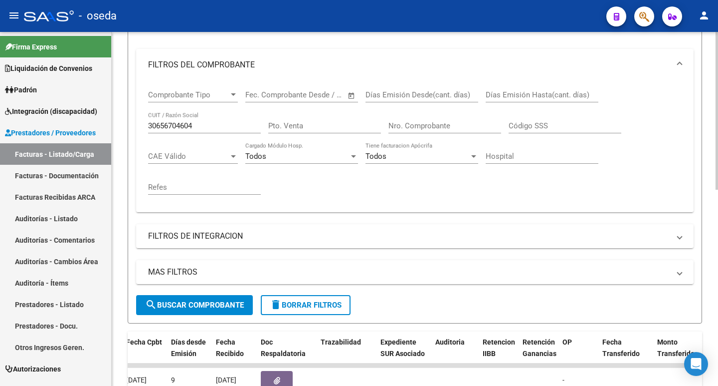
drag, startPoint x: 207, startPoint y: 122, endPoint x: 195, endPoint y: 127, distance: 12.8
click at [204, 124] on input "30656704604" at bounding box center [204, 125] width 113 height 9
drag, startPoint x: 195, startPoint y: 127, endPoint x: 116, endPoint y: 128, distance: 78.8
click at [116, 128] on div "Video tutorial PRESTADORES -> Listado de CPBTs Emitidos por Prestadores / Prove…" at bounding box center [415, 284] width 607 height 786
paste input "27-25424569-6"
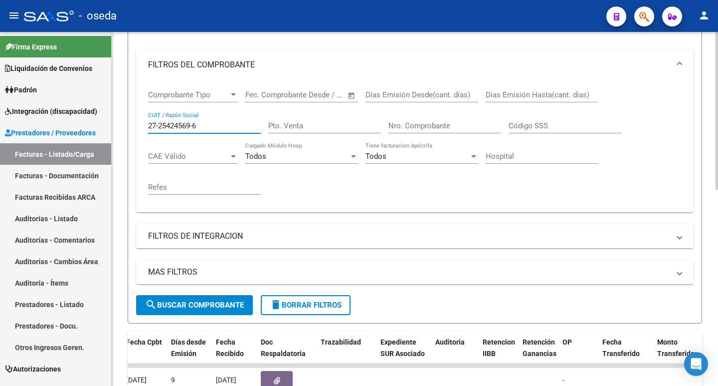
click at [196, 126] on input "27-25424569-6" at bounding box center [204, 125] width 113 height 9
click at [159, 125] on input "27-254245696" at bounding box center [204, 125] width 113 height 9
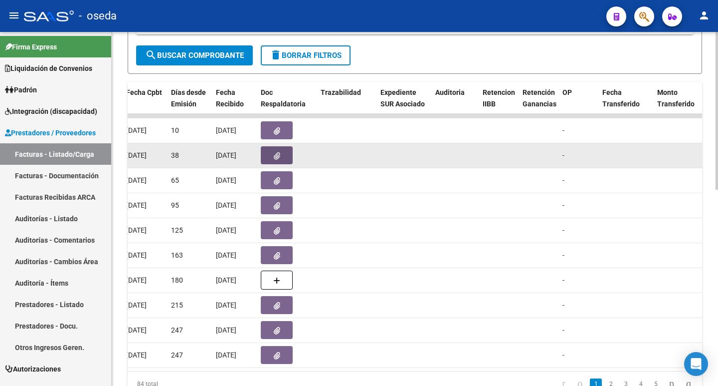
click at [274, 149] on button "button" at bounding box center [277, 155] width 32 height 18
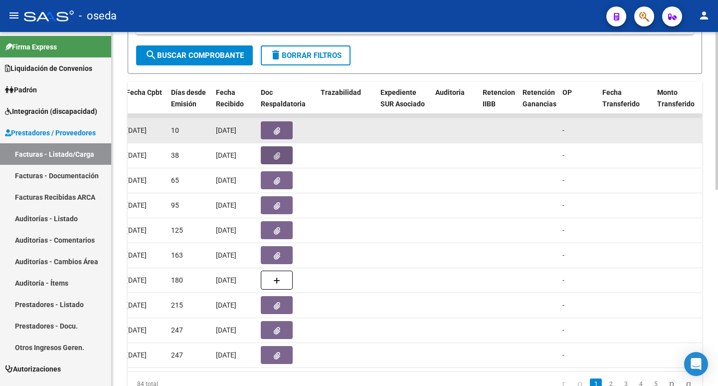
click at [281, 132] on button "button" at bounding box center [277, 130] width 32 height 18
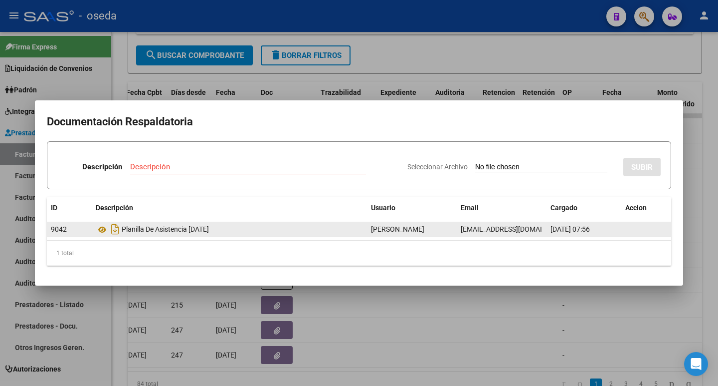
drag, startPoint x: 461, startPoint y: 231, endPoint x: 538, endPoint y: 223, distance: 77.2
click at [538, 223] on div "[EMAIL_ADDRESS][DOMAIN_NAME]" at bounding box center [502, 228] width 82 height 11
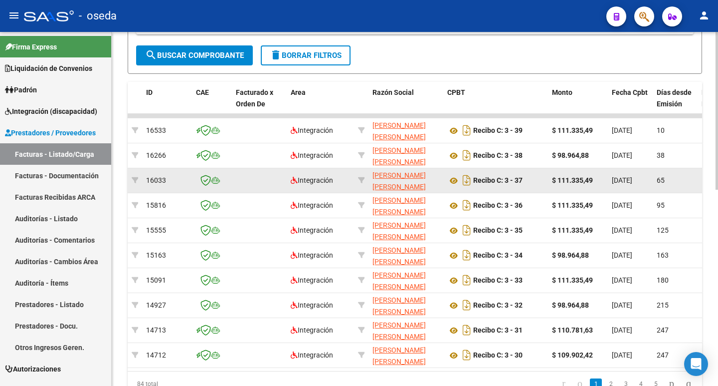
scroll to position [41, 0]
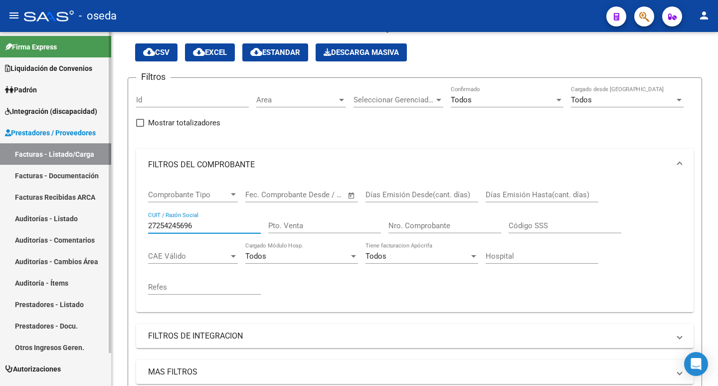
drag, startPoint x: 195, startPoint y: 224, endPoint x: 100, endPoint y: 221, distance: 94.8
click at [100, 221] on mat-sidenav-container "Firma Express Liquidación de Convenios SSS - Integración Padrón Afiliados Empad…" at bounding box center [359, 209] width 718 height 354
paste input "3-37699729-4"
click at [196, 226] on input "23-37699729-4" at bounding box center [204, 225] width 113 height 9
click at [157, 225] on input "23-376997294" at bounding box center [204, 225] width 113 height 9
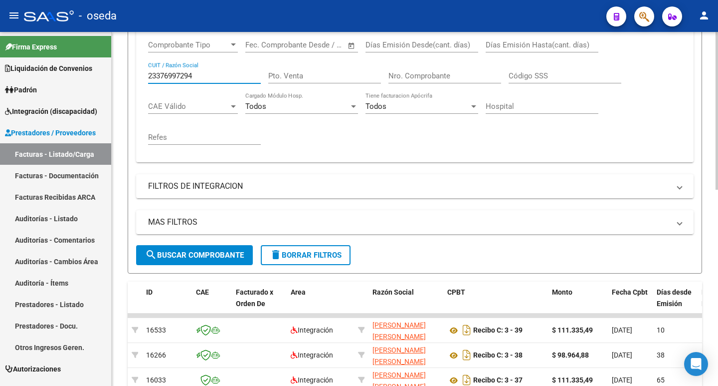
scroll to position [240, 0]
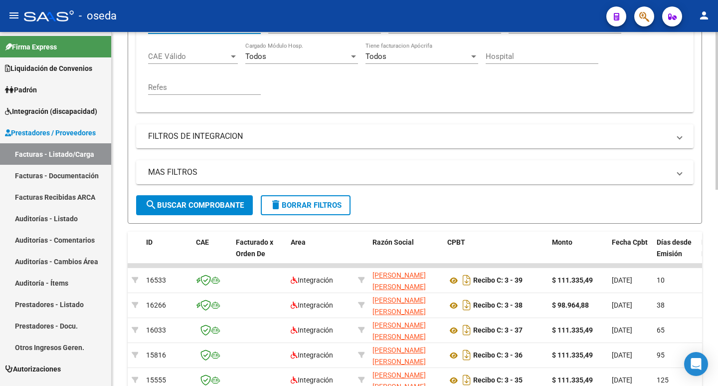
click at [177, 204] on span "search Buscar Comprobante" at bounding box center [194, 205] width 99 height 9
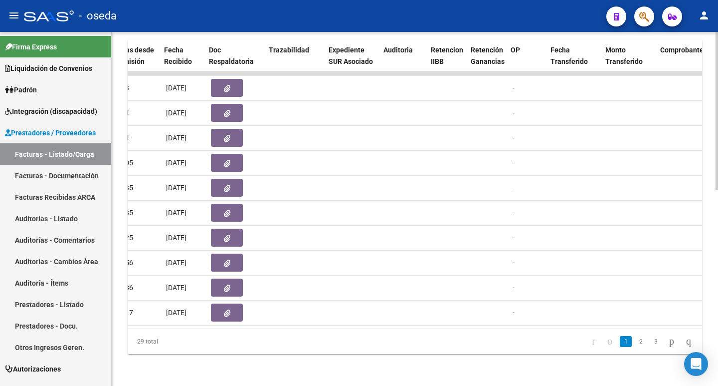
scroll to position [0, 542]
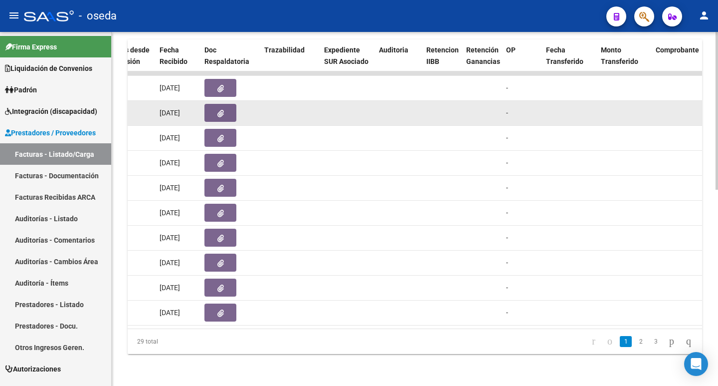
click at [217, 110] on icon "button" at bounding box center [220, 113] width 6 height 7
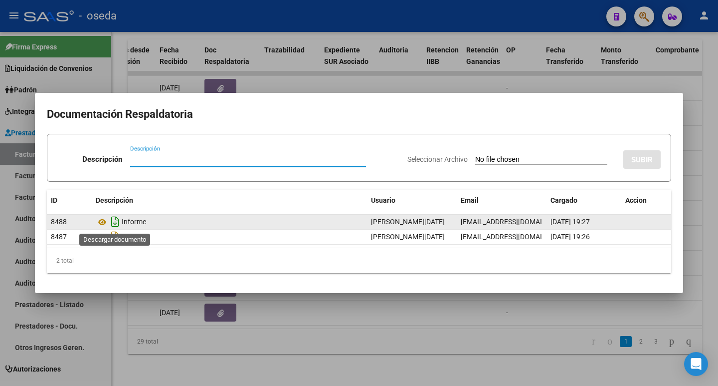
click at [116, 222] on icon "Descargar documento" at bounding box center [115, 222] width 13 height 16
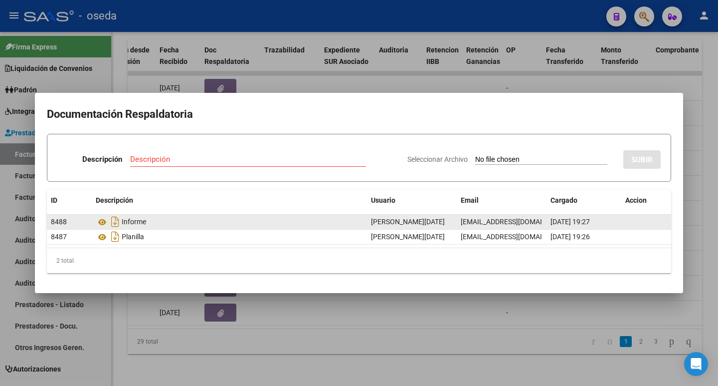
click at [457, 220] on datatable-body-cell "[EMAIL_ADDRESS][DOMAIN_NAME]" at bounding box center [502, 222] width 90 height 14
drag, startPoint x: 461, startPoint y: 221, endPoint x: 544, endPoint y: 218, distance: 82.9
click at [544, 218] on datatable-body-cell "[EMAIL_ADDRESS][DOMAIN_NAME]" at bounding box center [502, 222] width 90 height 14
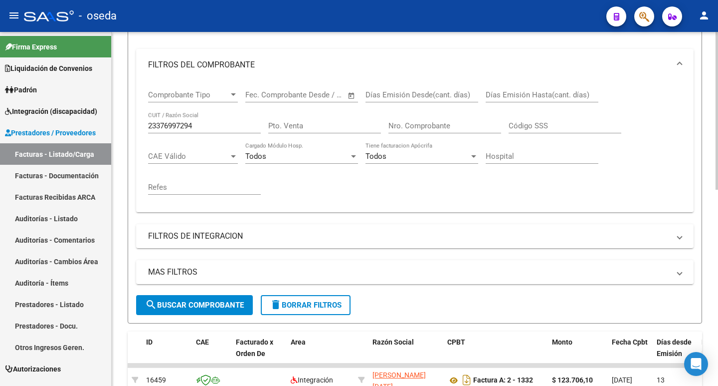
scroll to position [0, 0]
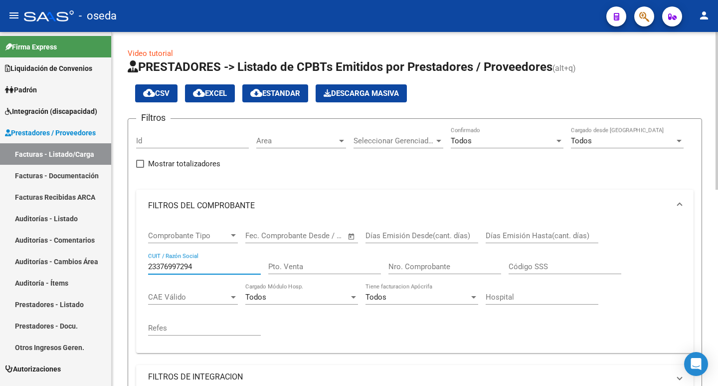
drag, startPoint x: 204, startPoint y: 269, endPoint x: 122, endPoint y: 268, distance: 81.8
paste input "7-30211095-1"
click at [194, 264] on input "27-30211095-1" at bounding box center [204, 266] width 113 height 9
click at [160, 266] on input "27-302110951" at bounding box center [204, 266] width 113 height 9
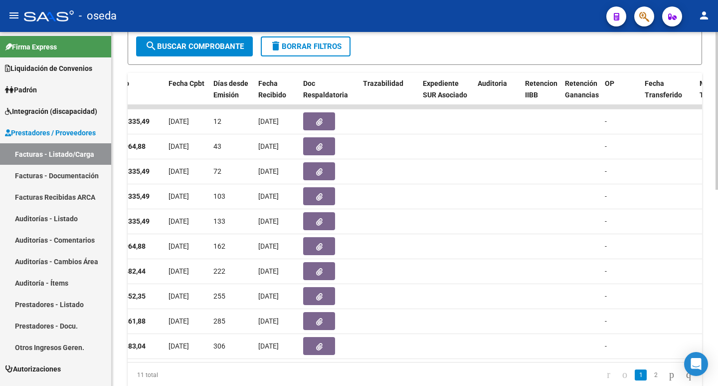
scroll to position [0, 470]
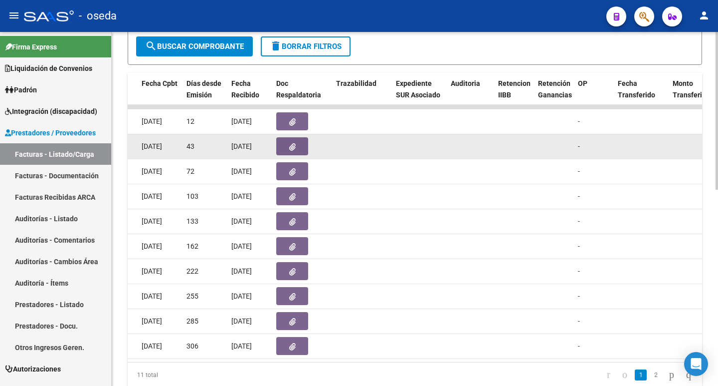
click at [288, 154] on button "button" at bounding box center [292, 146] width 32 height 18
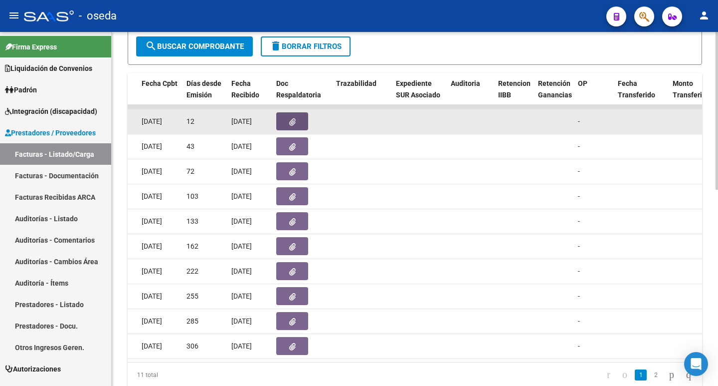
click at [289, 127] on button "button" at bounding box center [292, 121] width 32 height 18
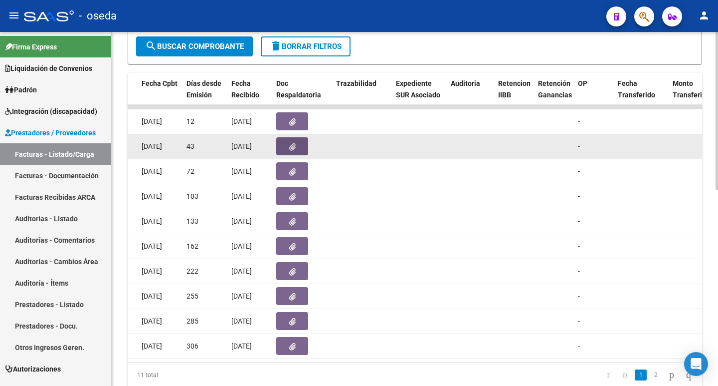
click at [291, 144] on icon "button" at bounding box center [292, 146] width 6 height 7
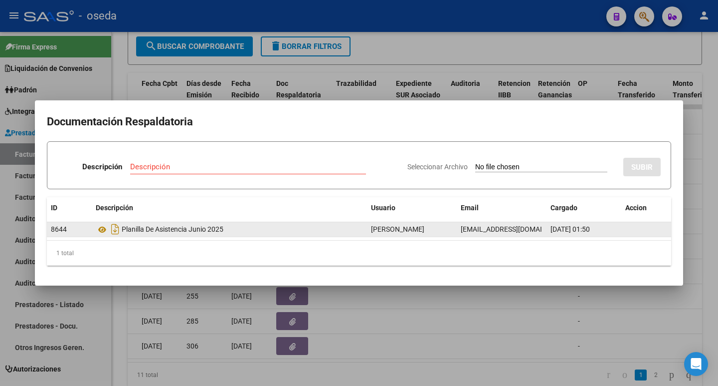
scroll to position [0, 3]
drag, startPoint x: 461, startPoint y: 229, endPoint x: 554, endPoint y: 229, distance: 92.8
click at [554, 229] on div "8644 Planilla De Asistencia [DATE] [PERSON_NAME] [EMAIL_ADDRESS][DOMAIN_NAME] […" at bounding box center [359, 229] width 625 height 15
click at [503, 228] on span "[EMAIL_ADDRESS][DOMAIN_NAME]" at bounding box center [512, 229] width 111 height 8
click at [502, 229] on span "[EMAIL_ADDRESS][DOMAIN_NAME]" at bounding box center [512, 229] width 111 height 8
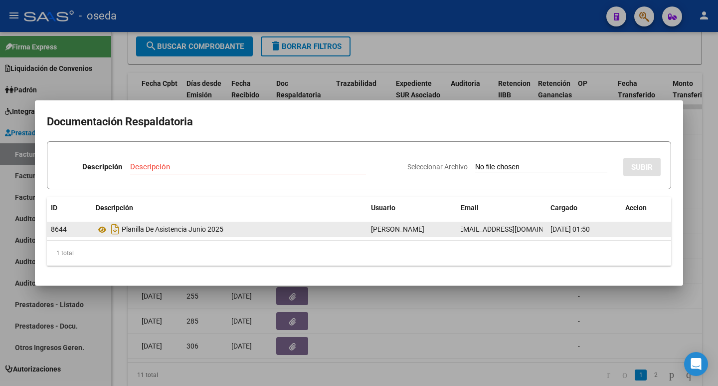
click at [544, 230] on datatable-body-cell "[EMAIL_ADDRESS][DOMAIN_NAME]" at bounding box center [502, 229] width 90 height 14
drag, startPoint x: 533, startPoint y: 227, endPoint x: 441, endPoint y: 224, distance: 91.8
click at [441, 224] on div "8644 Planilla De Asistencia [DATE] [PERSON_NAME] [EMAIL_ADDRESS][DOMAIN_NAME] […" at bounding box center [359, 229] width 625 height 15
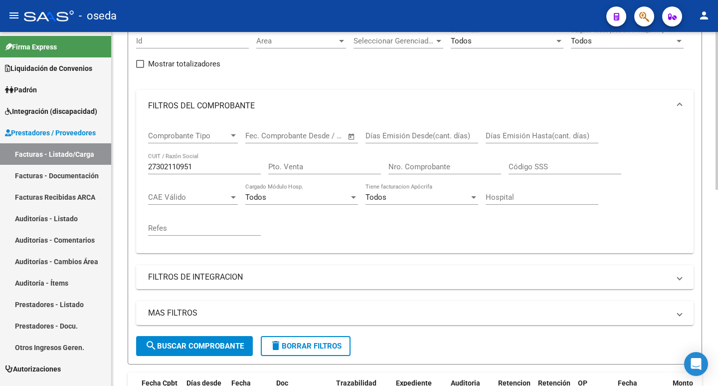
scroll to position [50, 0]
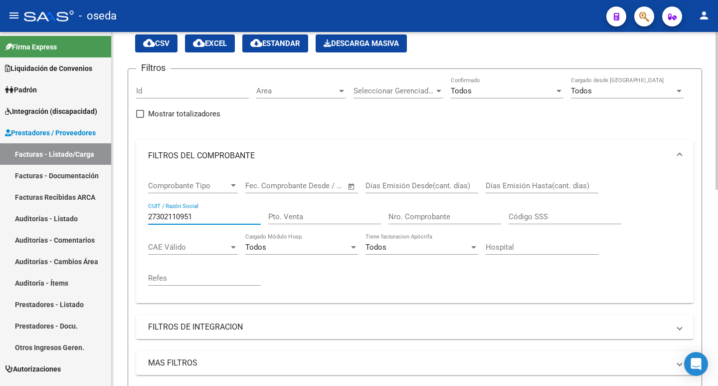
drag, startPoint x: 211, startPoint y: 218, endPoint x: 117, endPoint y: 210, distance: 94.1
click at [111, 209] on mat-sidenav-container "Firma Express Liquidación de Convenios SSS - Integración Padrón Afiliados Empad…" at bounding box center [359, 209] width 718 height 354
paste input "30-71659037-9"
drag, startPoint x: 165, startPoint y: 215, endPoint x: 179, endPoint y: 203, distance: 18.7
click at [178, 206] on div "30-71659037-9 CUIT / Razón Social" at bounding box center [204, 213] width 113 height 21
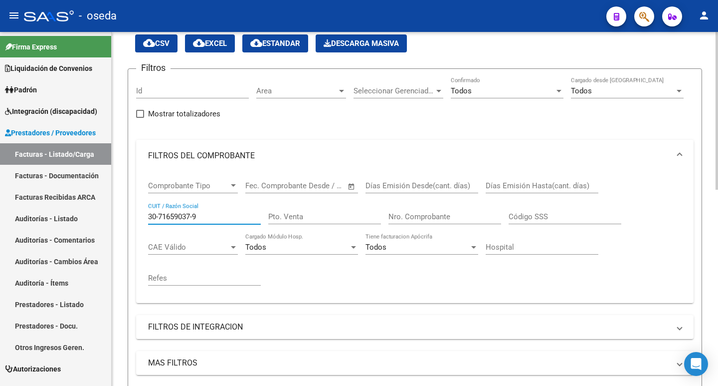
click at [195, 215] on input "30-71659037-9" at bounding box center [204, 216] width 113 height 9
click at [158, 216] on input "30-716590379" at bounding box center [204, 216] width 113 height 9
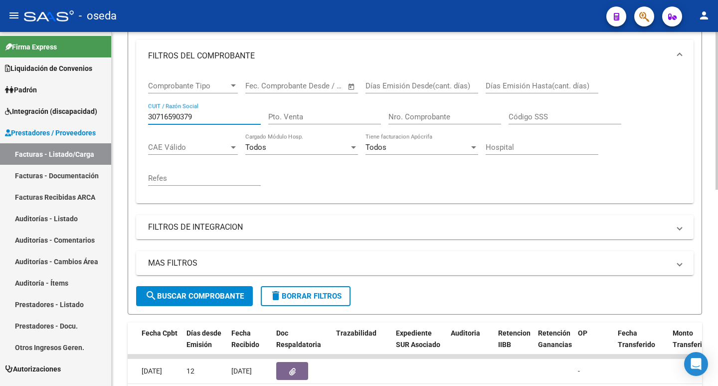
scroll to position [249, 0]
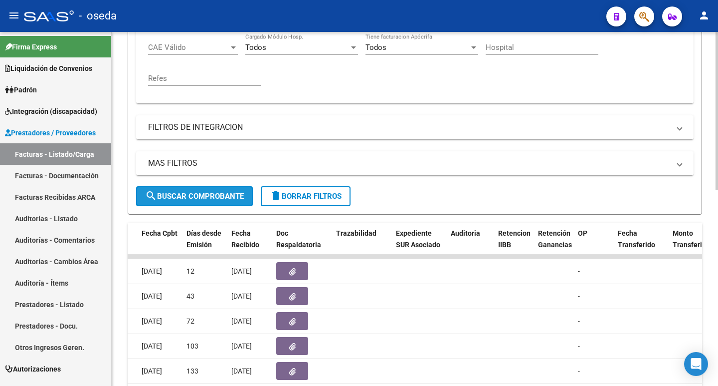
click at [162, 196] on span "search Buscar Comprobante" at bounding box center [194, 196] width 99 height 9
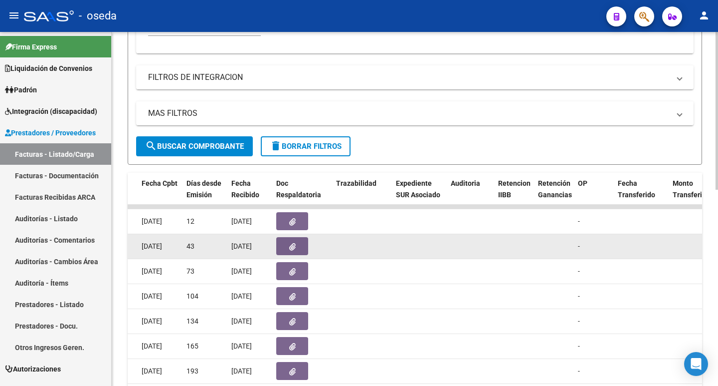
click at [282, 251] on button "button" at bounding box center [292, 246] width 32 height 18
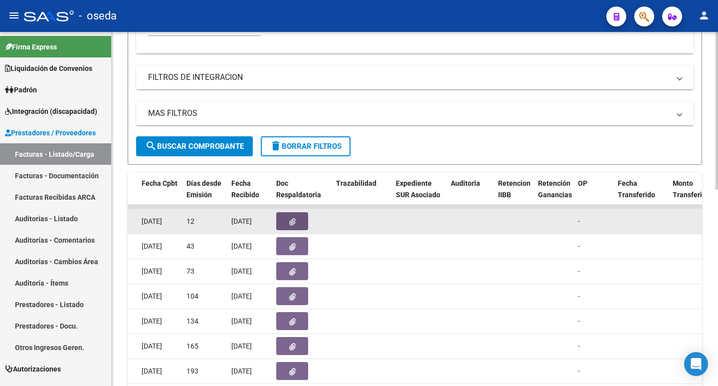
click at [287, 224] on button "button" at bounding box center [292, 221] width 32 height 18
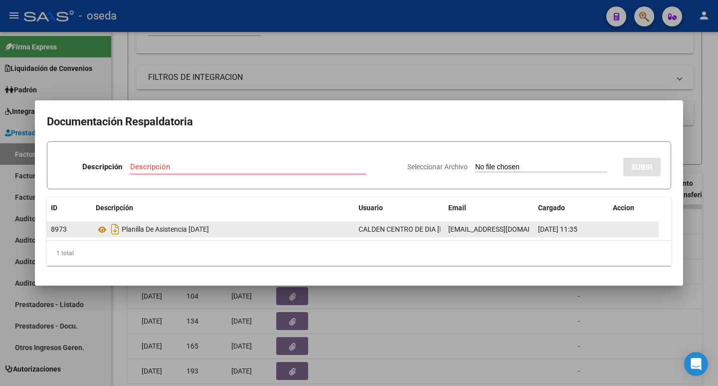
drag, startPoint x: 449, startPoint y: 227, endPoint x: 537, endPoint y: 226, distance: 88.3
click at [537, 226] on div "8973 Planilla De Asistencia [DATE] CALDEN CENTRO DE DIA [PERSON_NAME] SRL [EMAI…" at bounding box center [353, 229] width 612 height 15
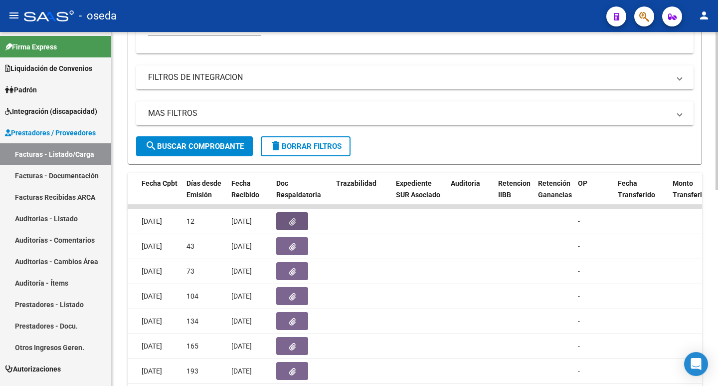
scroll to position [50, 0]
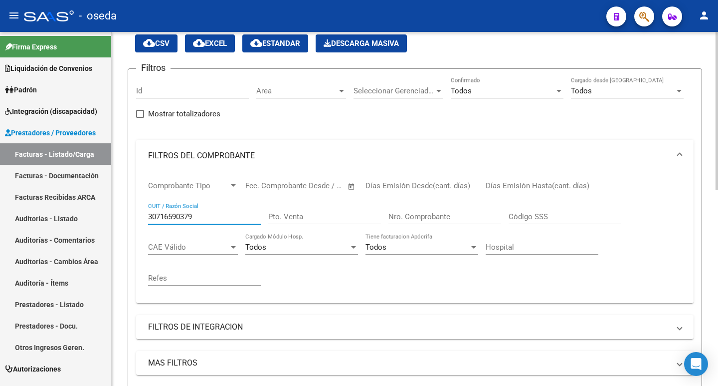
drag, startPoint x: 208, startPoint y: 216, endPoint x: 147, endPoint y: 211, distance: 60.5
click at [108, 204] on mat-sidenav-container "Firma Express Liquidación de Convenios SSS - Integración Padrón Afiliados Empad…" at bounding box center [359, 209] width 718 height 354
paste input "20-33774976-4"
click at [196, 216] on input "20-33774976-4" at bounding box center [204, 216] width 113 height 9
click at [161, 214] on input "20-337749764" at bounding box center [204, 216] width 113 height 9
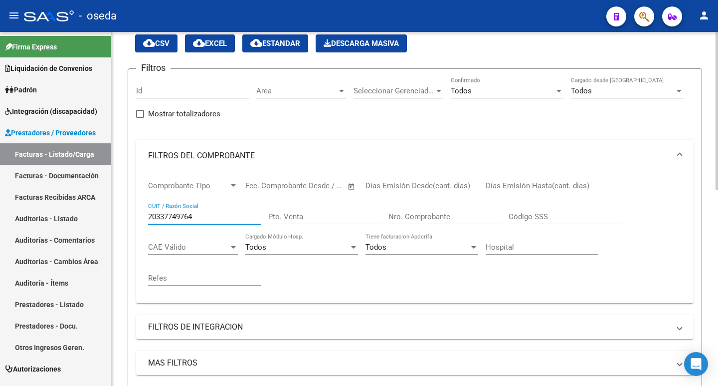
scroll to position [249, 0]
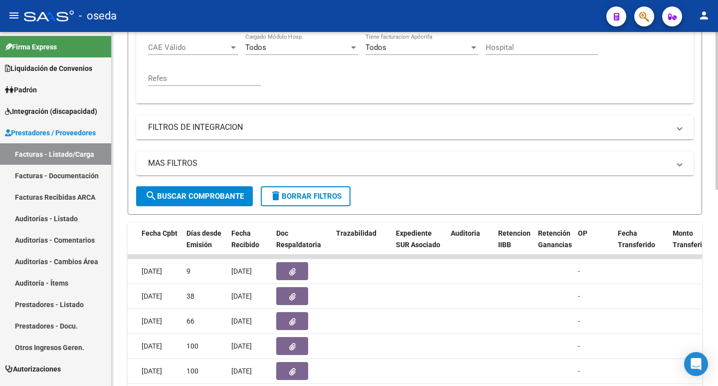
type input "20337749764"
click at [163, 200] on span "search Buscar Comprobante" at bounding box center [194, 196] width 99 height 9
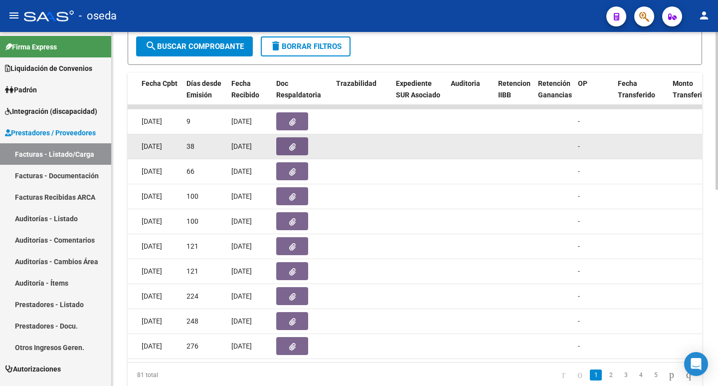
scroll to position [440, 0]
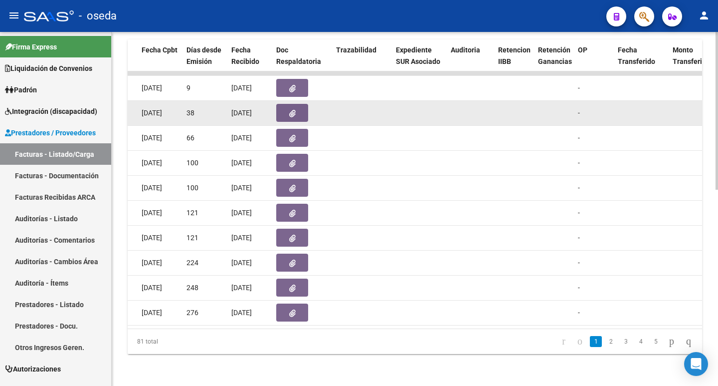
click at [295, 110] on icon "button" at bounding box center [292, 113] width 6 height 7
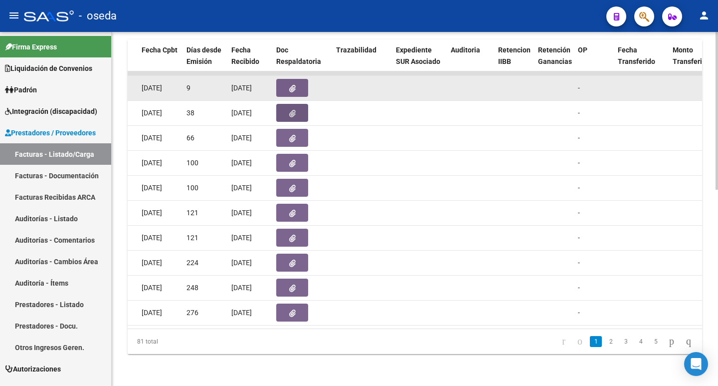
click at [294, 85] on icon "button" at bounding box center [292, 88] width 6 height 7
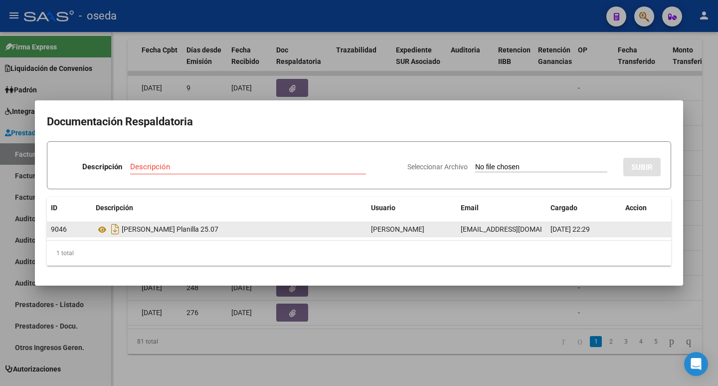
scroll to position [0, 1]
drag, startPoint x: 462, startPoint y: 228, endPoint x: 542, endPoint y: 223, distance: 80.5
click at [542, 223] on div "[EMAIL_ADDRESS][DOMAIN_NAME]" at bounding box center [502, 228] width 82 height 11
